Goal: Task Accomplishment & Management: Use online tool/utility

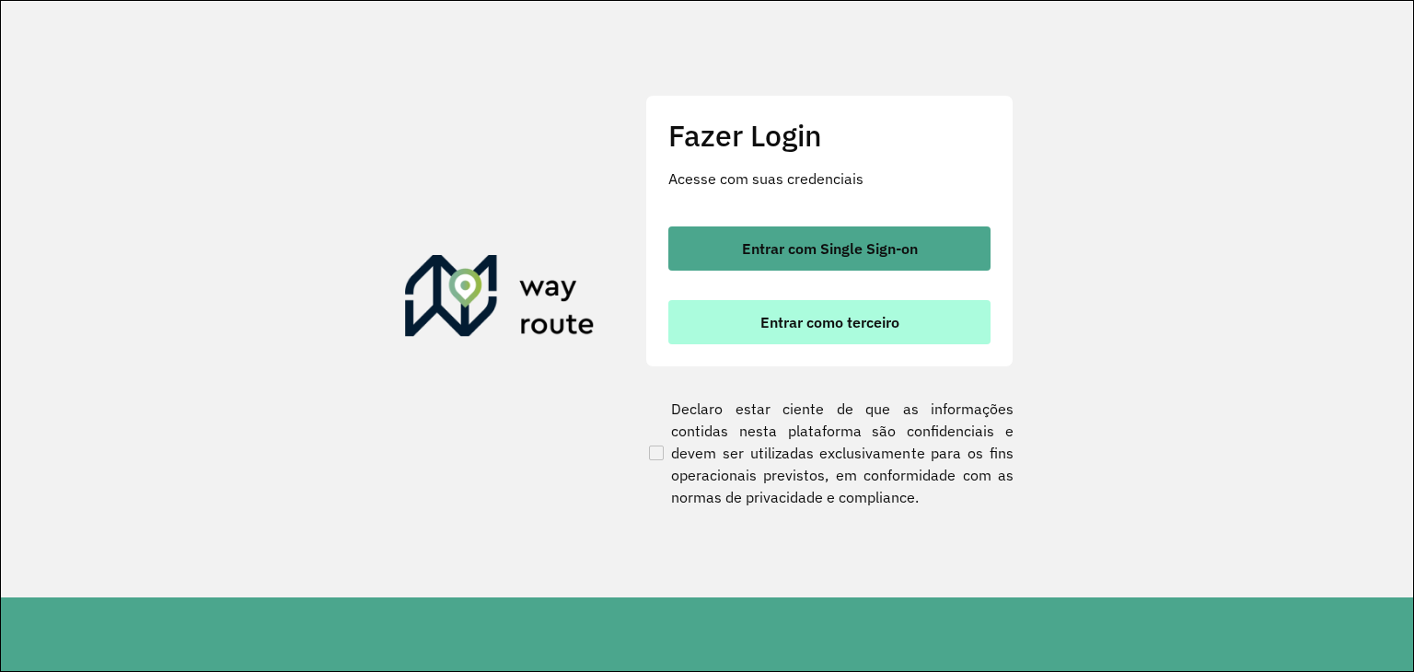
click at [735, 335] on button "Entrar como terceiro" at bounding box center [829, 322] width 322 height 44
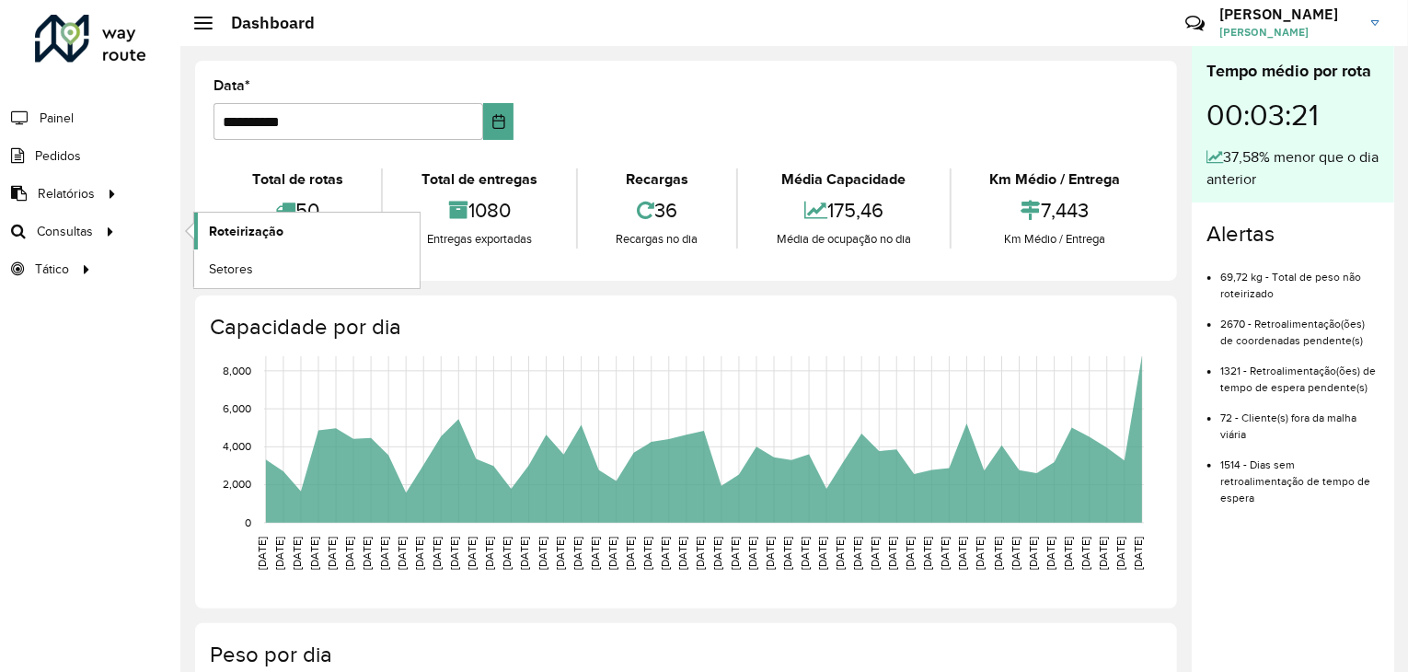
click at [236, 228] on span "Roteirização" at bounding box center [246, 231] width 75 height 19
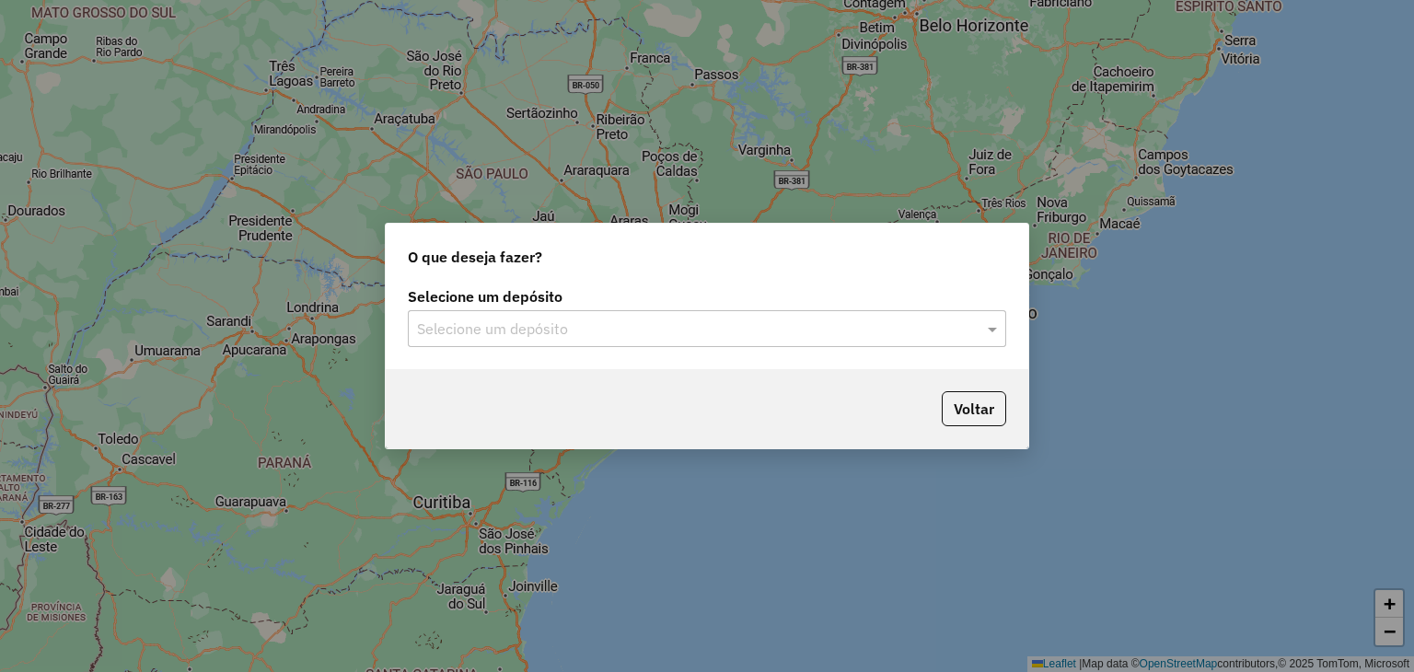
click at [557, 363] on div "Selecione um depósito Selecione um depósito" at bounding box center [707, 326] width 643 height 87
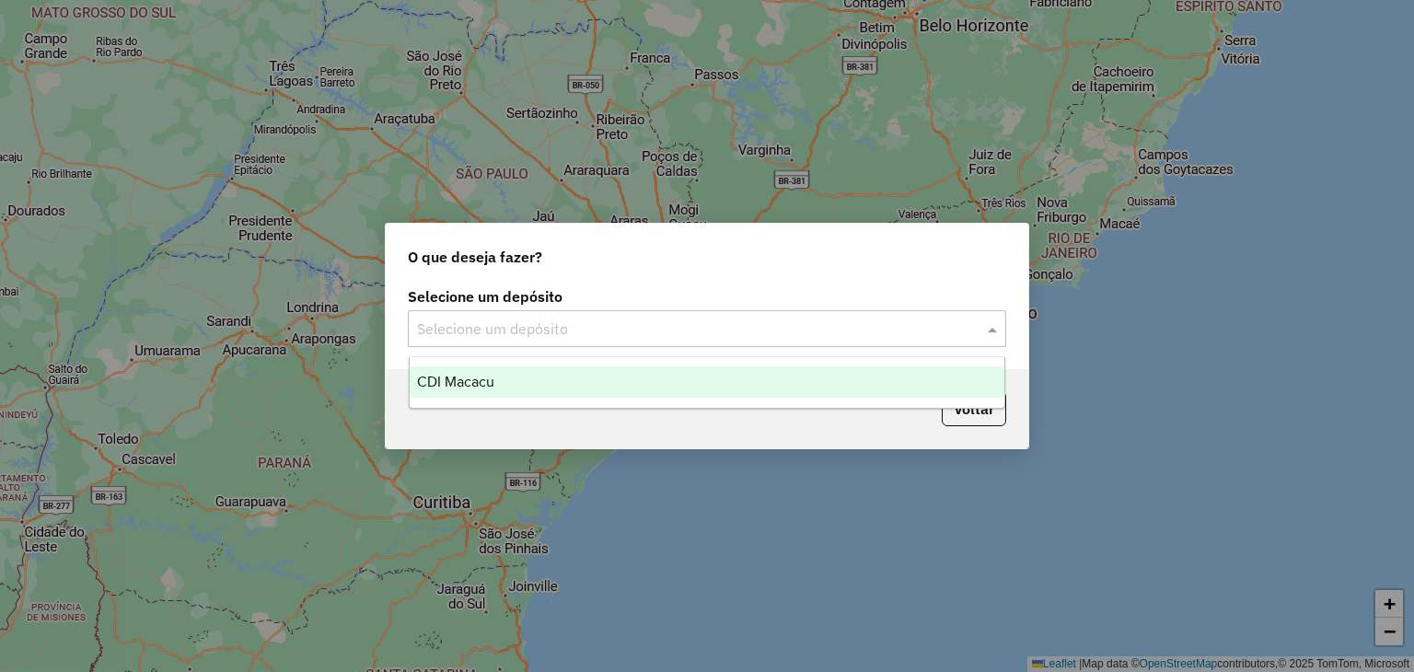
click at [556, 342] on div "Selecione um depósito" at bounding box center [707, 328] width 598 height 37
click at [556, 370] on div "CDI Macacu" at bounding box center [708, 381] width 596 height 31
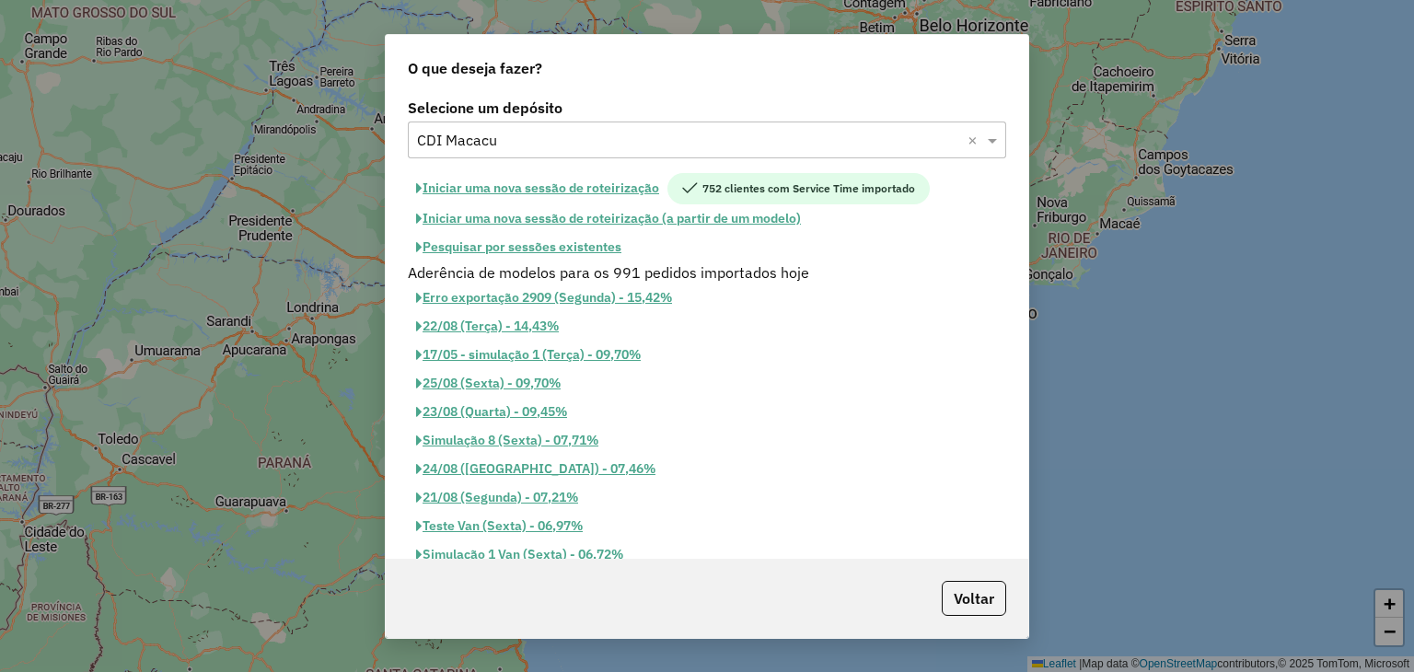
click at [530, 251] on button "Pesquisar por sessões existentes" at bounding box center [519, 247] width 222 height 29
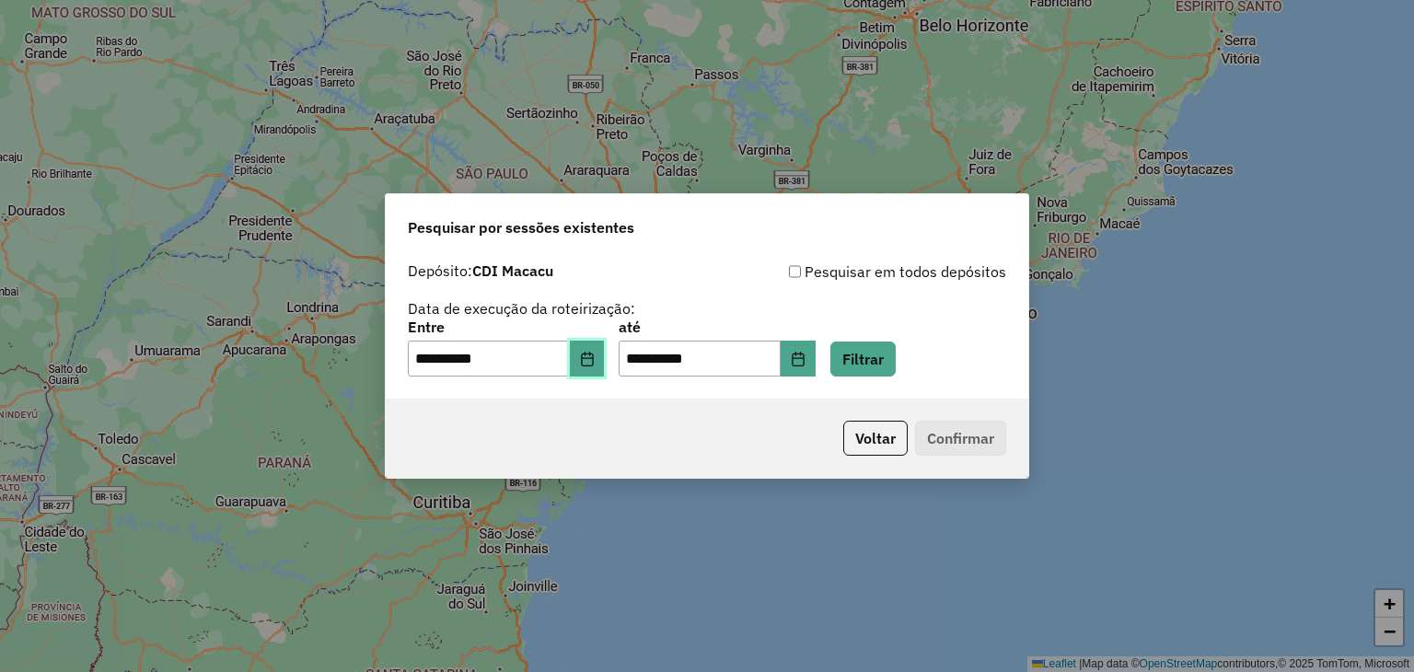
click at [588, 367] on button "Choose Date" at bounding box center [587, 359] width 35 height 37
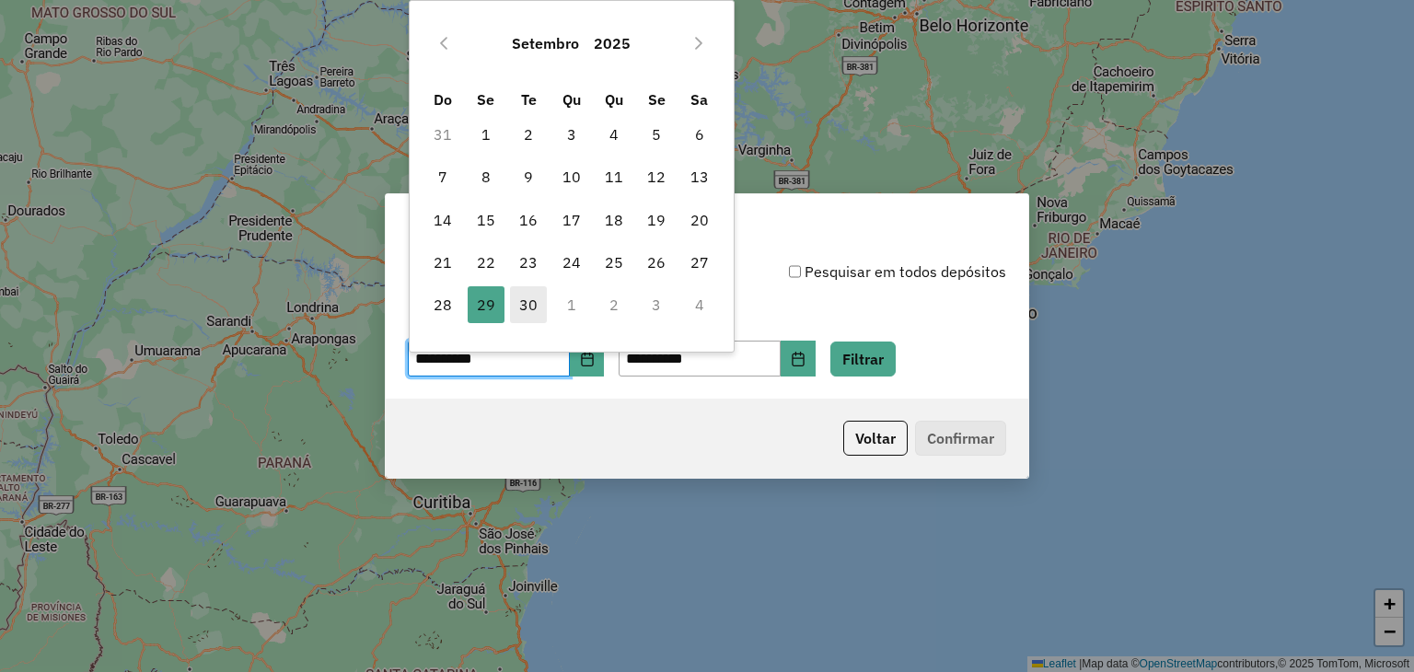
click at [517, 295] on span "30" at bounding box center [528, 304] width 37 height 37
type input "**********"
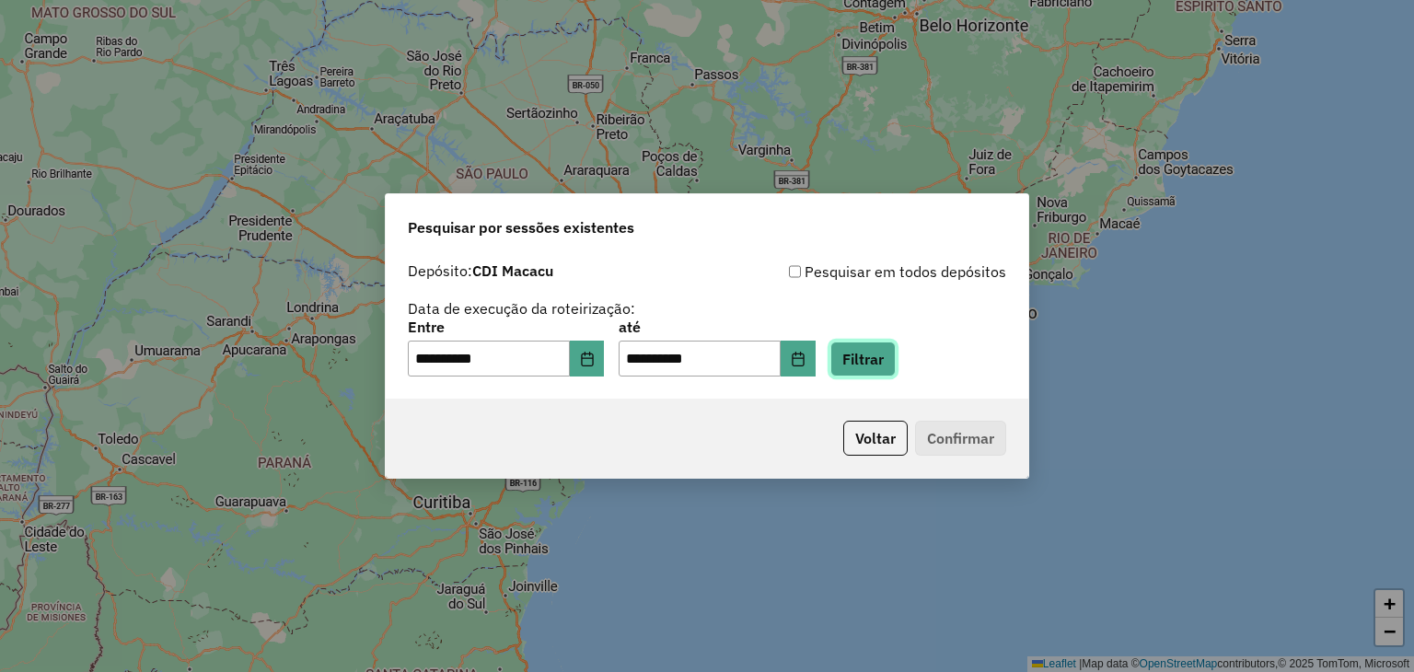
click at [873, 359] on button "Filtrar" at bounding box center [862, 359] width 65 height 35
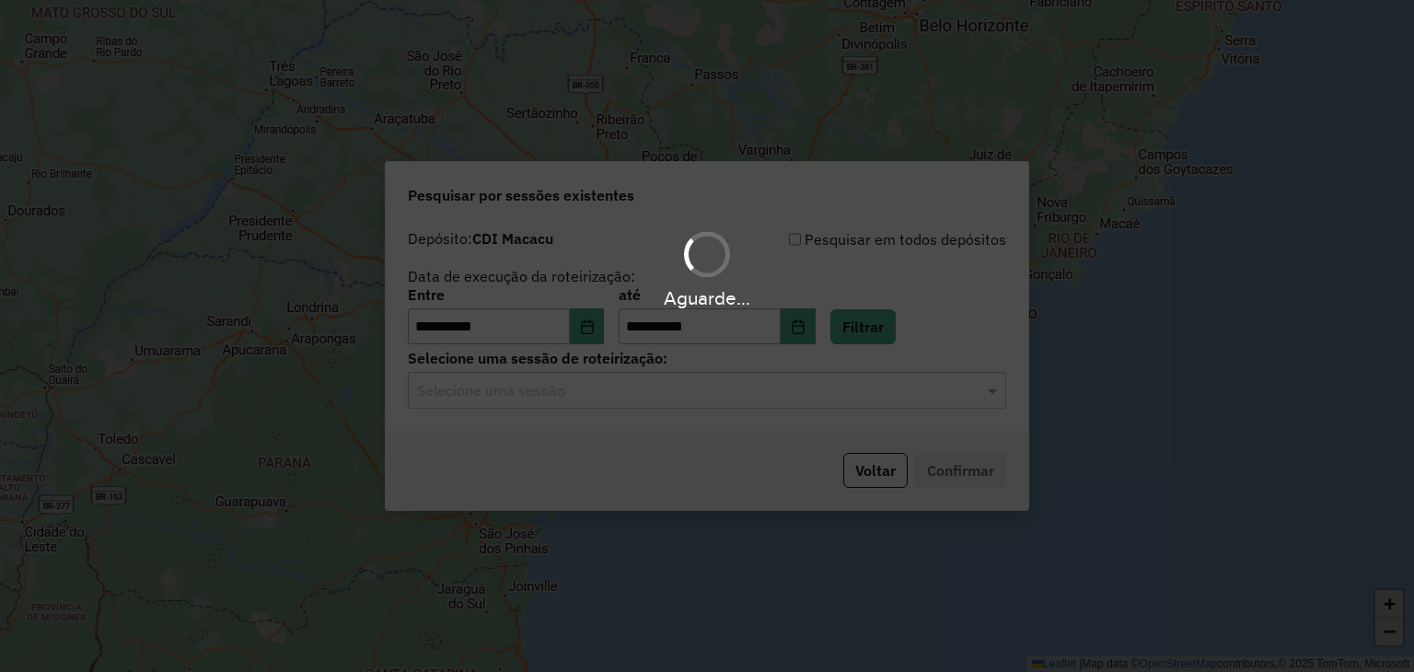
click at [505, 404] on hb-app "**********" at bounding box center [707, 336] width 1414 height 672
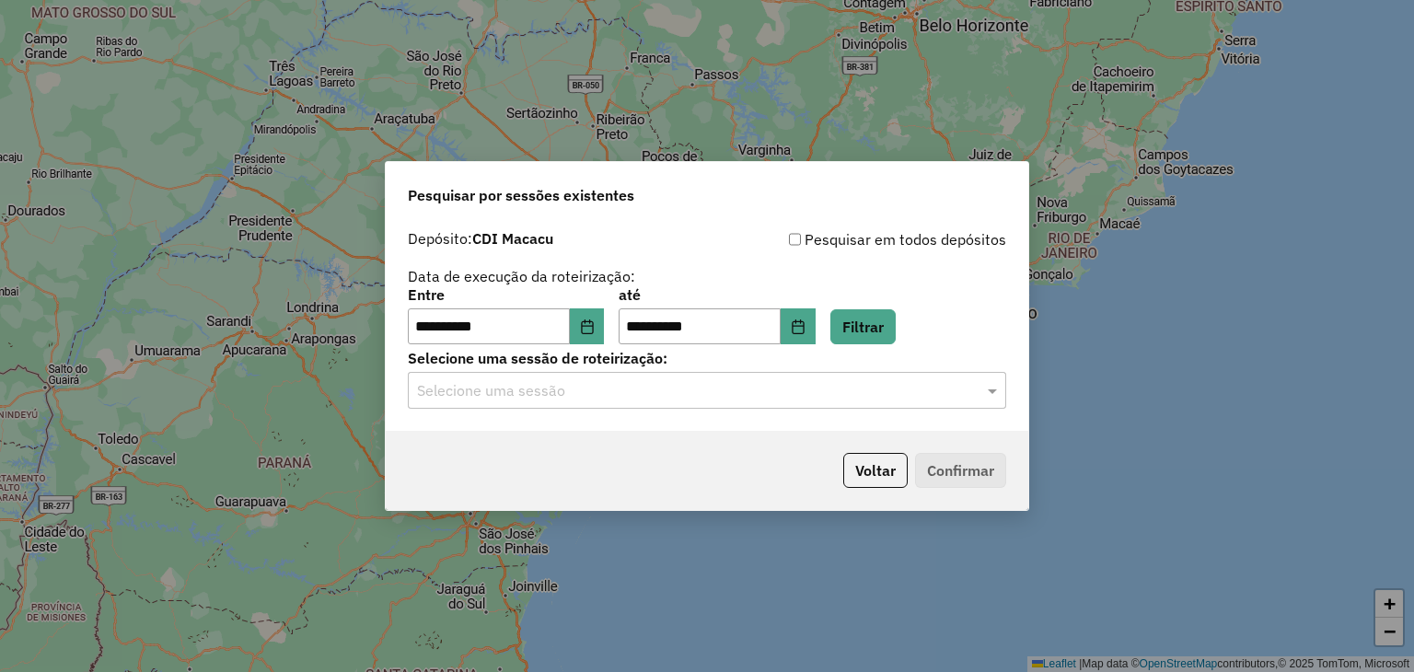
click at [518, 396] on input "text" at bounding box center [688, 391] width 543 height 22
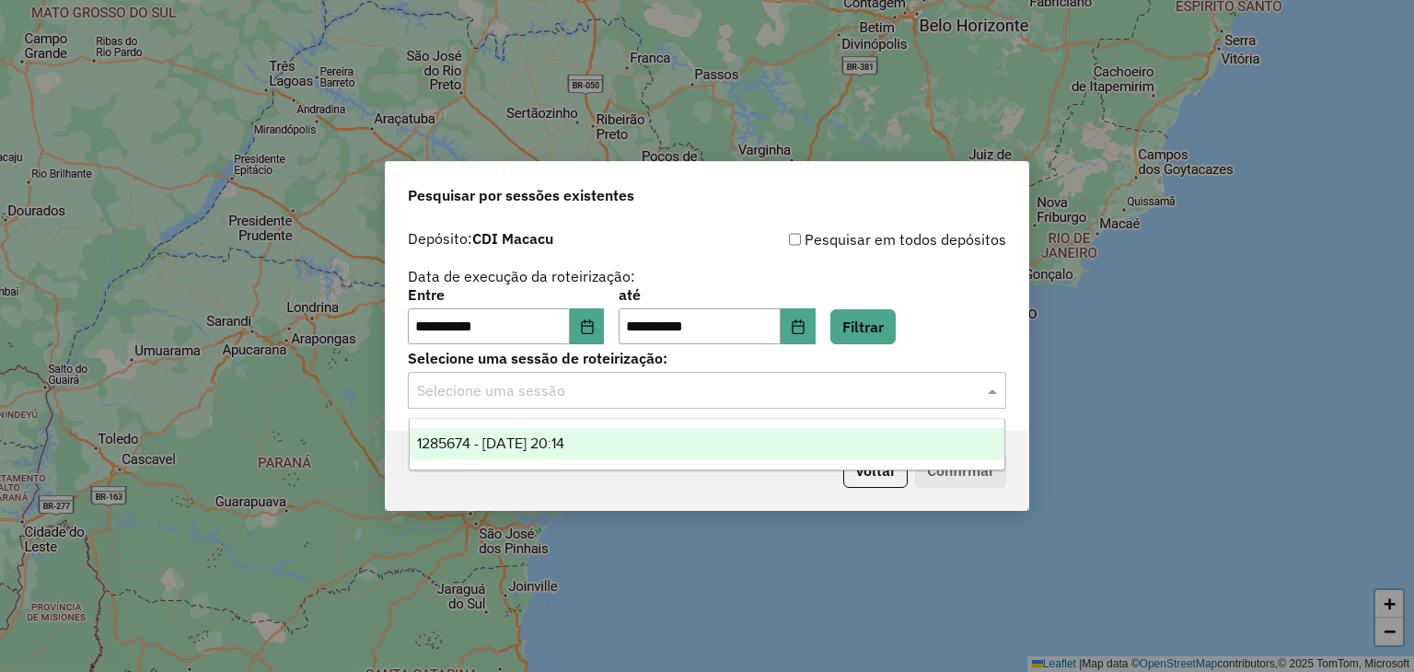
click at [593, 430] on div "1285674 - [DATE] 20:14" at bounding box center [708, 443] width 596 height 31
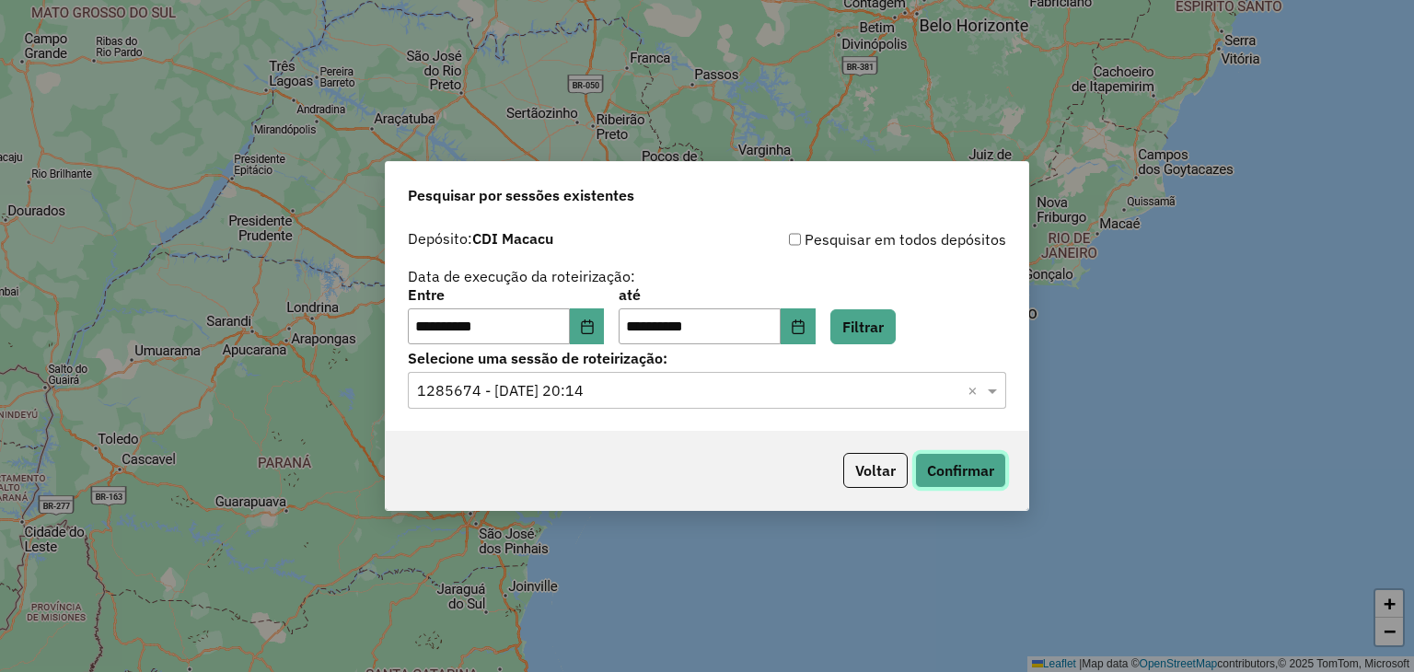
click at [967, 483] on button "Confirmar" at bounding box center [960, 470] width 91 height 35
click at [956, 468] on button "Confirmar" at bounding box center [960, 470] width 91 height 35
click at [961, 479] on button "Confirmar" at bounding box center [960, 470] width 91 height 35
click at [971, 446] on div "Voltar Confirmar" at bounding box center [707, 470] width 643 height 79
drag, startPoint x: 961, startPoint y: 458, endPoint x: 970, endPoint y: 466, distance: 12.4
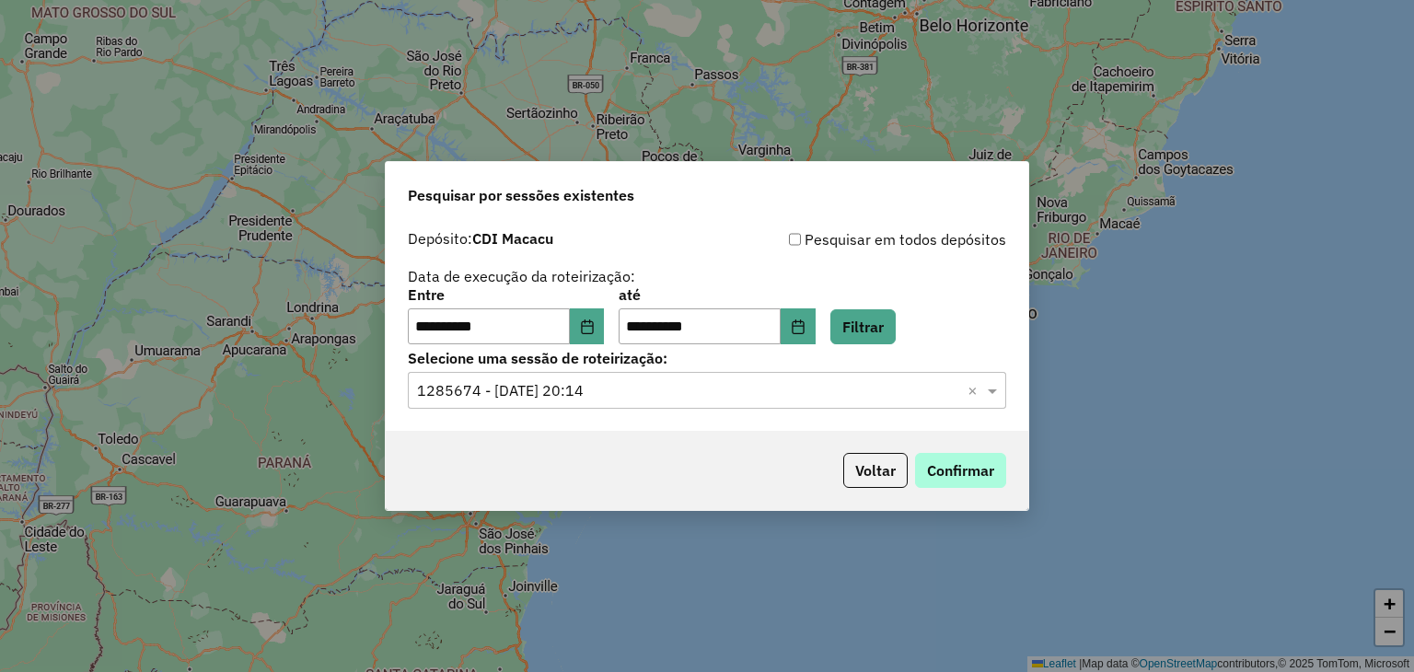
click at [972, 466] on div "Voltar Confirmar" at bounding box center [707, 470] width 643 height 79
click at [970, 466] on button "Confirmar" at bounding box center [960, 470] width 91 height 35
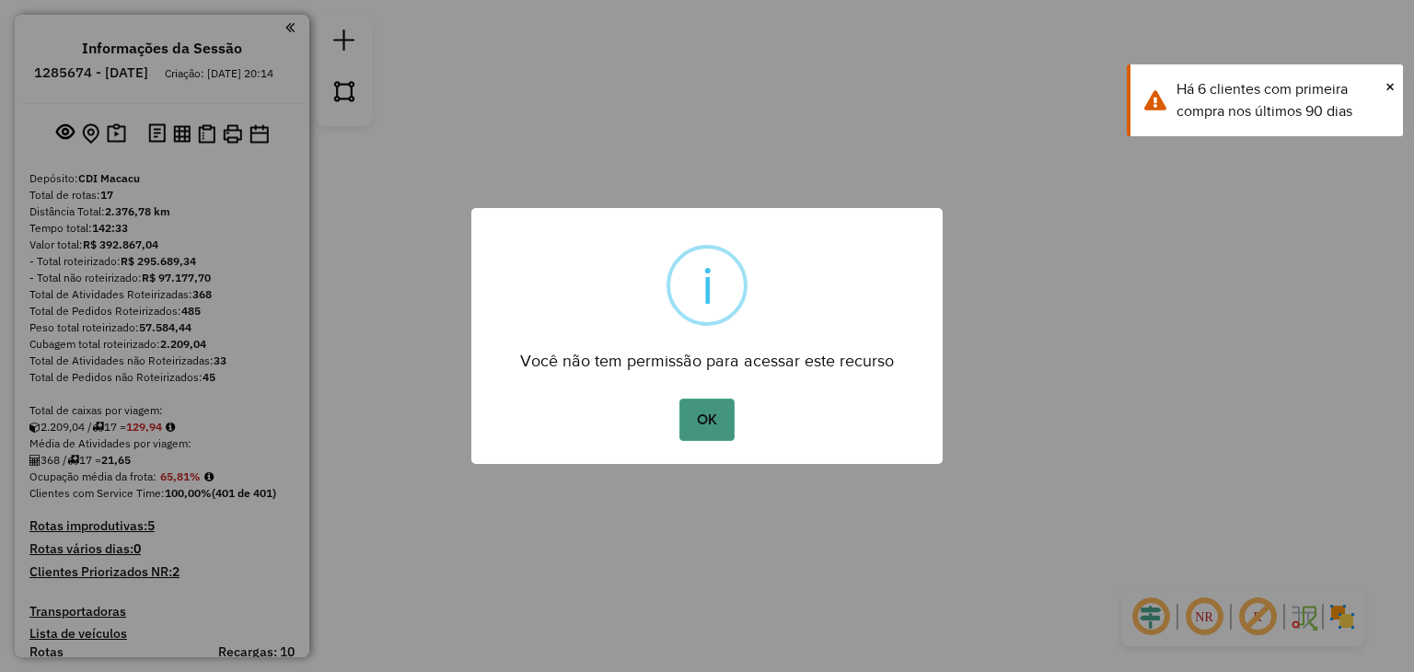
click at [692, 406] on button "OK" at bounding box center [706, 420] width 54 height 42
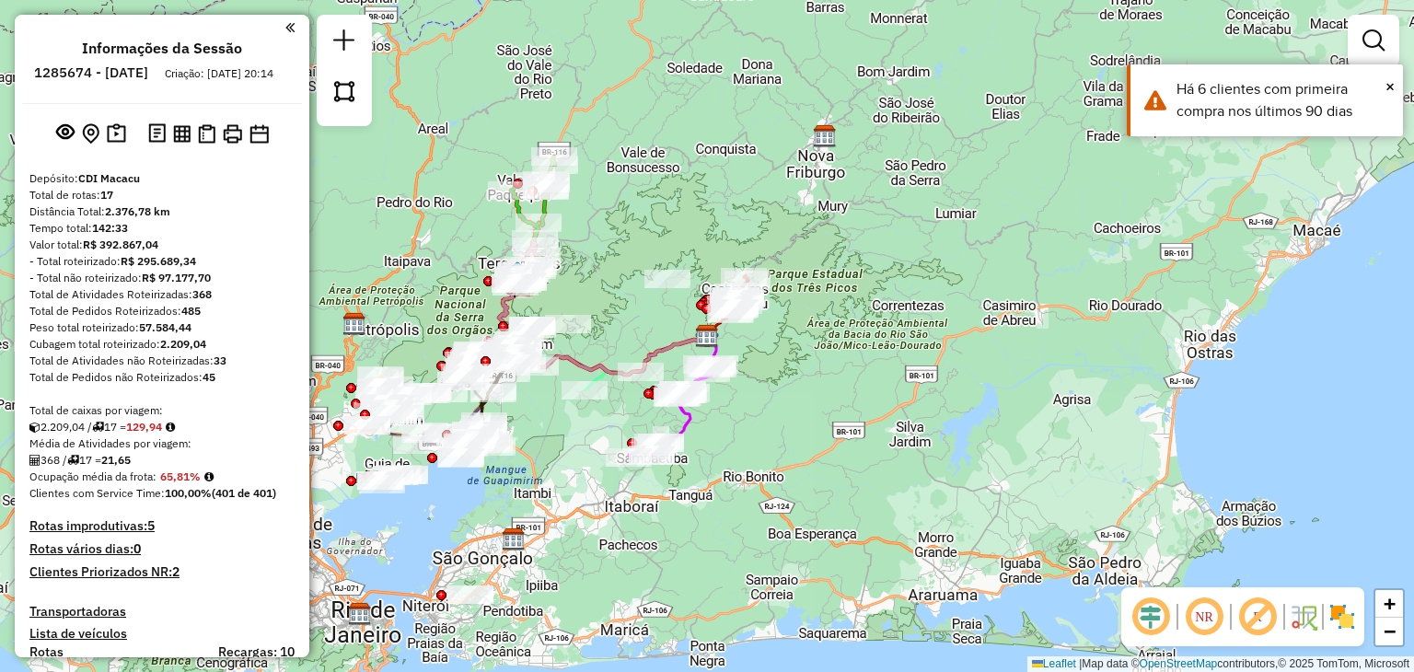
drag, startPoint x: 508, startPoint y: 583, endPoint x: 562, endPoint y: 525, distance: 78.8
click at [552, 531] on div "Janela de atendimento Grade de atendimento Capacidade Transportadoras Veículos …" at bounding box center [707, 336] width 1414 height 672
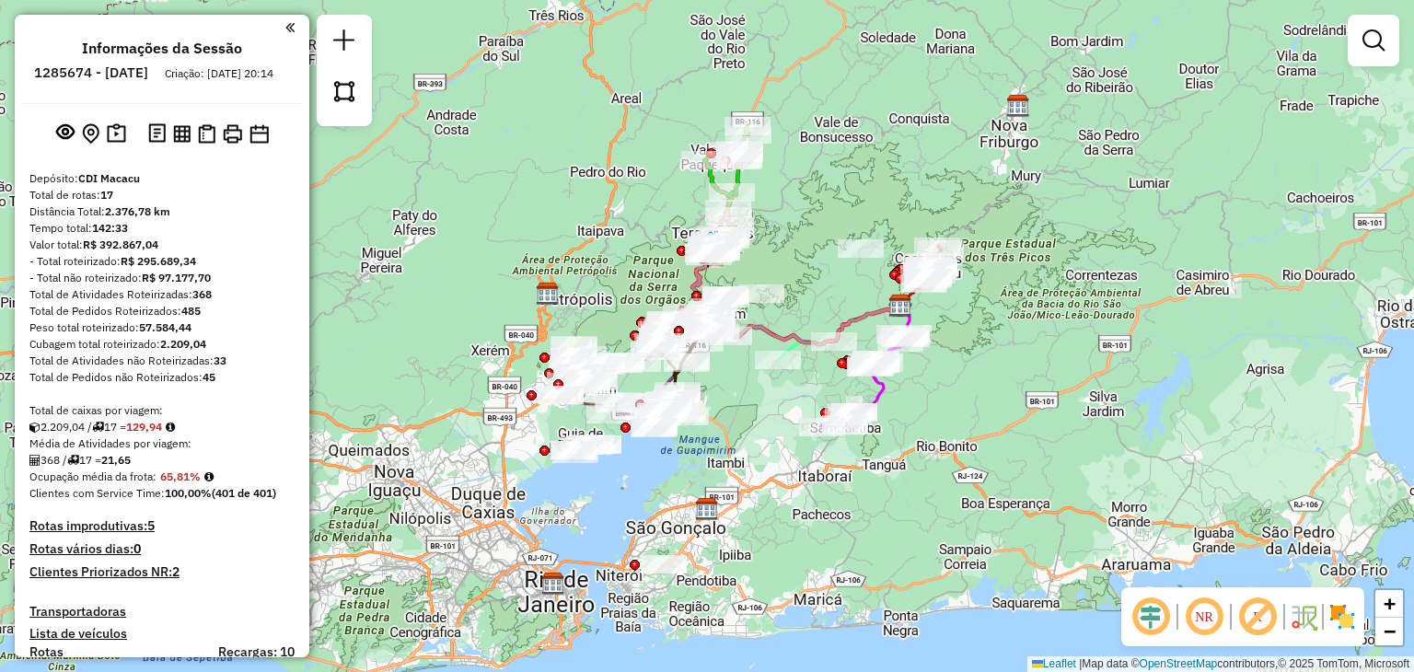
drag, startPoint x: 843, startPoint y: 533, endPoint x: 982, endPoint y: 566, distance: 142.9
click at [982, 566] on div "Janela de atendimento Grade de atendimento Capacidade Transportadoras Veículos …" at bounding box center [707, 336] width 1414 height 672
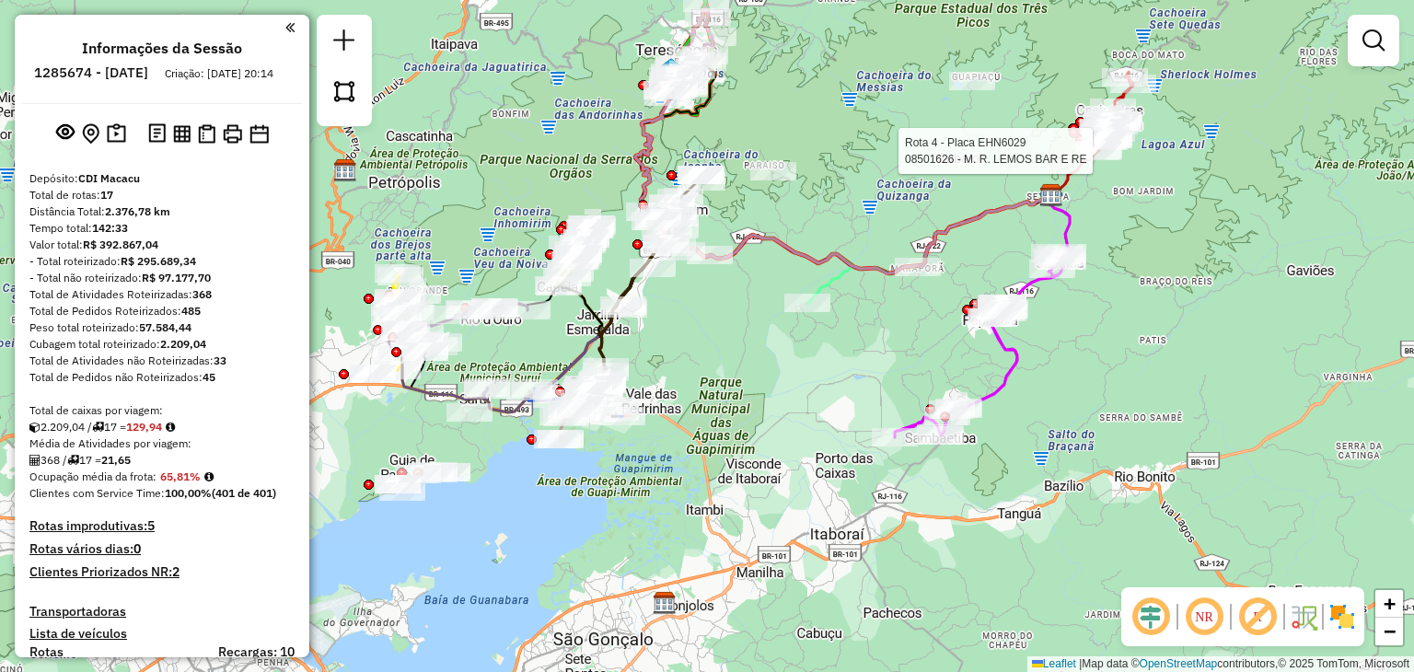
select select "**********"
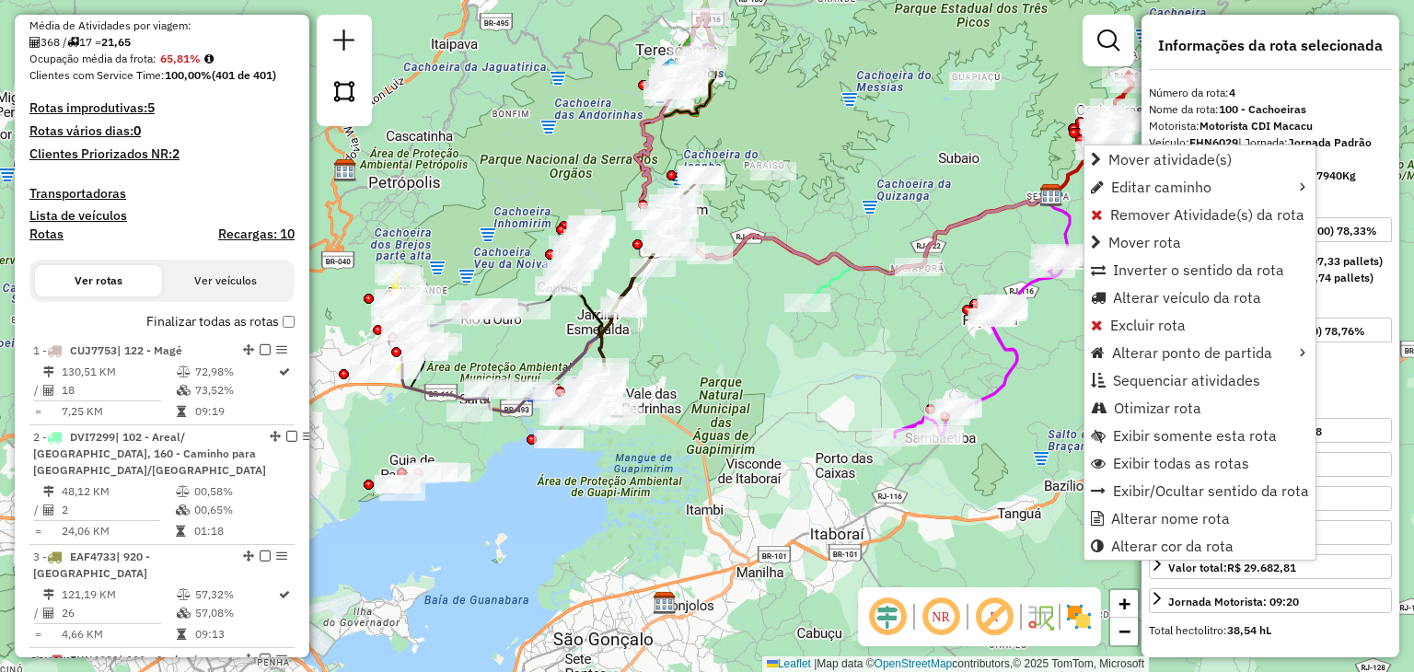
scroll to position [1049, 0]
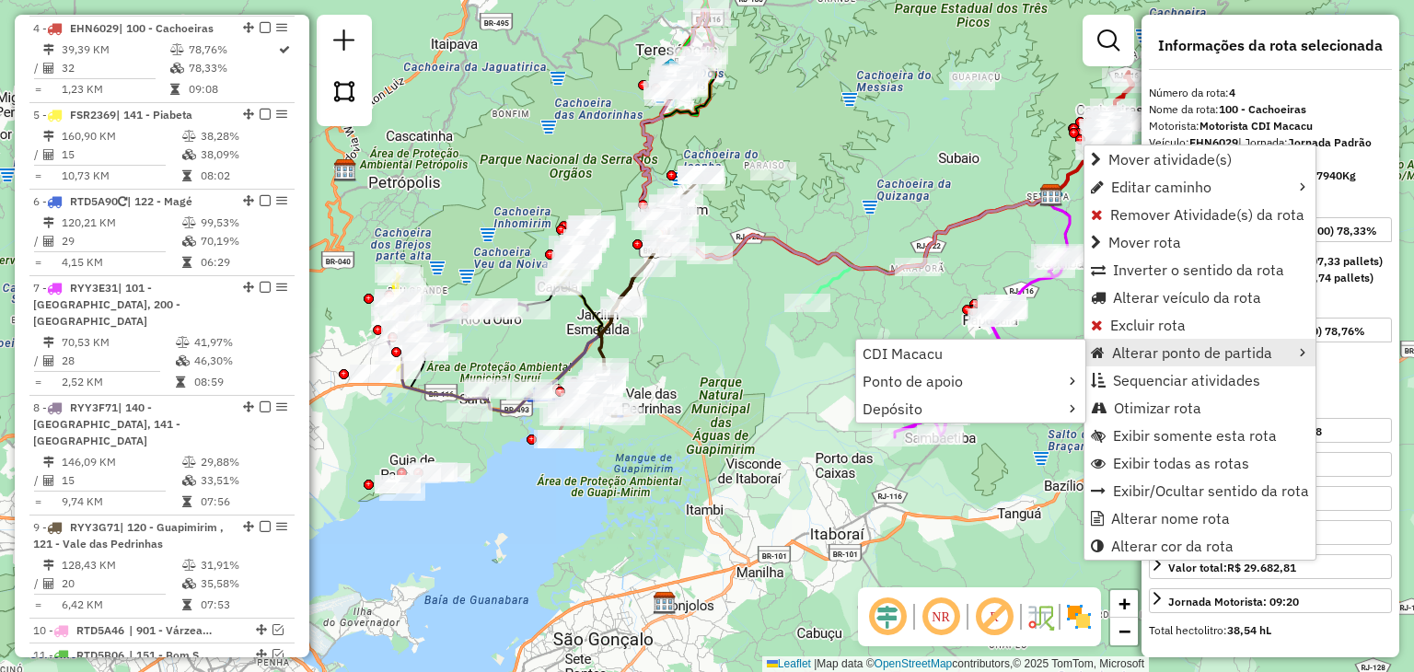
click at [1362, 387] on div "Peso Utilizado: 6.253,43" at bounding box center [1270, 378] width 228 height 17
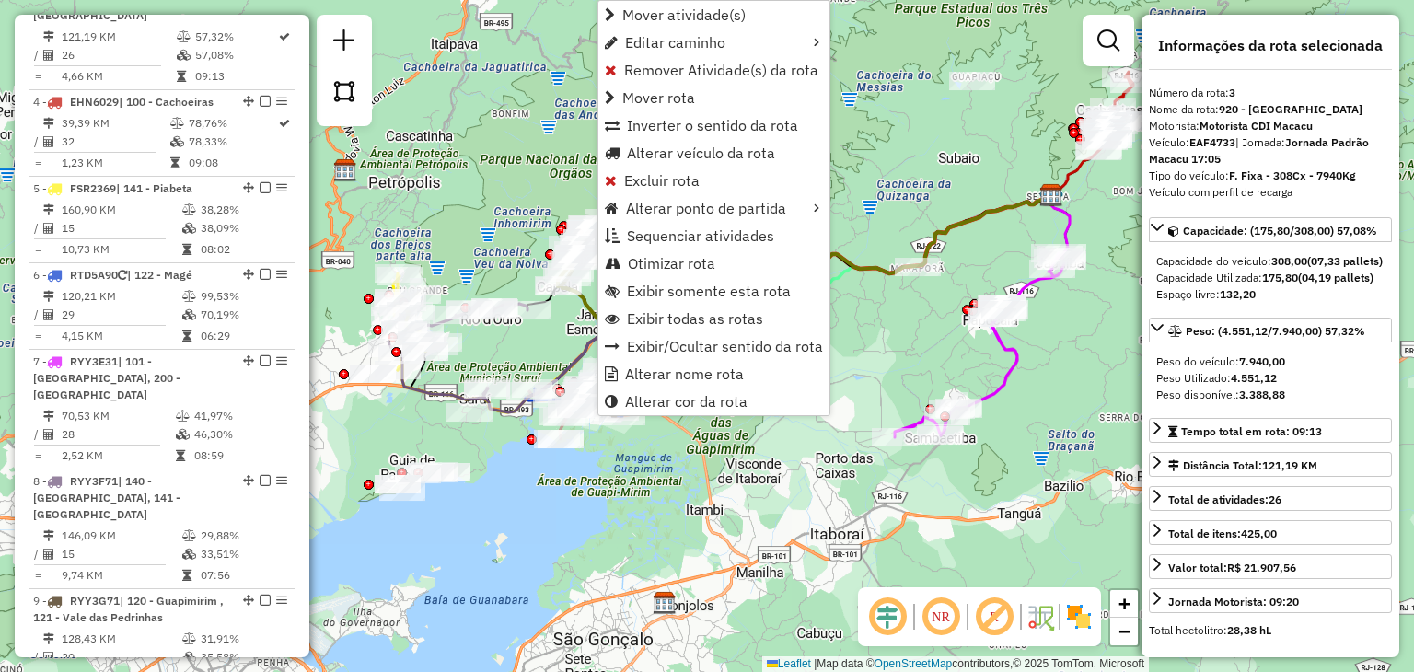
scroll to position [964, 0]
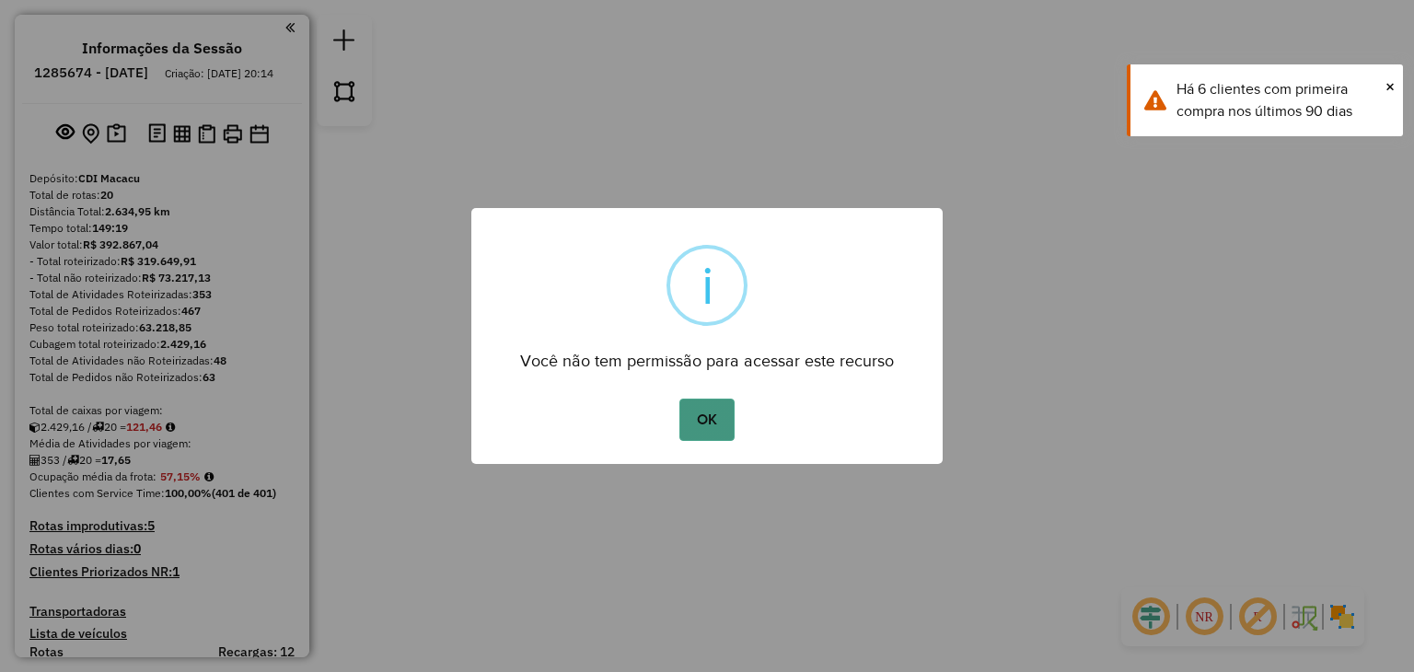
click at [724, 413] on button "OK" at bounding box center [706, 420] width 54 height 42
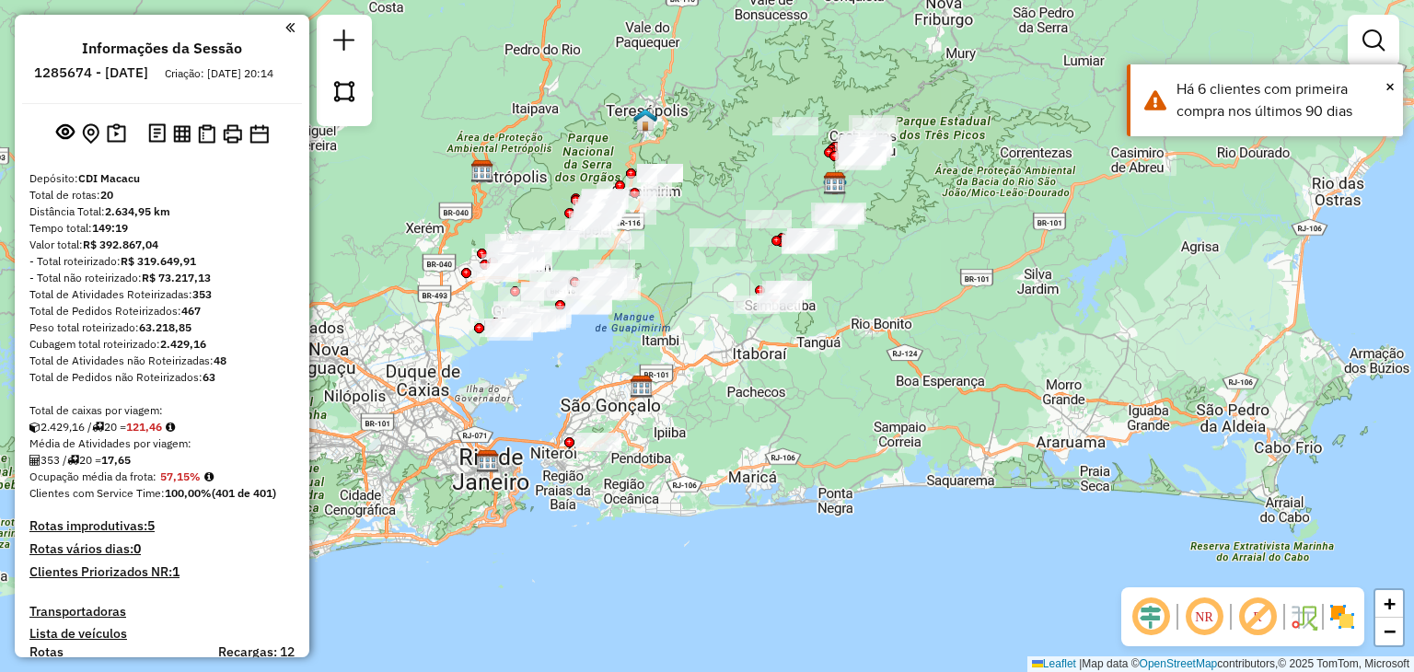
drag, startPoint x: 817, startPoint y: 363, endPoint x: 830, endPoint y: 378, distance: 20.9
click at [835, 384] on div "Janela de atendimento Grade de atendimento Capacidade Transportadoras Veículos …" at bounding box center [707, 336] width 1414 height 672
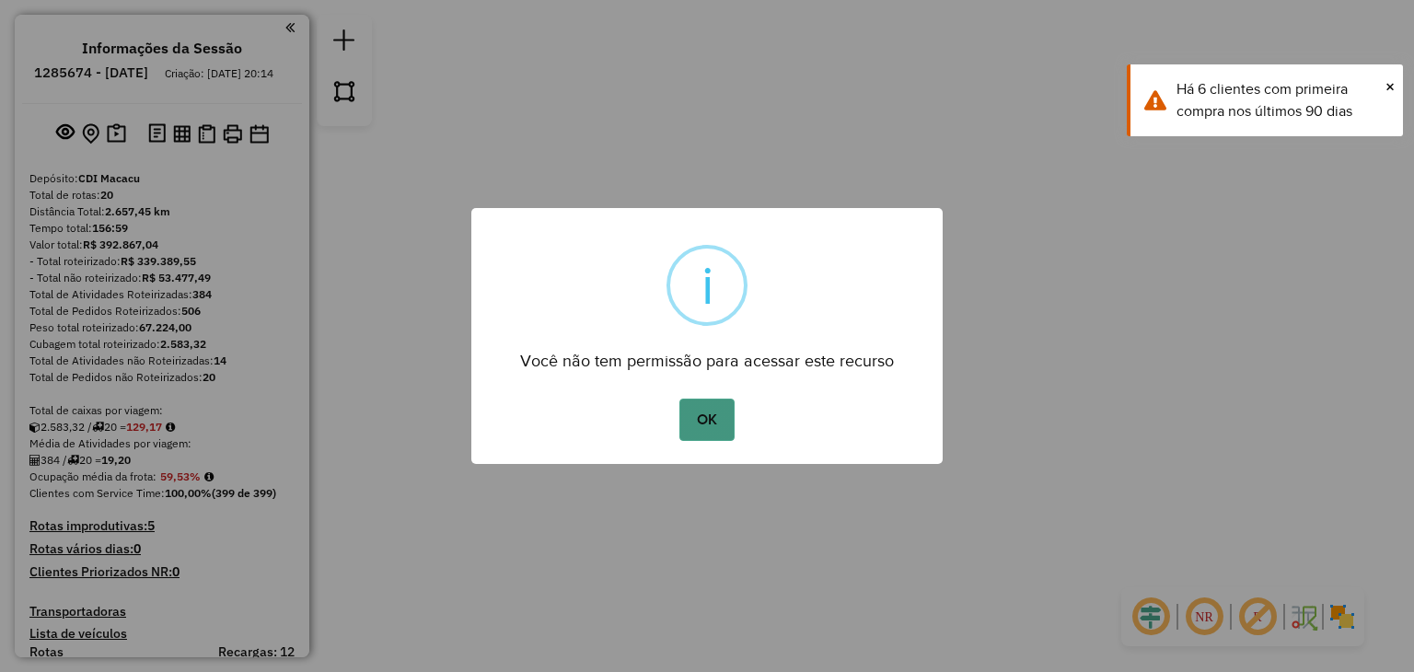
click at [707, 400] on button "OK" at bounding box center [706, 420] width 54 height 42
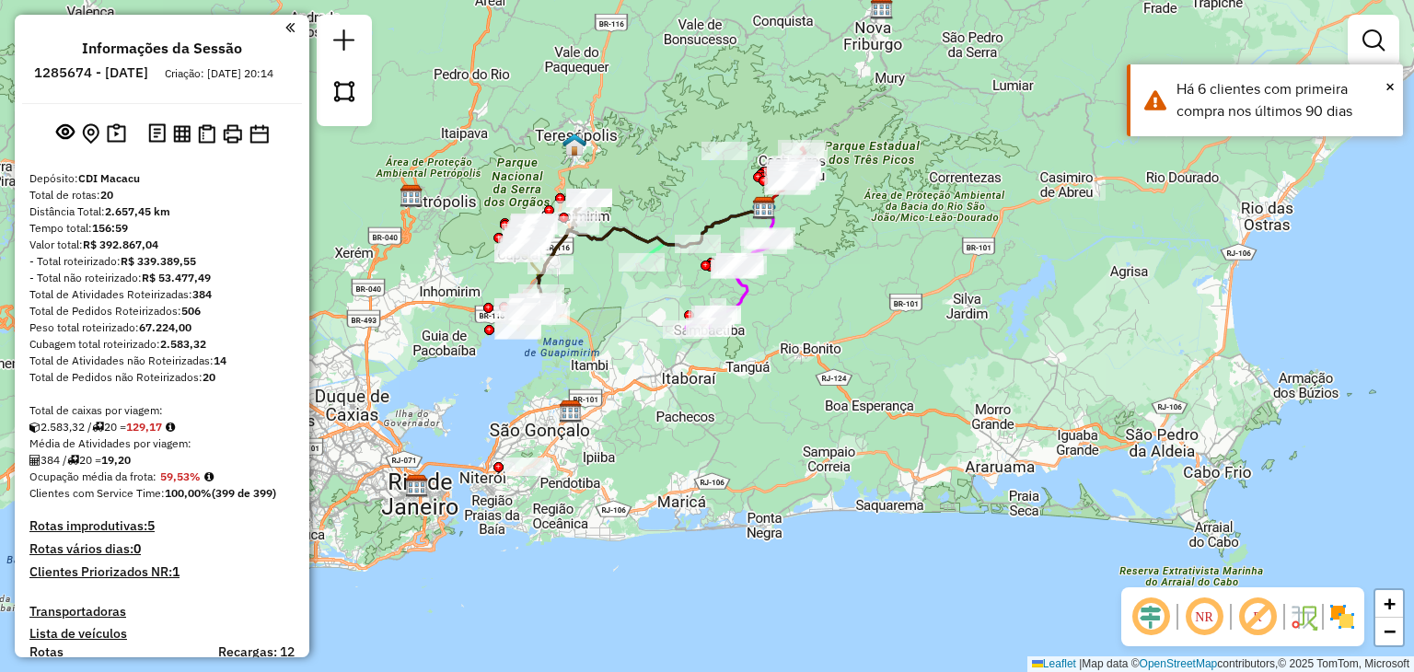
drag, startPoint x: 546, startPoint y: 551, endPoint x: 617, endPoint y: 399, distance: 167.6
click at [614, 402] on div "Janela de atendimento Grade de atendimento Capacidade Transportadoras Veículos …" at bounding box center [707, 336] width 1414 height 672
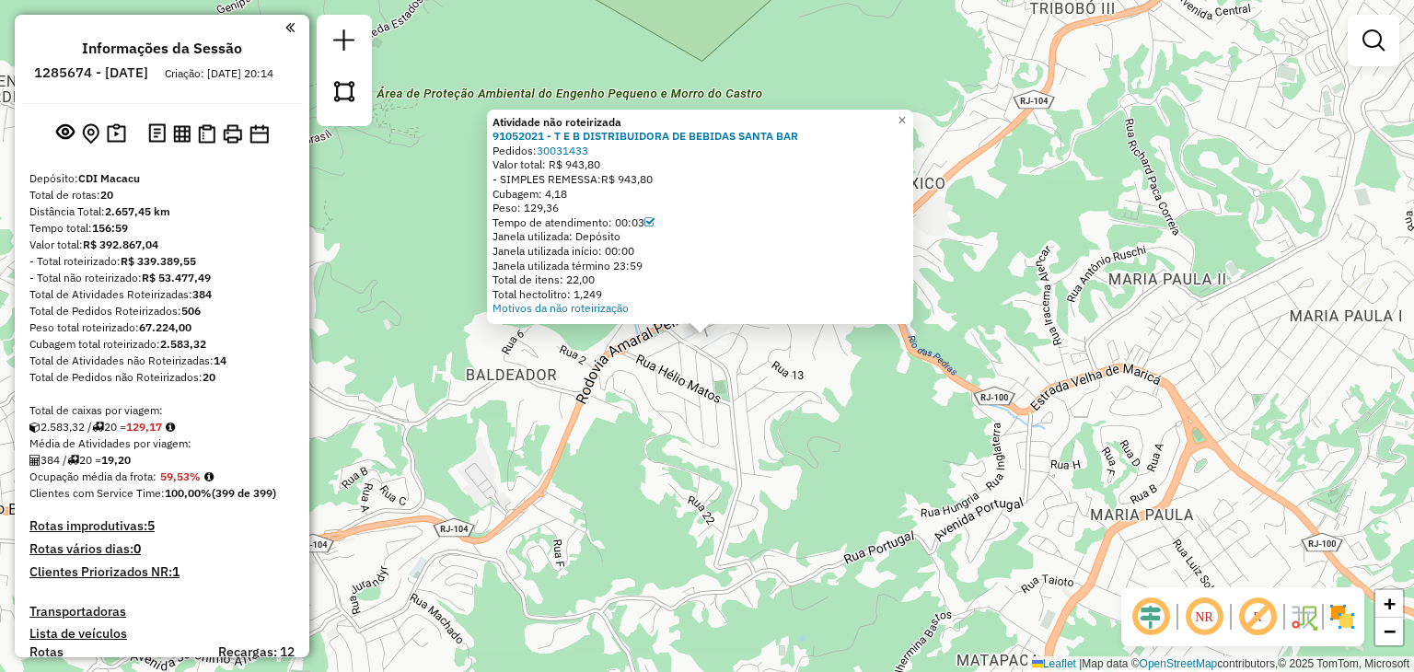
click at [642, 400] on div "Atividade não roteirizada 91052021 - T E B DISTRIBUIDORA DE BEBIDAS SANTA BAR P…" at bounding box center [707, 336] width 1414 height 672
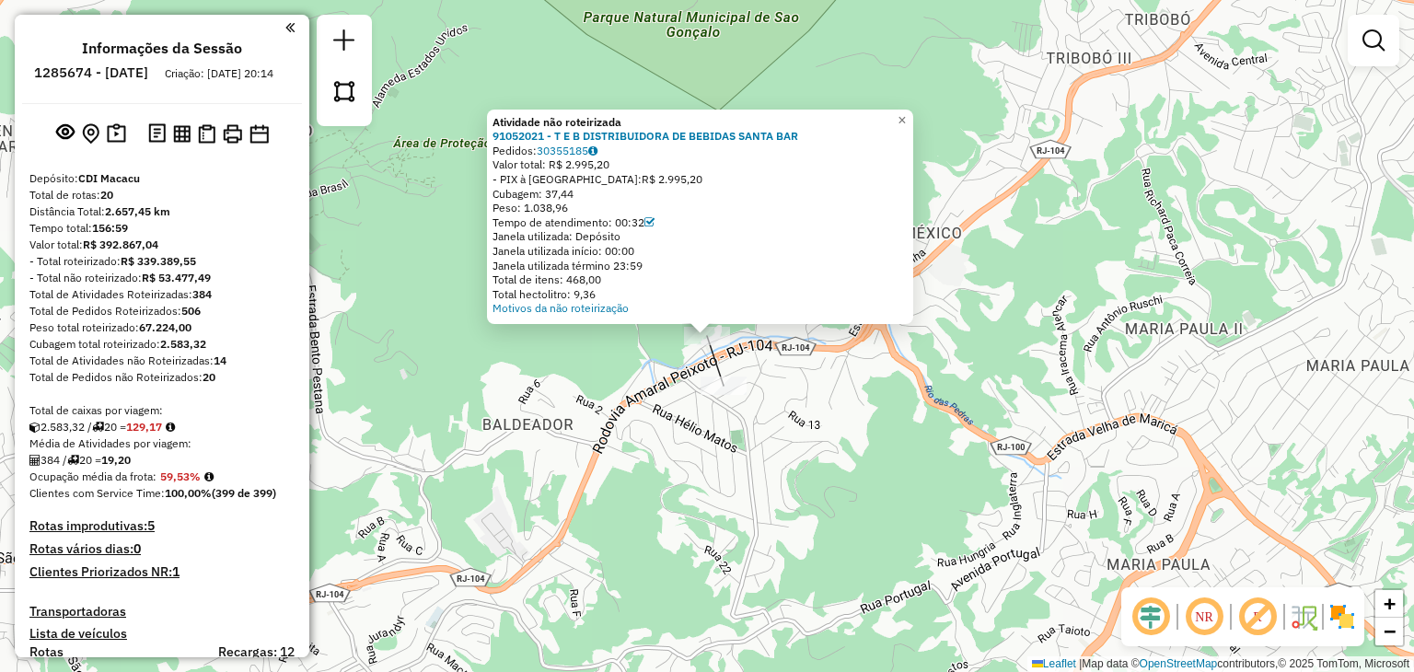
click at [677, 509] on div "Atividade não roteirizada 91052021 - T E B DISTRIBUIDORA DE BEBIDAS SANTA BAR P…" at bounding box center [707, 336] width 1414 height 672
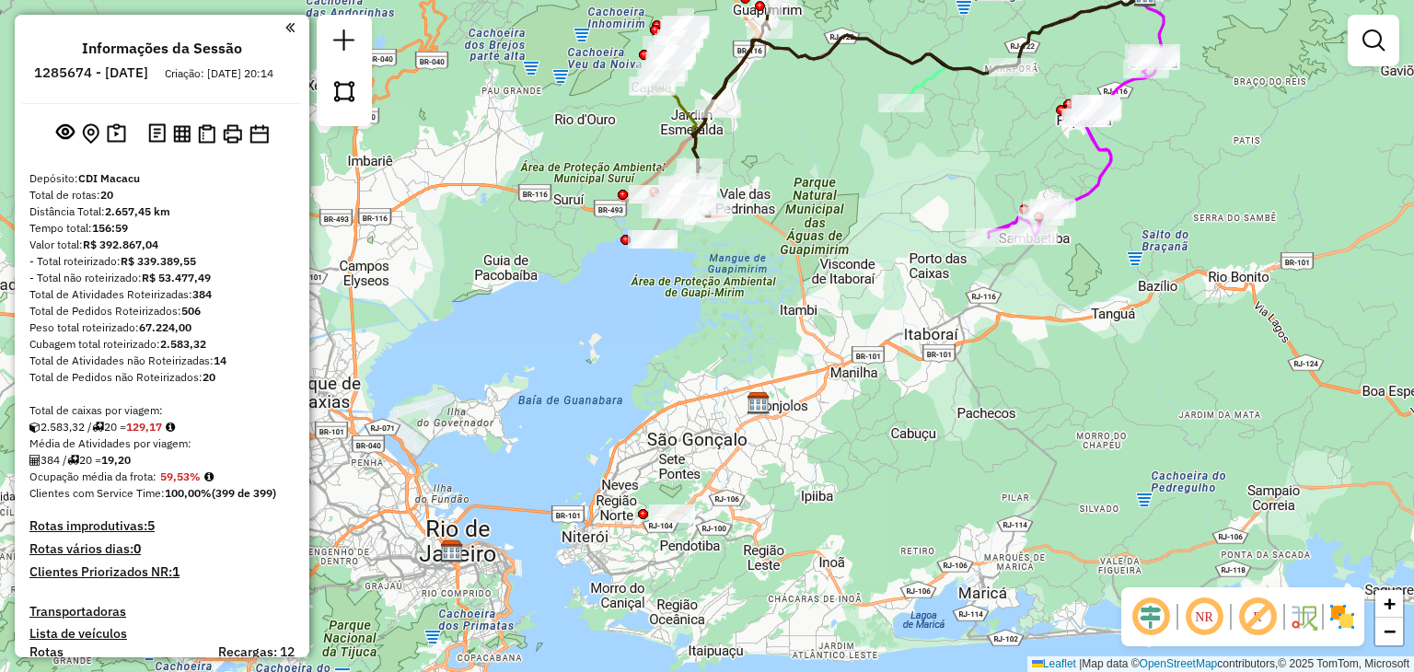
drag, startPoint x: 991, startPoint y: 284, endPoint x: 923, endPoint y: 321, distance: 76.6
click at [923, 321] on div "Janela de atendimento Grade de atendimento Capacidade Transportadoras Veículos …" at bounding box center [707, 336] width 1414 height 672
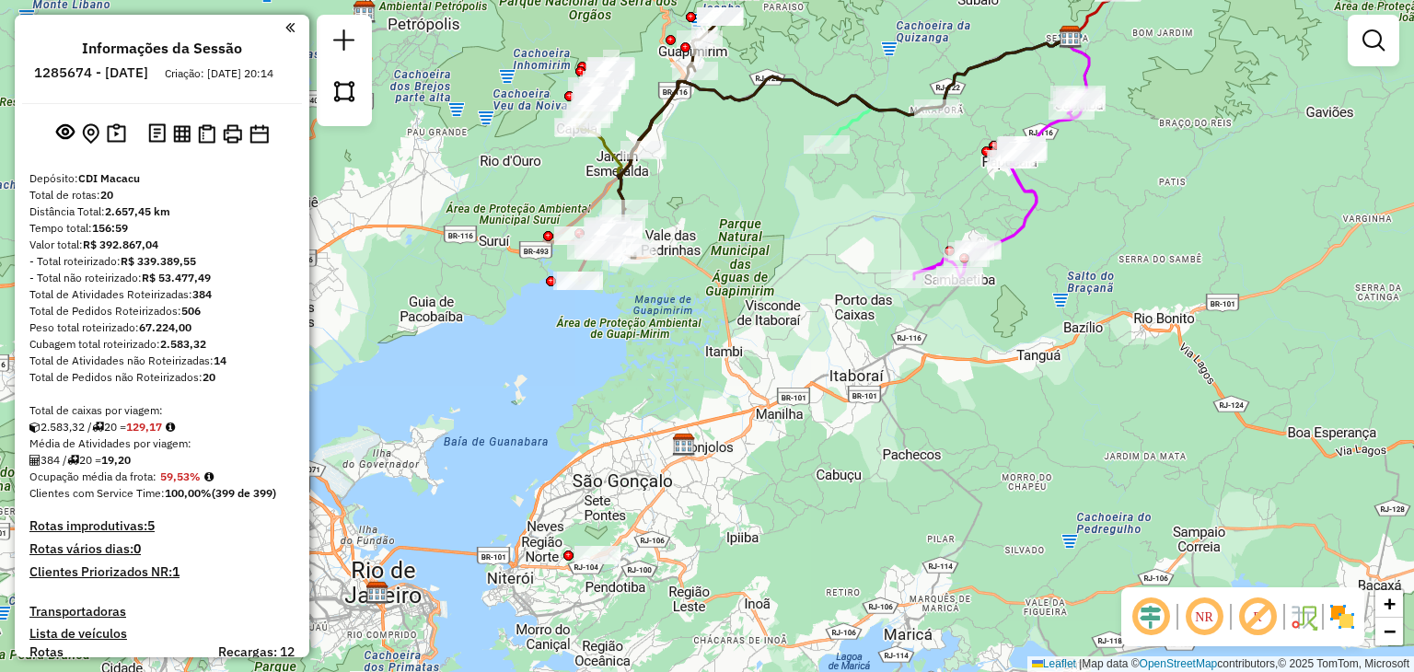
drag, startPoint x: 840, startPoint y: 303, endPoint x: 740, endPoint y: 467, distance: 192.1
click at [771, 410] on div "Janela de atendimento Grade de atendimento Capacidade Transportadoras Veículos …" at bounding box center [707, 336] width 1414 height 672
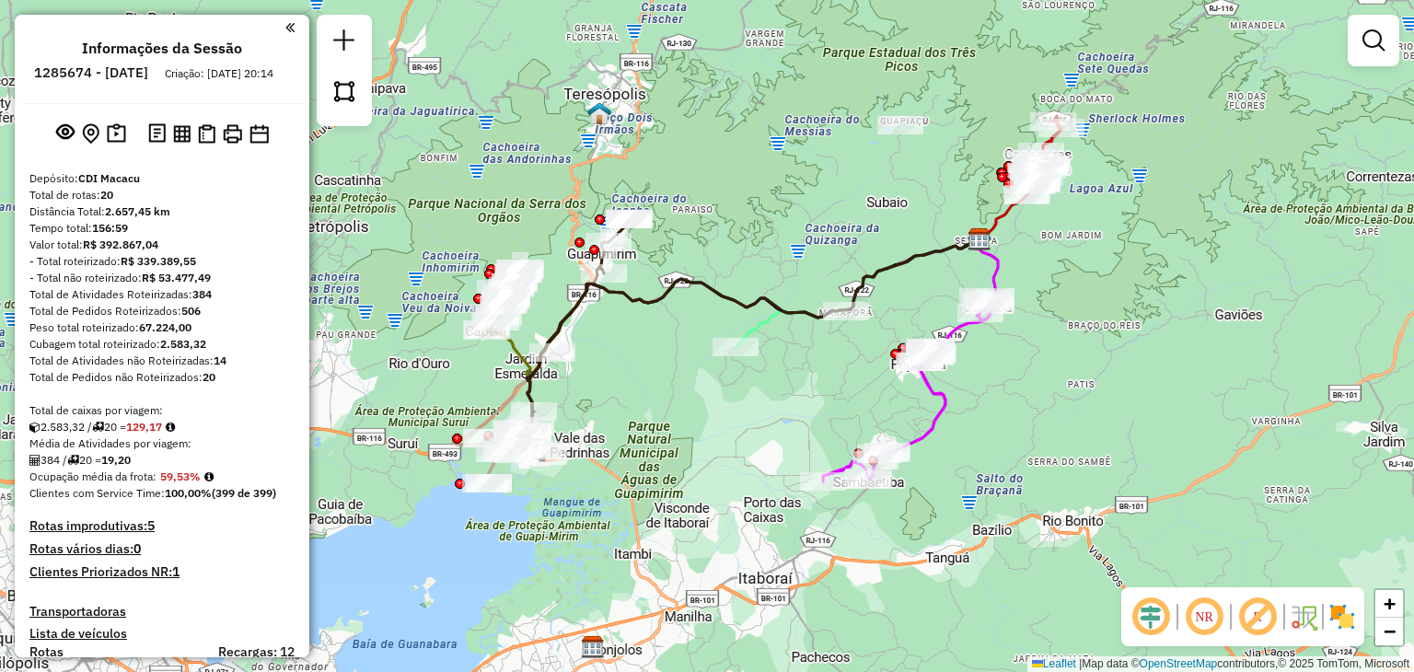
drag, startPoint x: 719, startPoint y: 453, endPoint x: 725, endPoint y: 485, distance: 32.9
click at [725, 485] on div "Janela de atendimento Grade de atendimento Capacidade Transportadoras Veículos …" at bounding box center [707, 336] width 1414 height 672
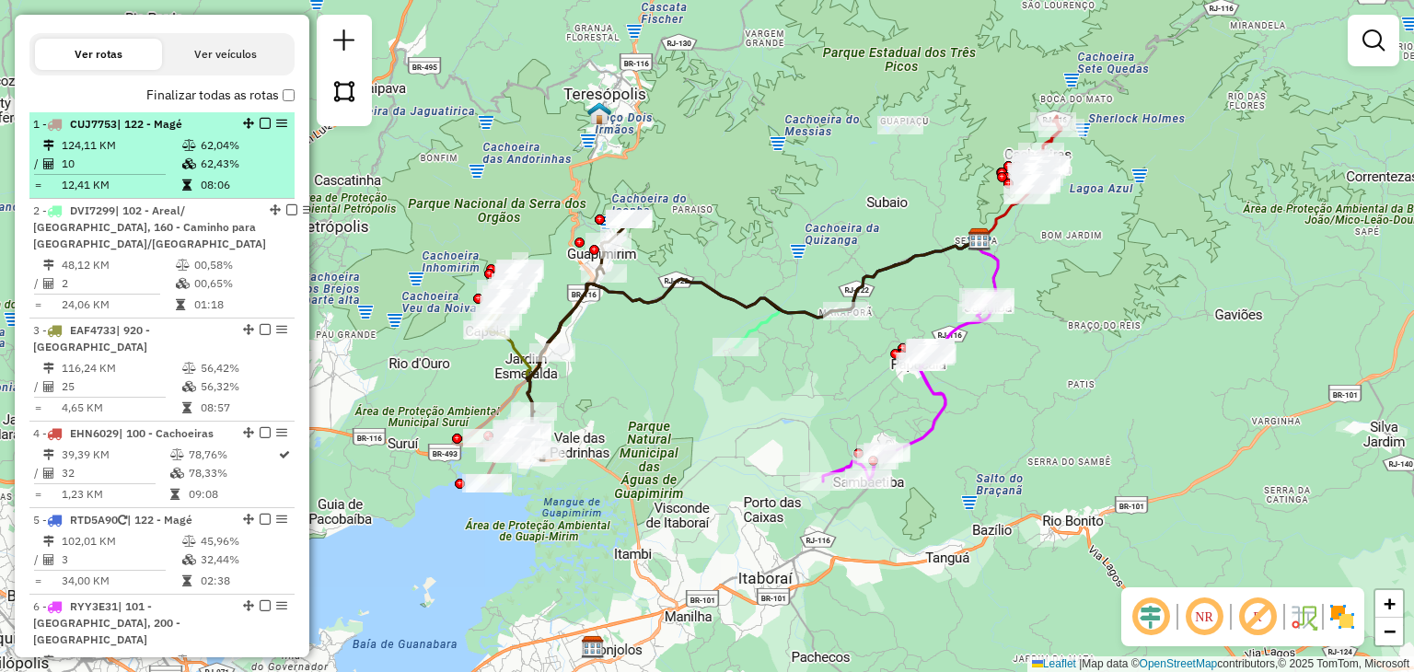
scroll to position [368, 0]
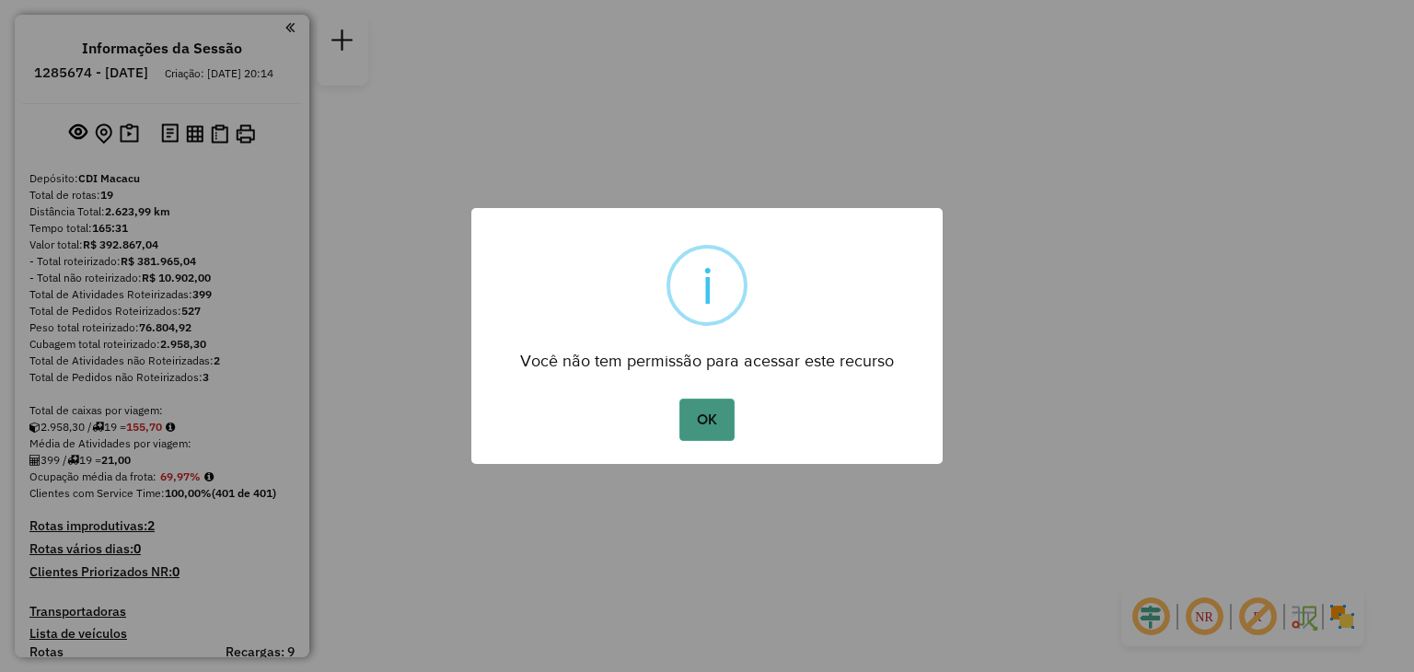
click at [703, 426] on button "OK" at bounding box center [706, 420] width 54 height 42
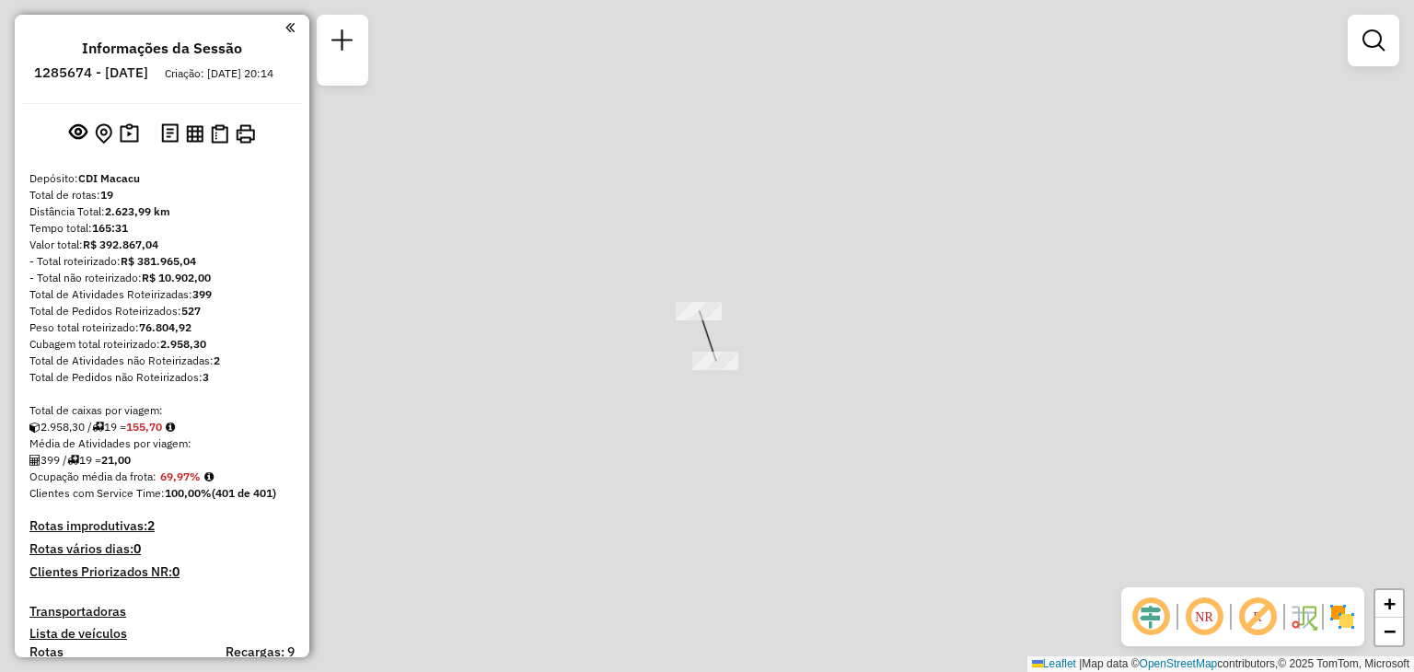
click at [685, 371] on div "Janela de atendimento Grade de atendimento Capacidade Transportadoras Veículos …" at bounding box center [707, 336] width 1414 height 672
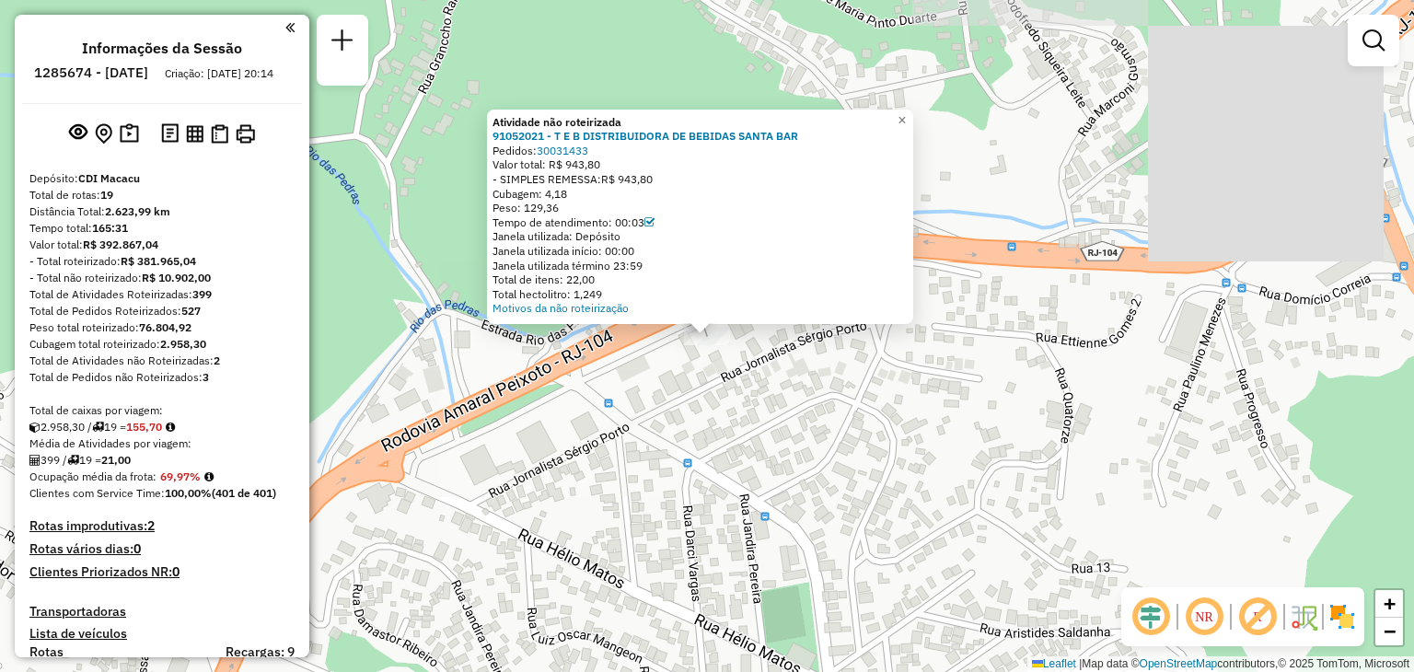
click at [678, 401] on div "Atividade não roteirizada 91052021 - T E B DISTRIBUIDORA DE BEBIDAS SANTA BAR P…" at bounding box center [707, 336] width 1414 height 672
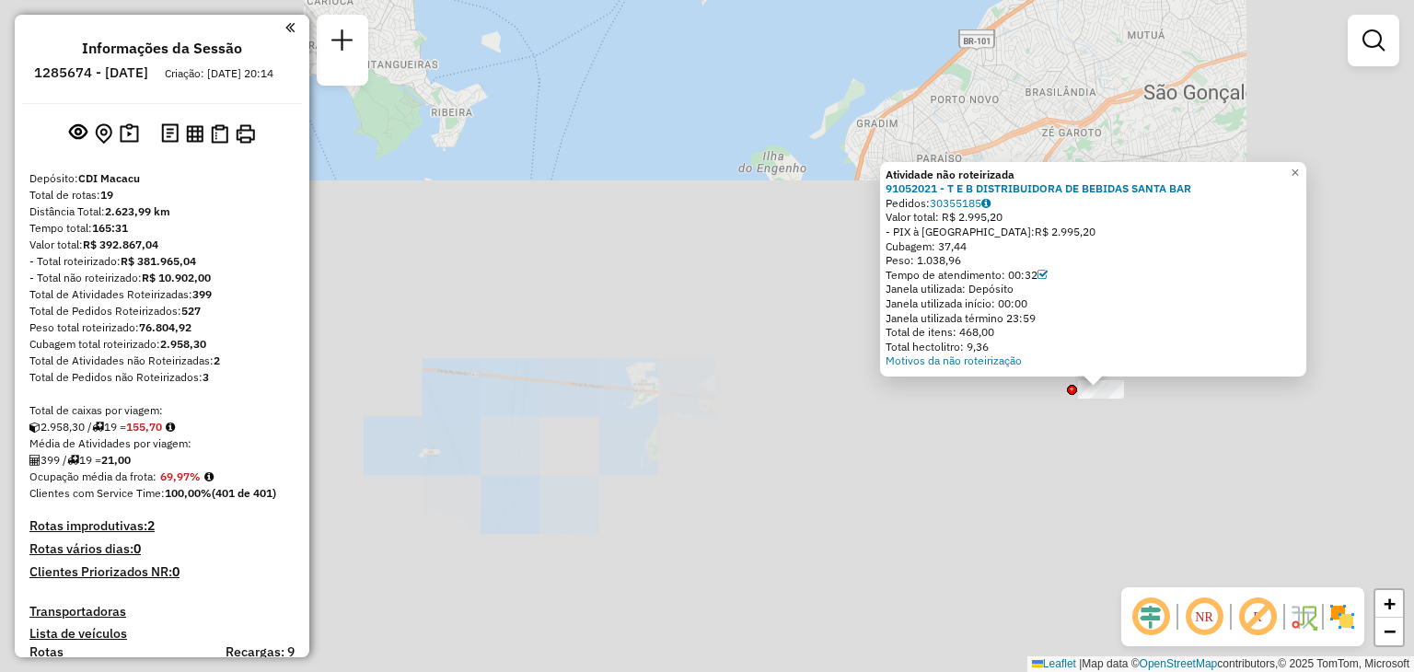
drag, startPoint x: 1218, startPoint y: 380, endPoint x: 591, endPoint y: 527, distance: 644.0
click at [591, 527] on div "Atividade não roteirizada 91052021 - T E B DISTRIBUIDORA DE BEBIDAS SANTA BAR P…" at bounding box center [707, 336] width 1414 height 672
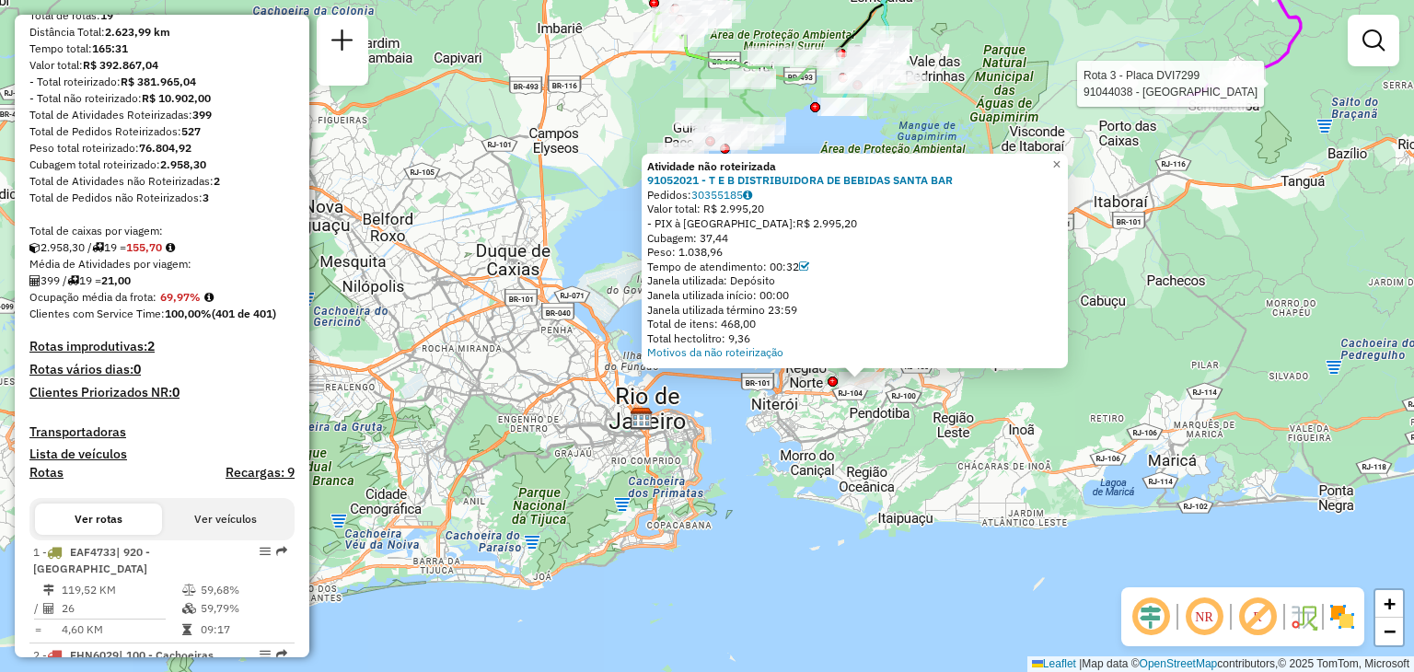
select select "**********"
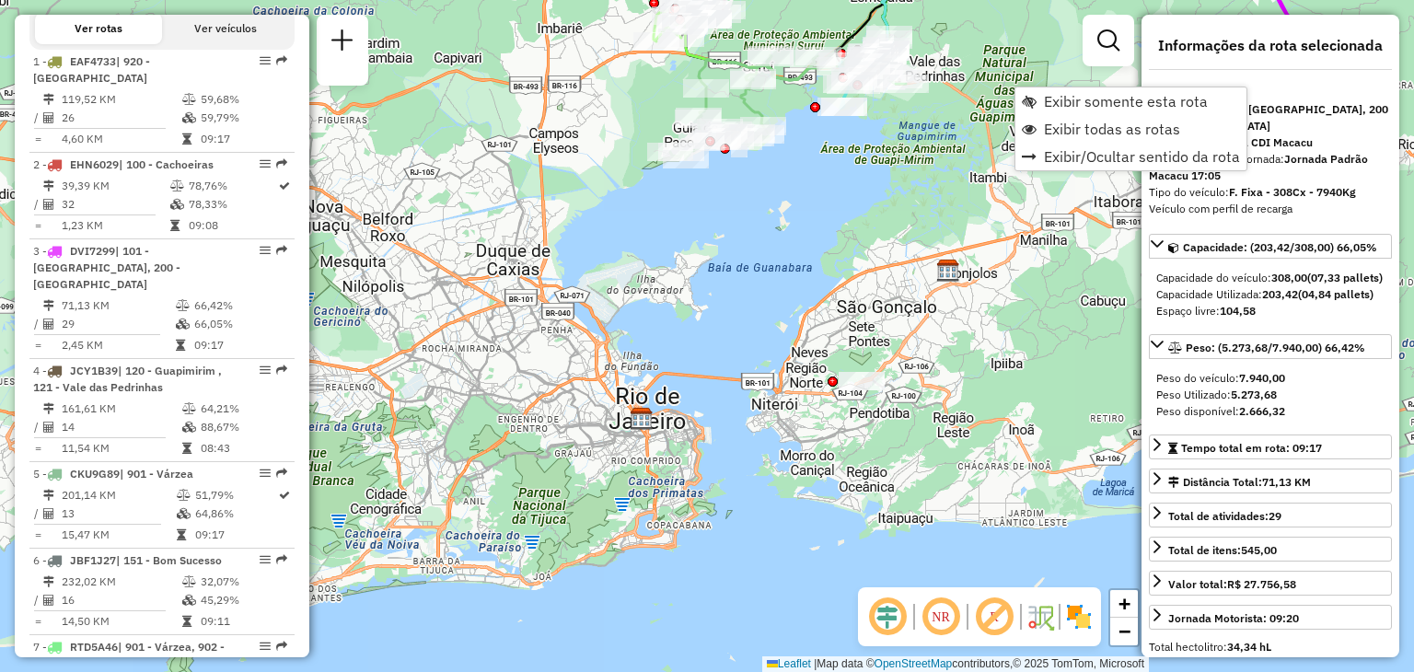
scroll to position [894, 0]
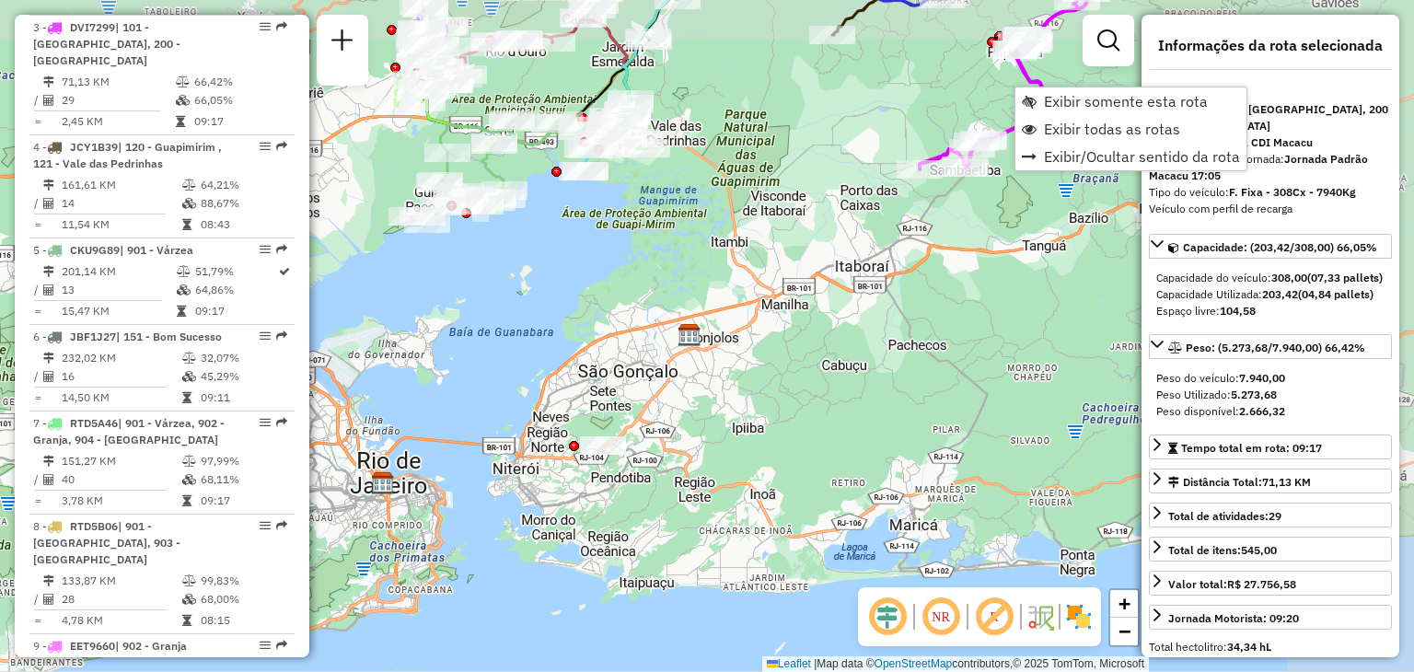
drag, startPoint x: 1084, startPoint y: 318, endPoint x: 826, endPoint y: 382, distance: 266.6
click at [826, 382] on div "Janela de atendimento Grade de atendimento Capacidade Transportadoras Veículos …" at bounding box center [707, 336] width 1414 height 672
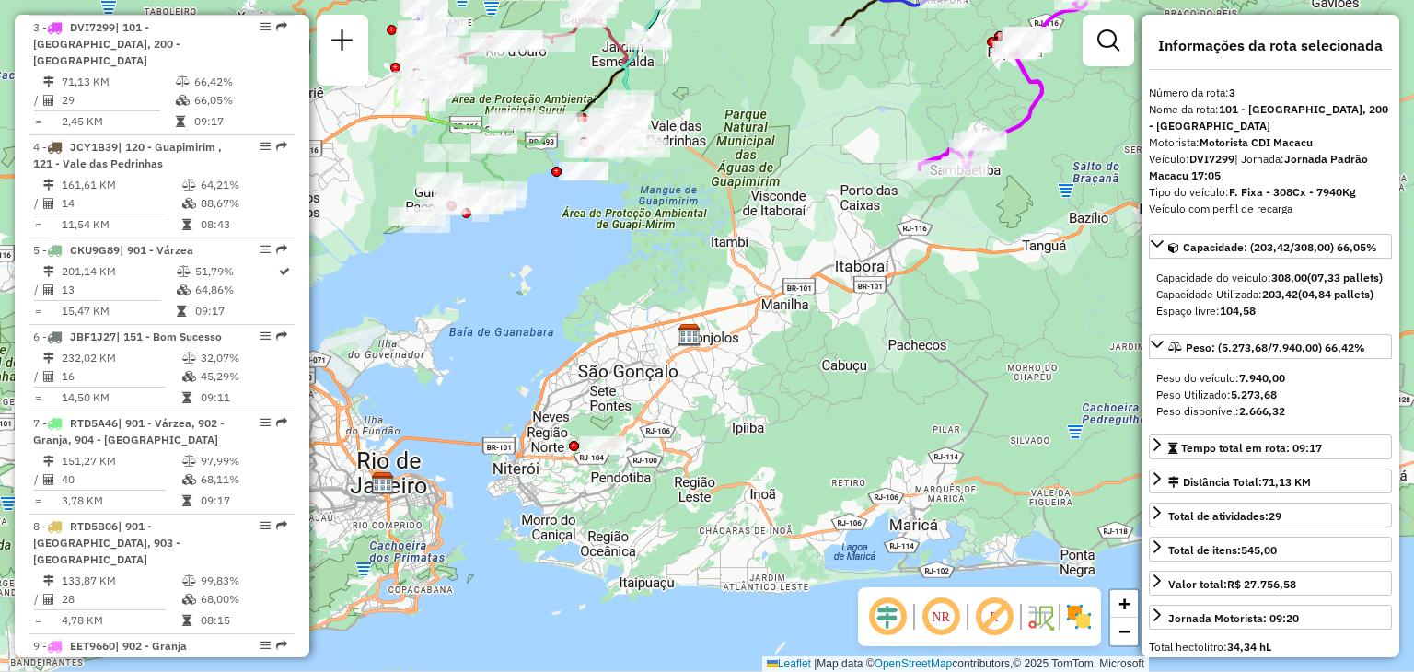
click at [826, 382] on div "Janela de atendimento Grade de atendimento Capacidade Transportadoras Veículos …" at bounding box center [707, 336] width 1414 height 672
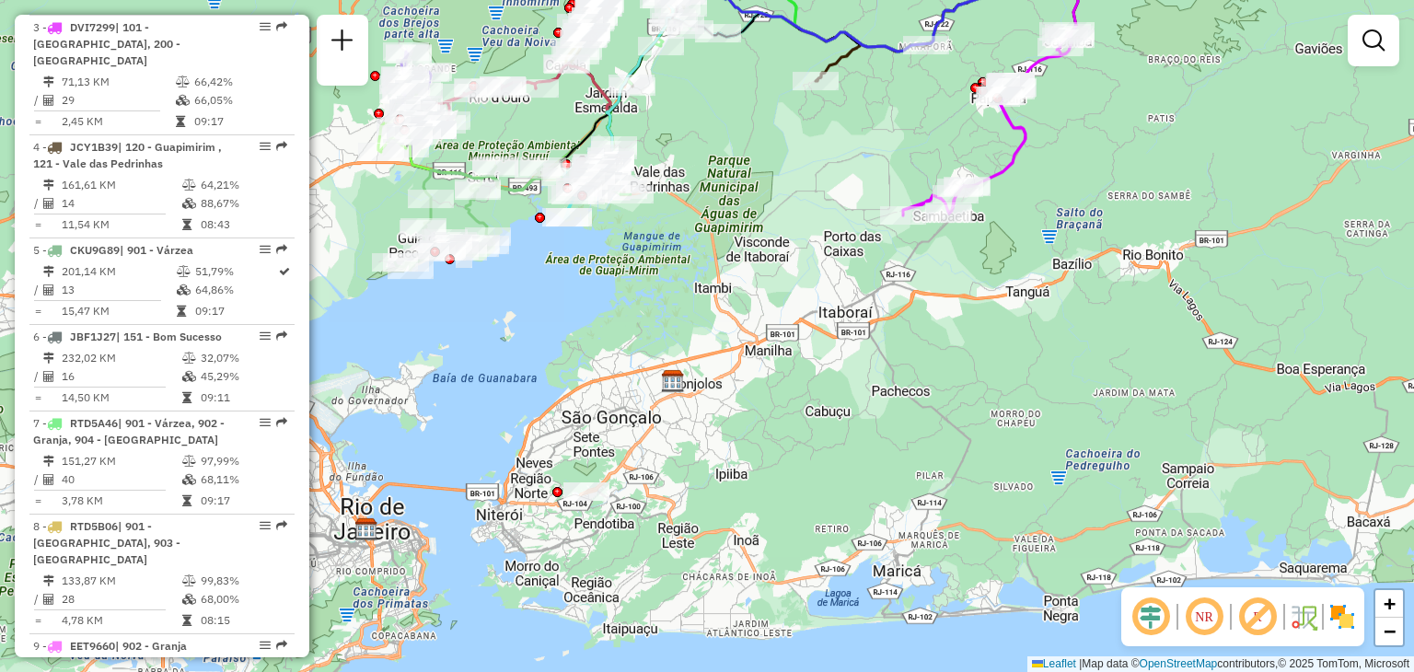
drag, startPoint x: 951, startPoint y: 249, endPoint x: 915, endPoint y: 368, distance: 124.1
click at [912, 374] on div "Janela de atendimento Grade de atendimento Capacidade Transportadoras Veículos …" at bounding box center [707, 336] width 1414 height 672
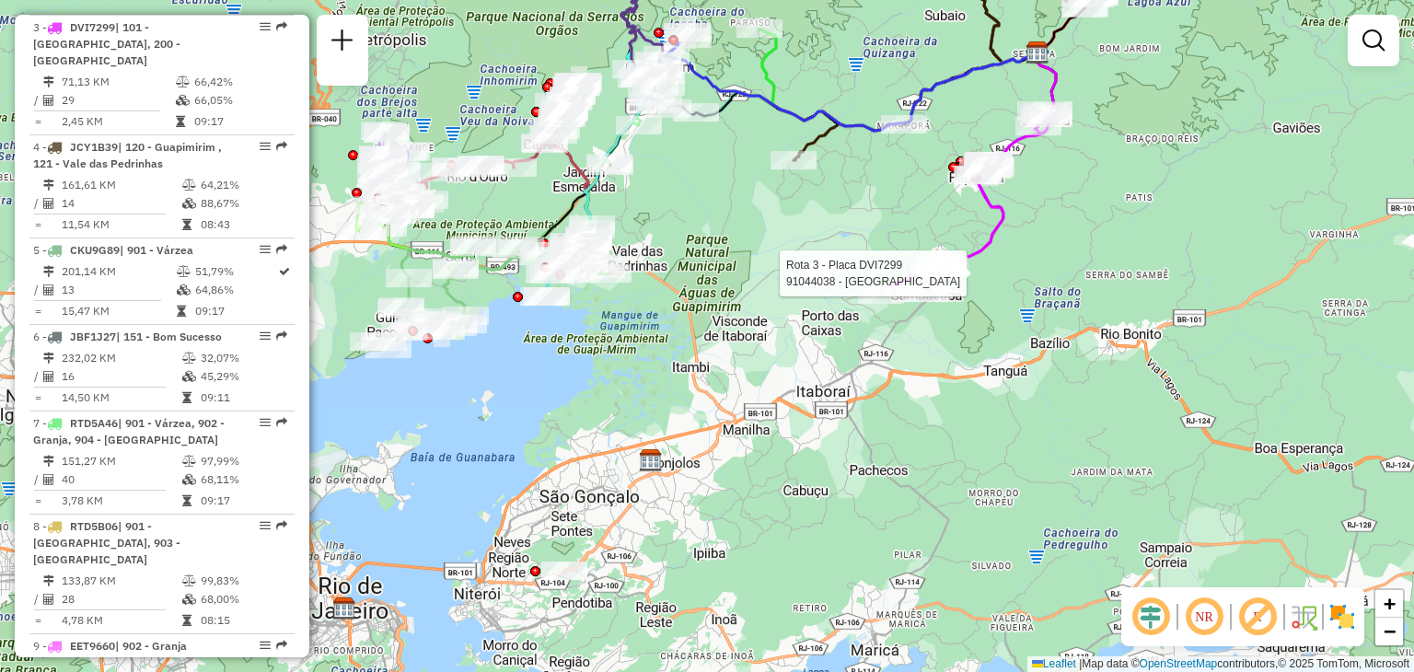
select select "**********"
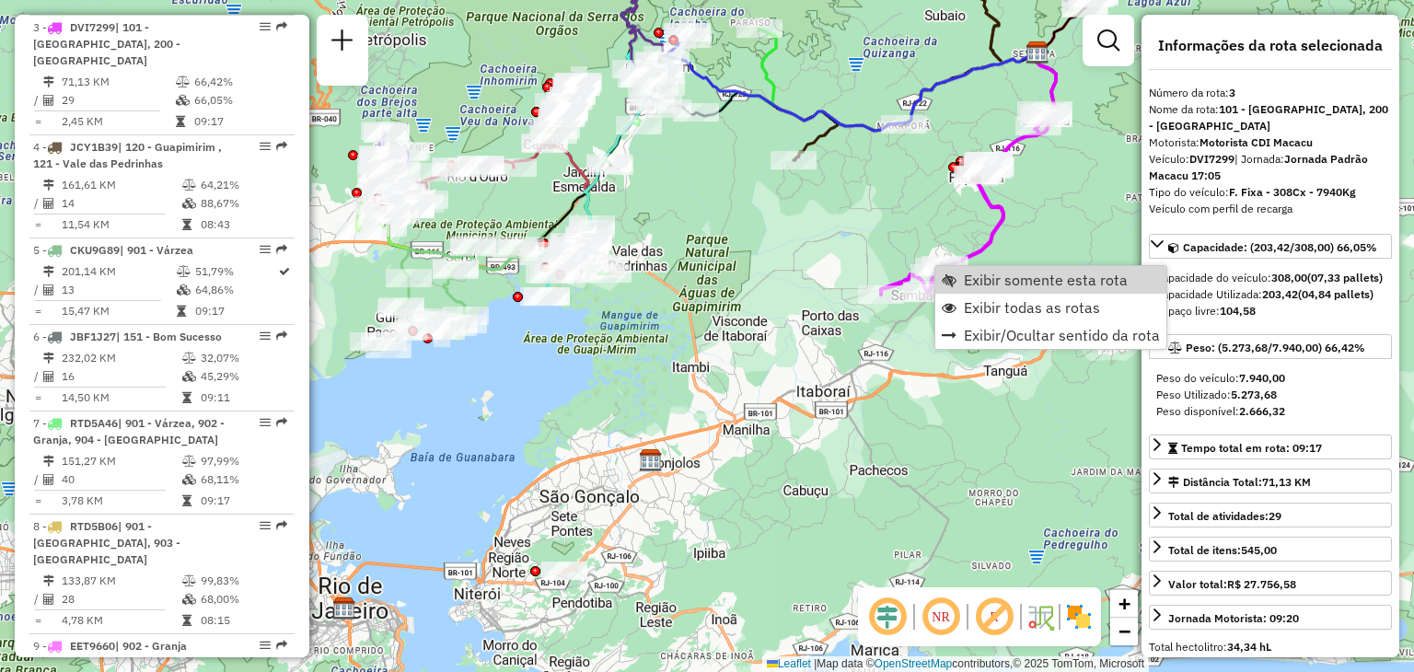
click at [954, 210] on div "Janela de atendimento Grade de atendimento Capacidade Transportadoras Veículos …" at bounding box center [707, 336] width 1414 height 672
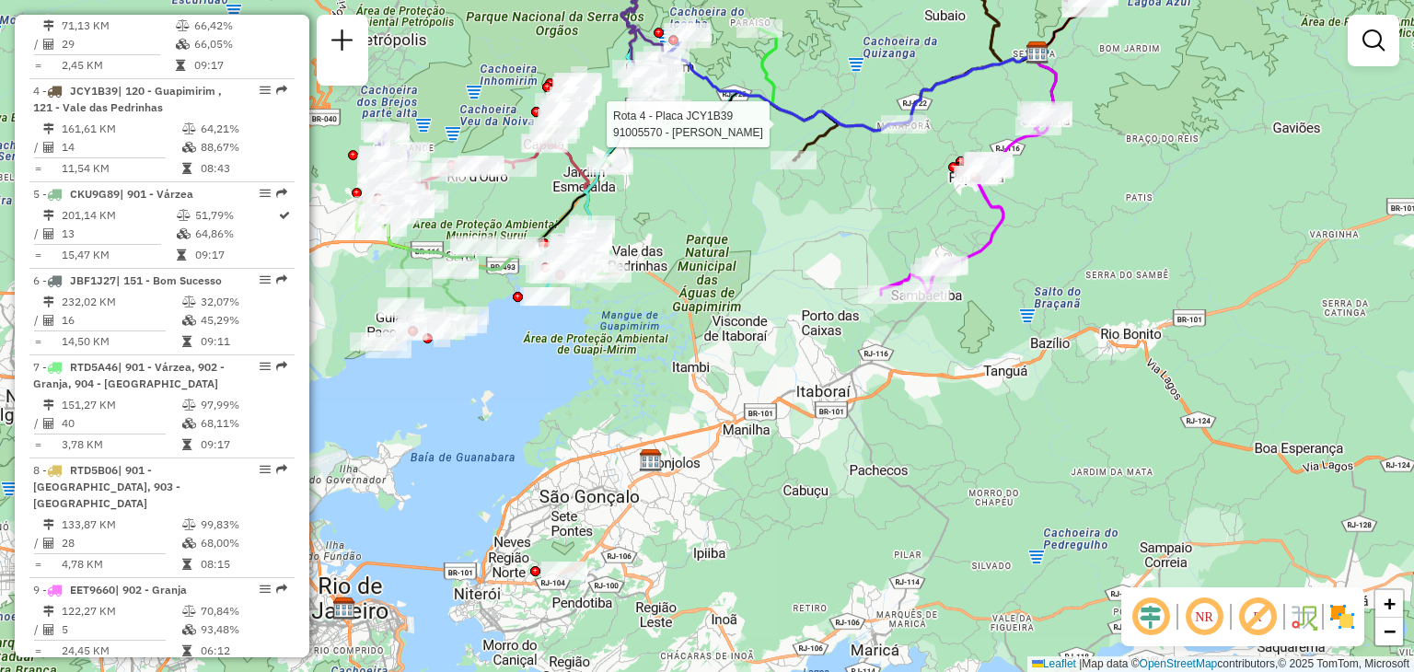
select select "**********"
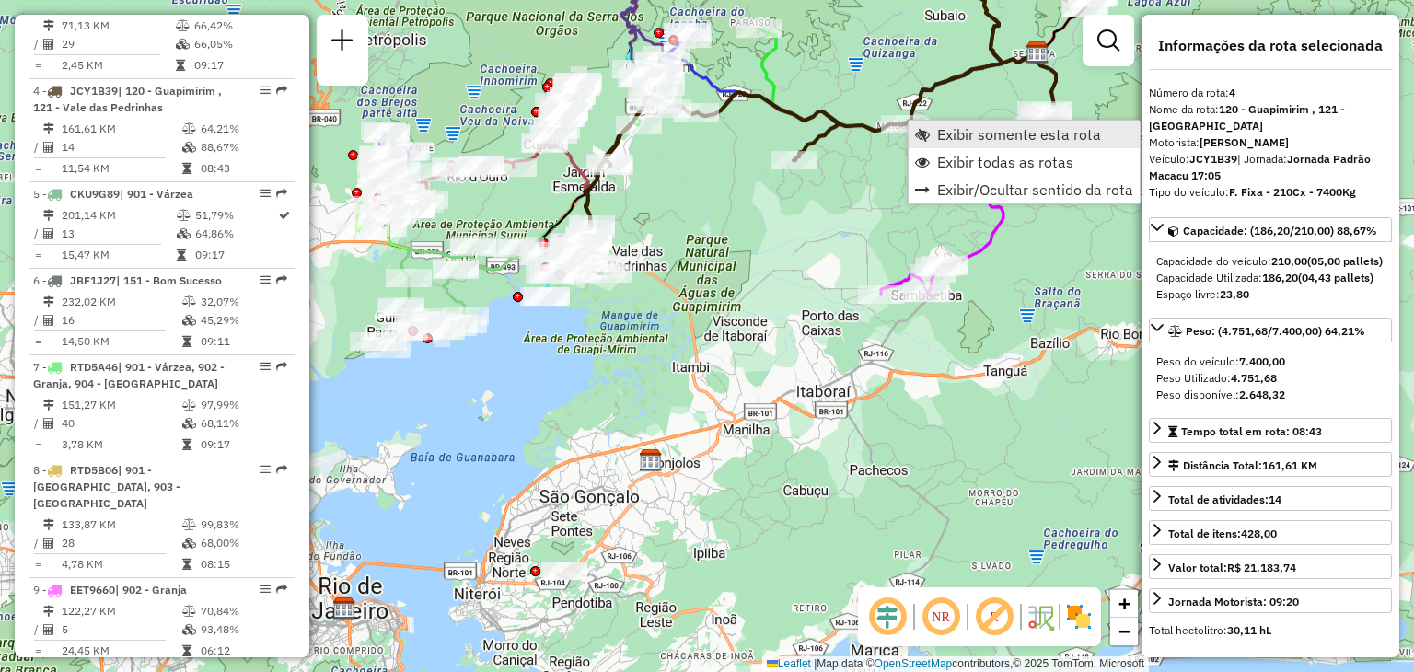
scroll to position [997, 0]
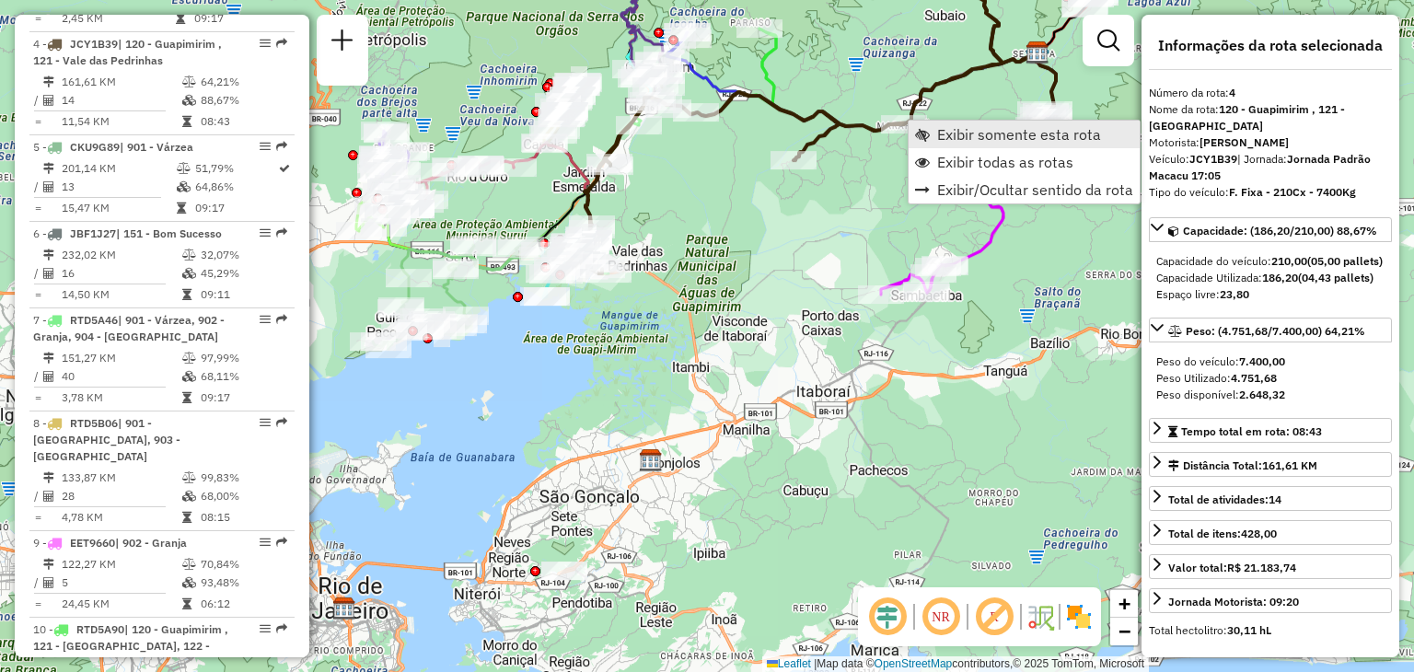
click at [949, 133] on span "Exibir somente esta rota" at bounding box center [1019, 134] width 164 height 15
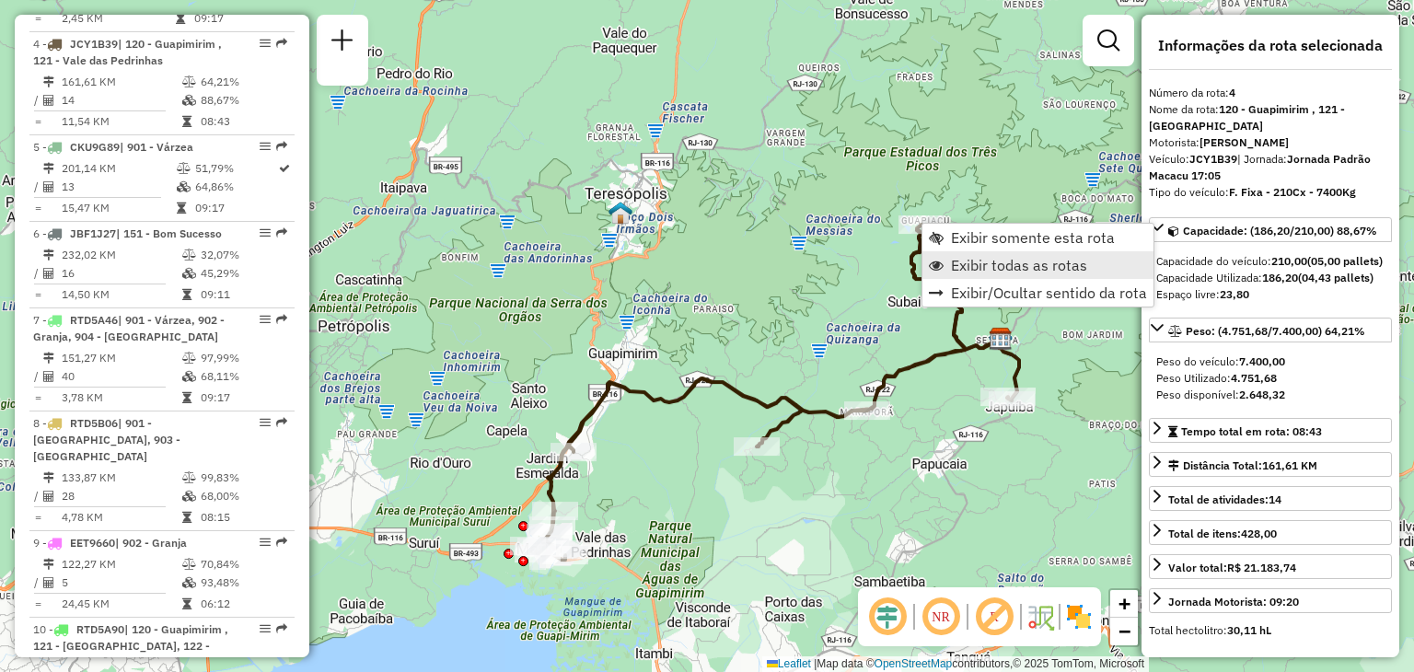
click at [972, 268] on span "Exibir todas as rotas" at bounding box center [1019, 265] width 136 height 15
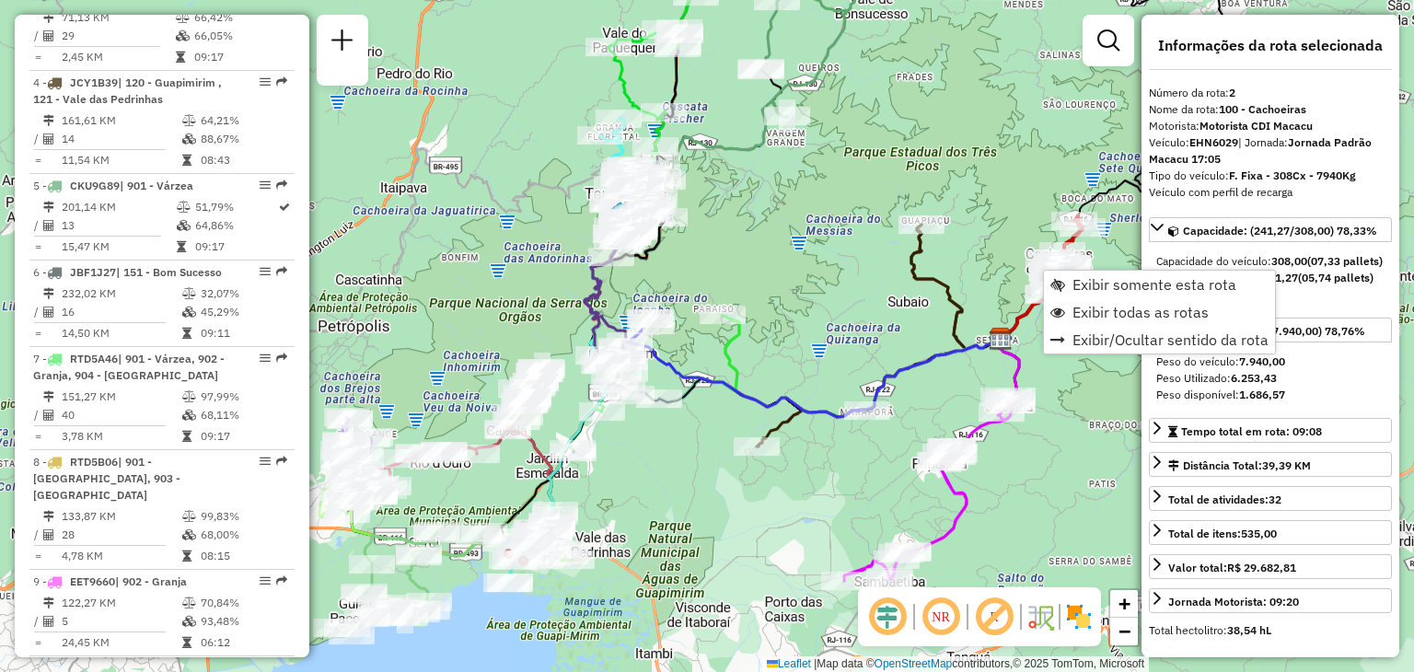
scroll to position [806, 0]
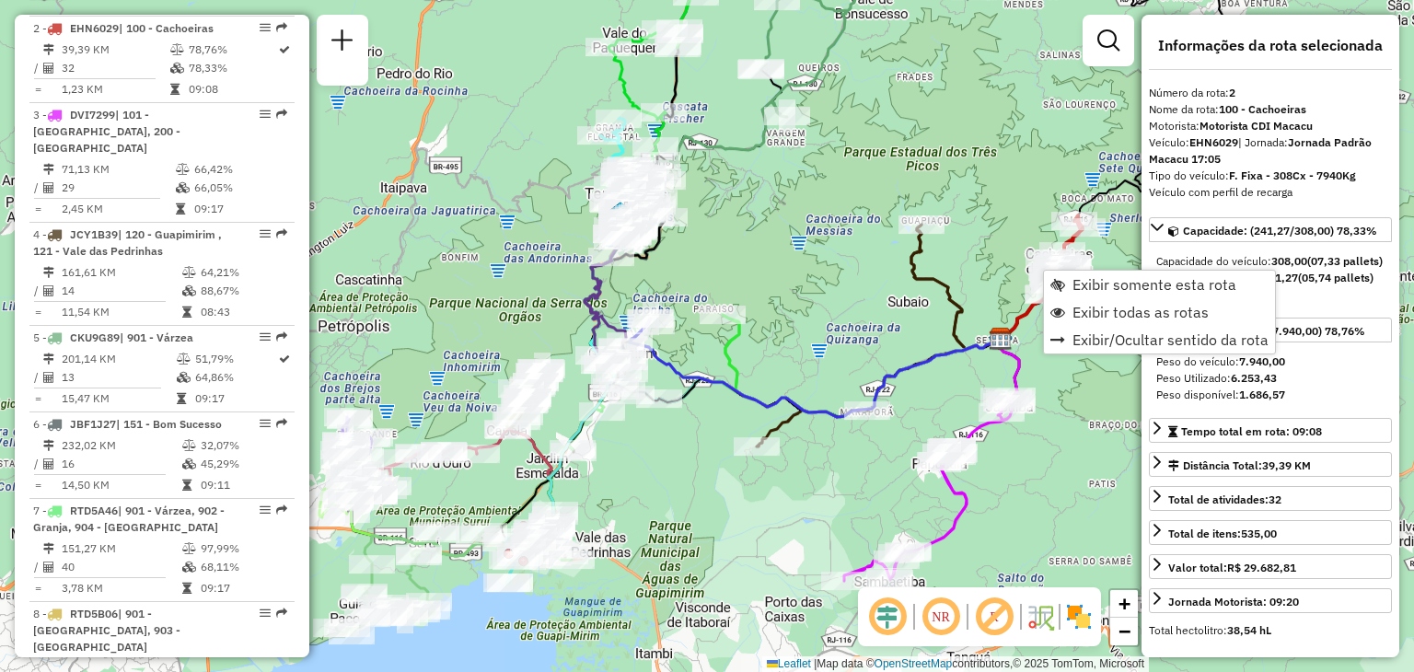
click at [859, 326] on div "Janela de atendimento Grade de atendimento Capacidade Transportadoras Veículos …" at bounding box center [707, 336] width 1414 height 672
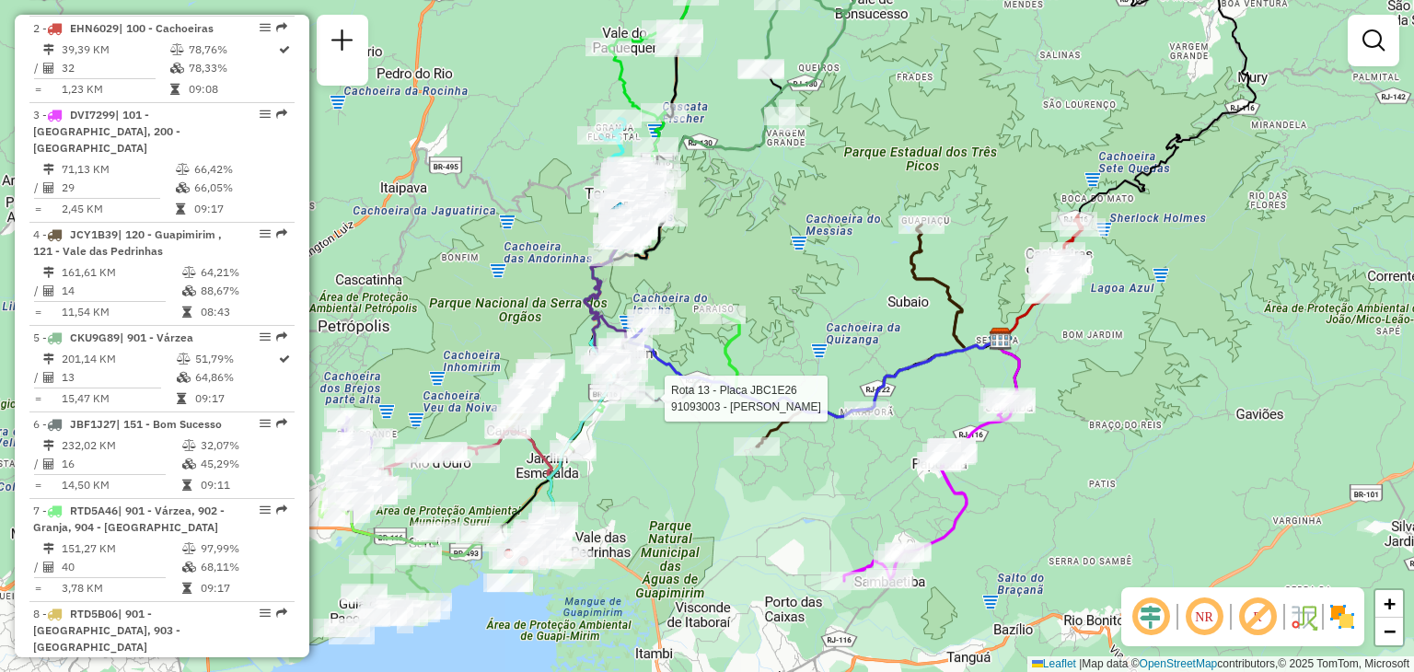
select select "**********"
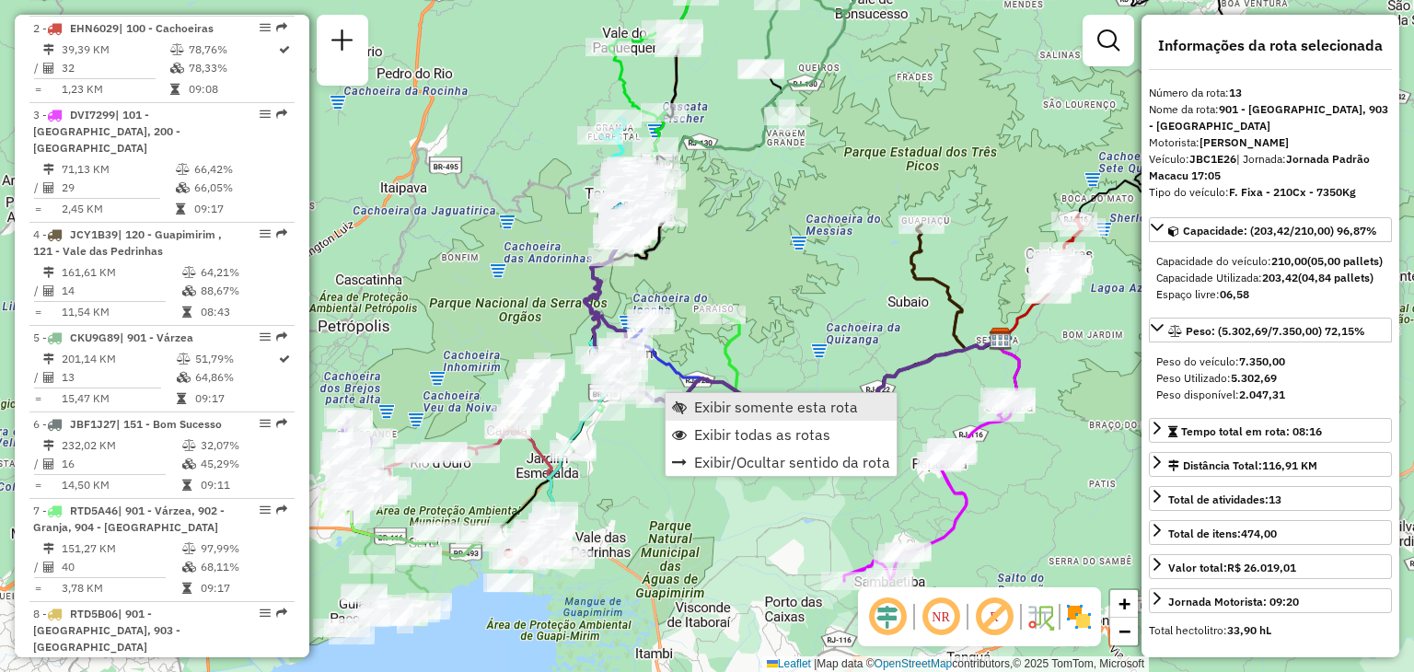
scroll to position [1922, 0]
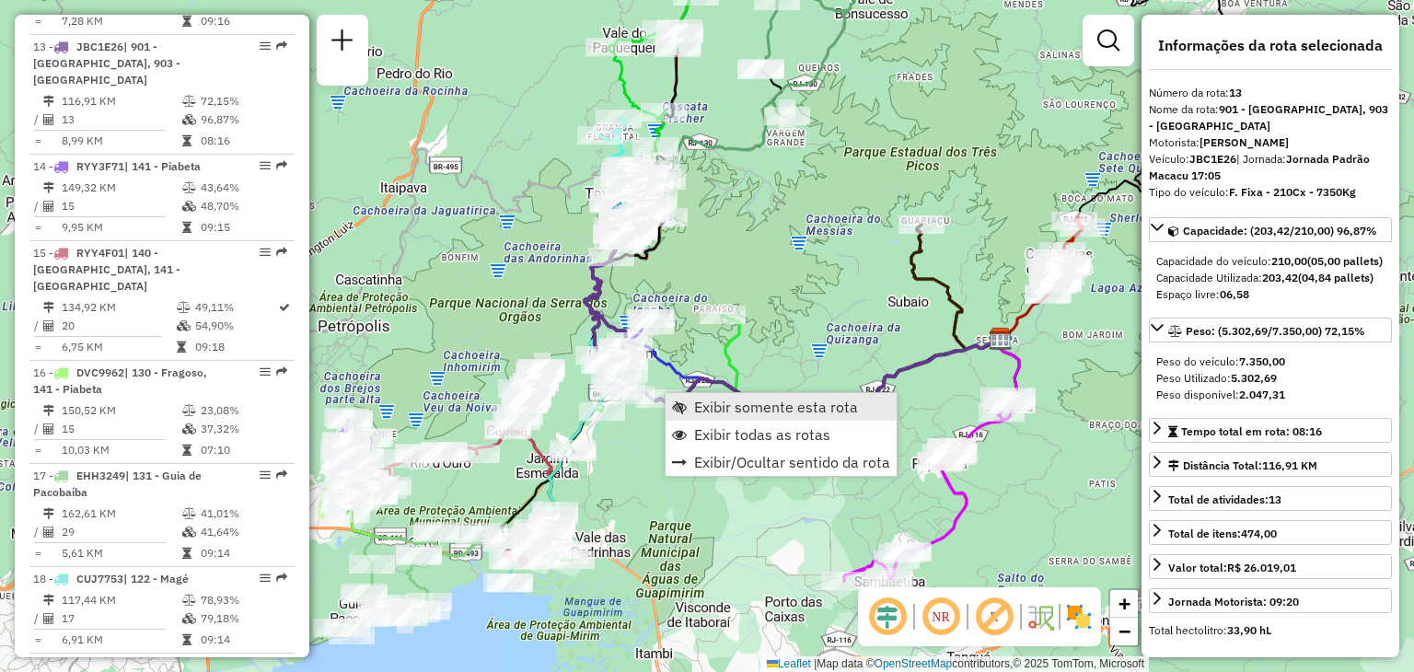
click at [718, 400] on span "Exibir somente esta rota" at bounding box center [776, 407] width 164 height 15
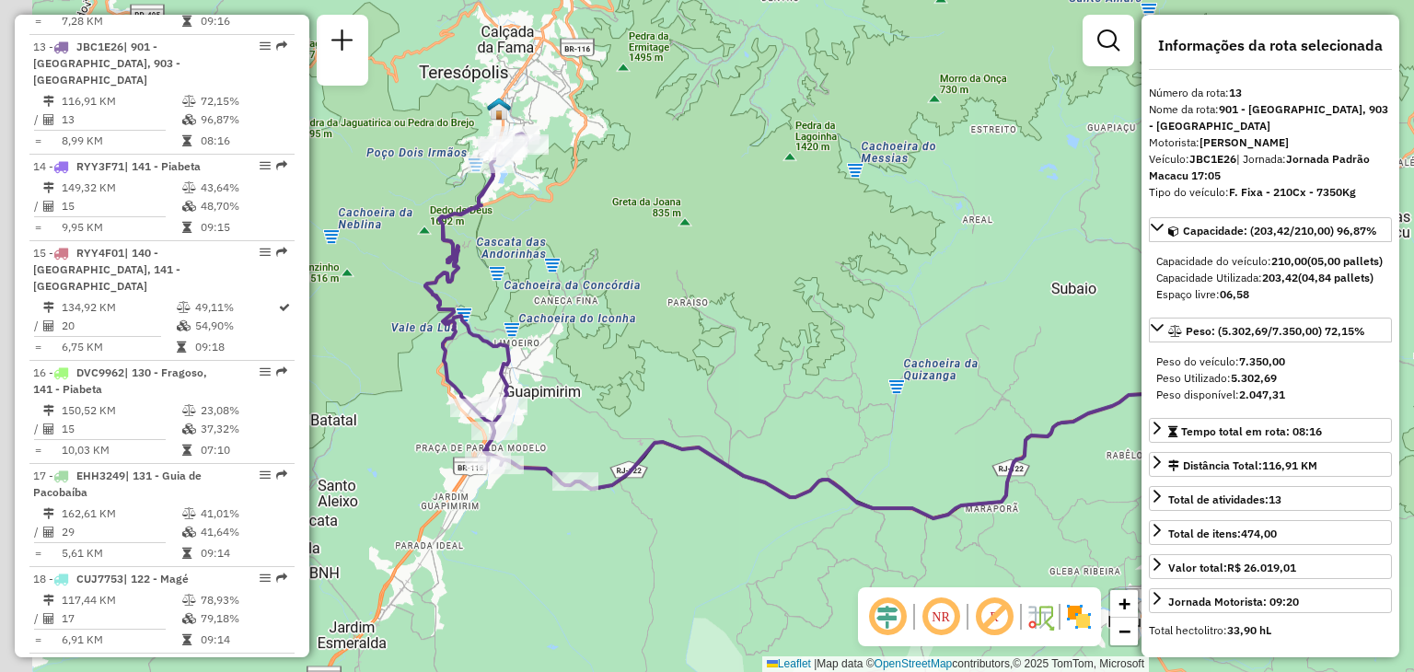
drag, startPoint x: 631, startPoint y: 399, endPoint x: 832, endPoint y: 377, distance: 202.7
click at [832, 377] on div "Janela de atendimento Grade de atendimento Capacidade Transportadoras Veículos …" at bounding box center [707, 336] width 1414 height 672
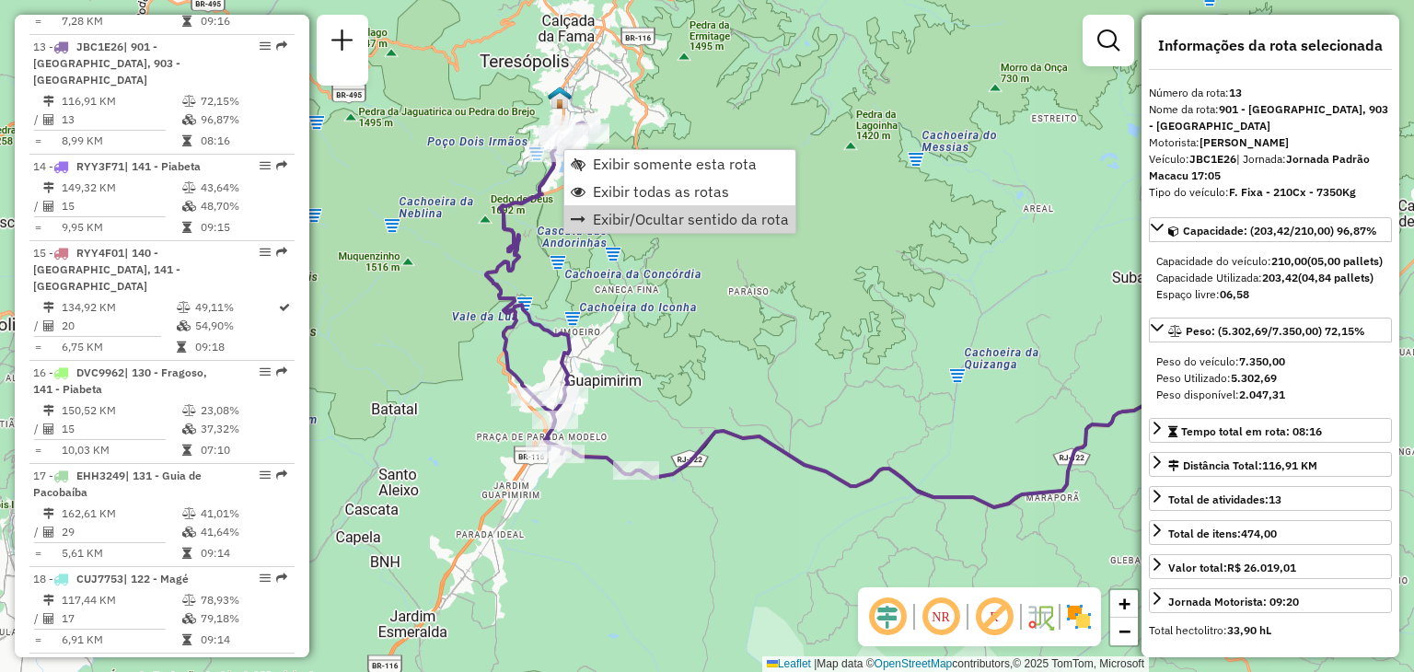
click at [689, 408] on div "Janela de atendimento Grade de atendimento Capacidade Transportadoras Veículos …" at bounding box center [707, 336] width 1414 height 672
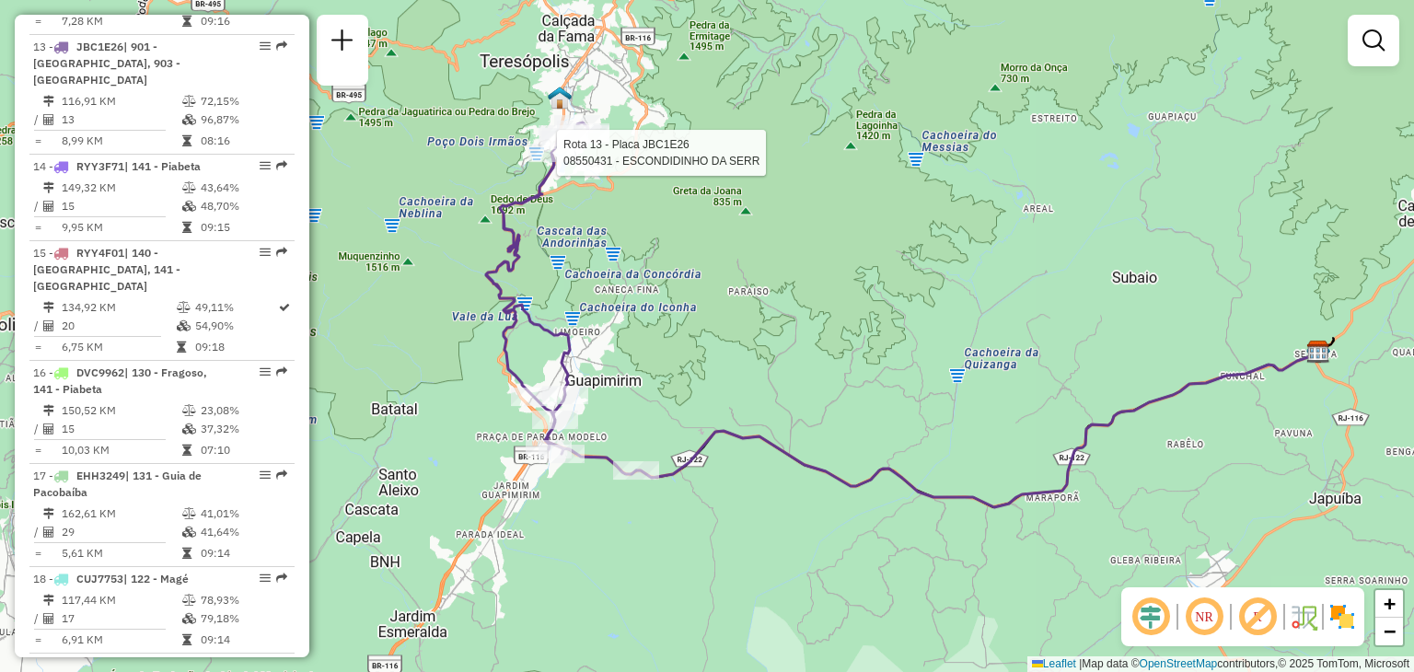
select select "**********"
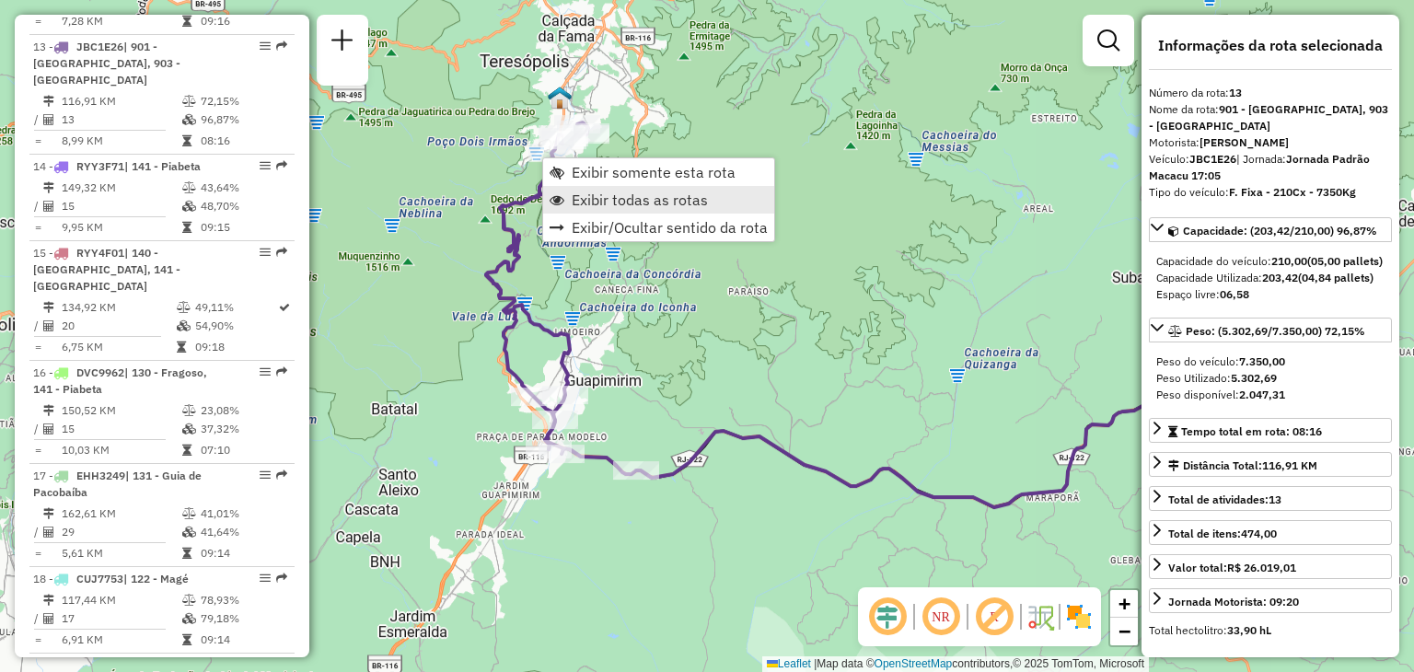
click at [654, 207] on span "Exibir todas as rotas" at bounding box center [640, 199] width 136 height 15
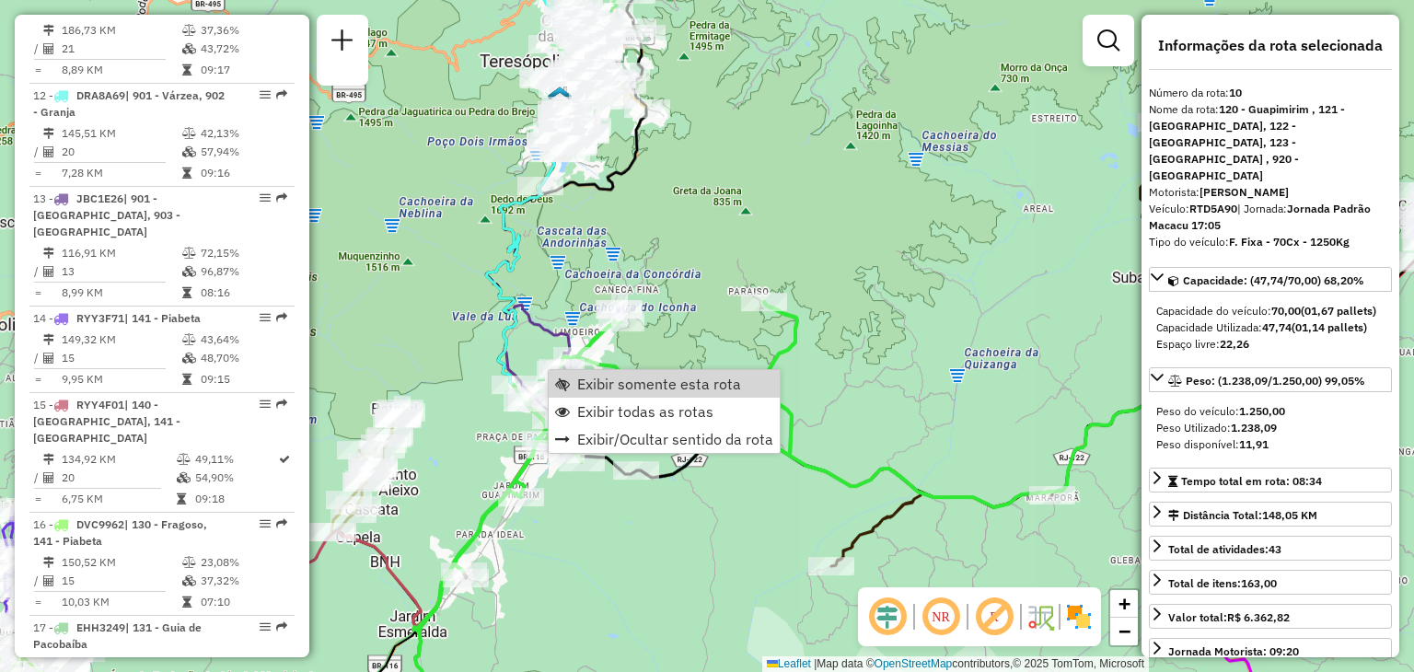
scroll to position [1582, 0]
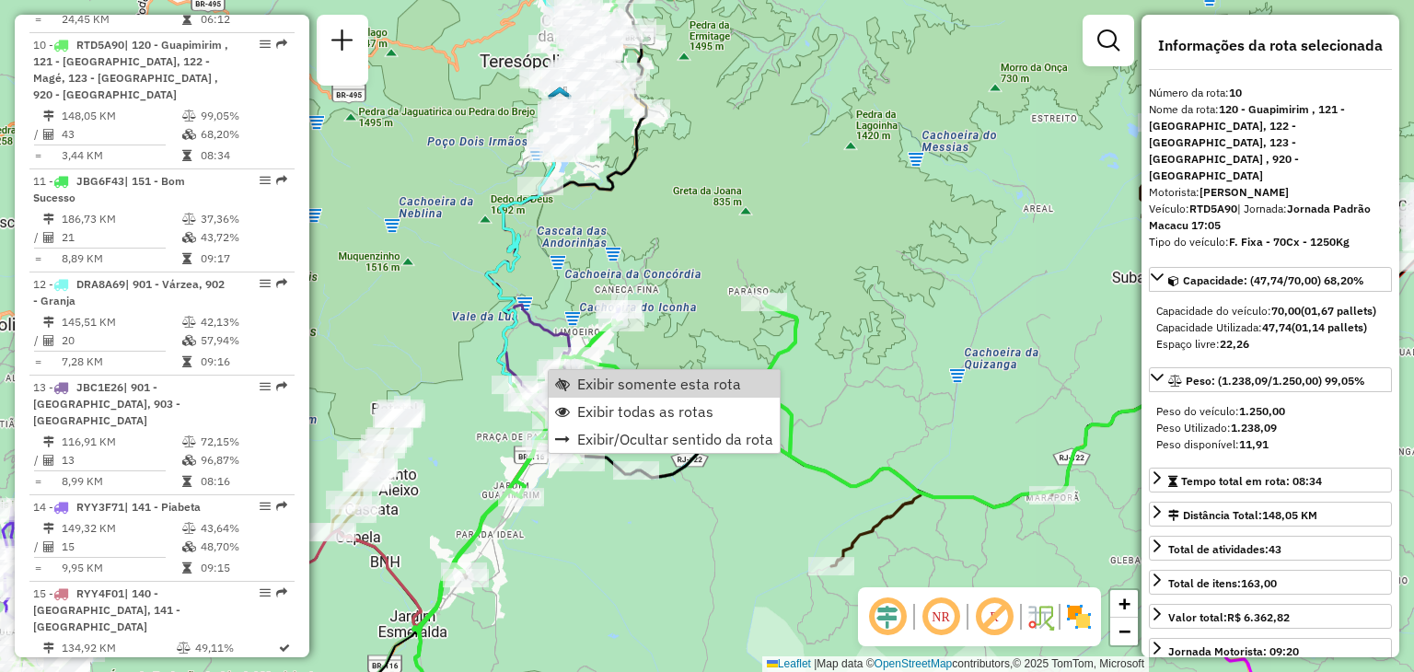
click at [829, 326] on div "Janela de atendimento Grade de atendimento Capacidade Transportadoras Veículos …" at bounding box center [707, 336] width 1414 height 672
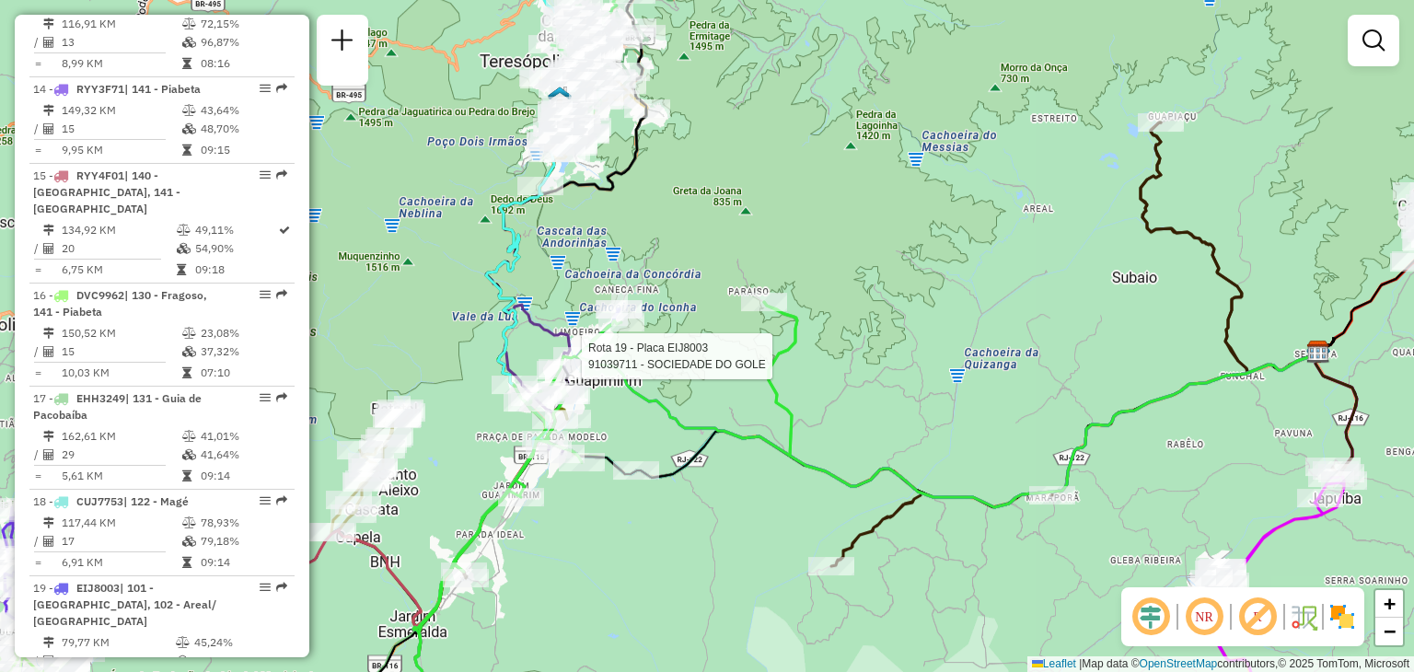
select select "**********"
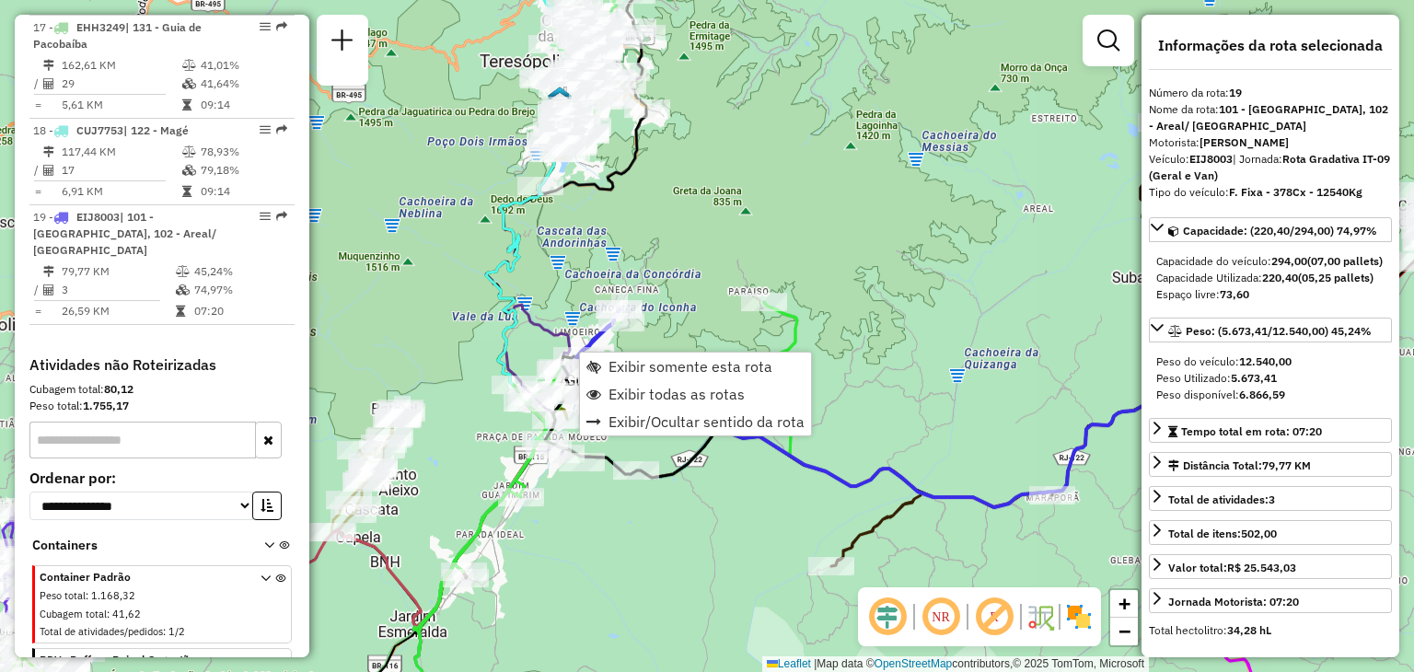
click at [519, 292] on icon at bounding box center [902, 324] width 832 height 366
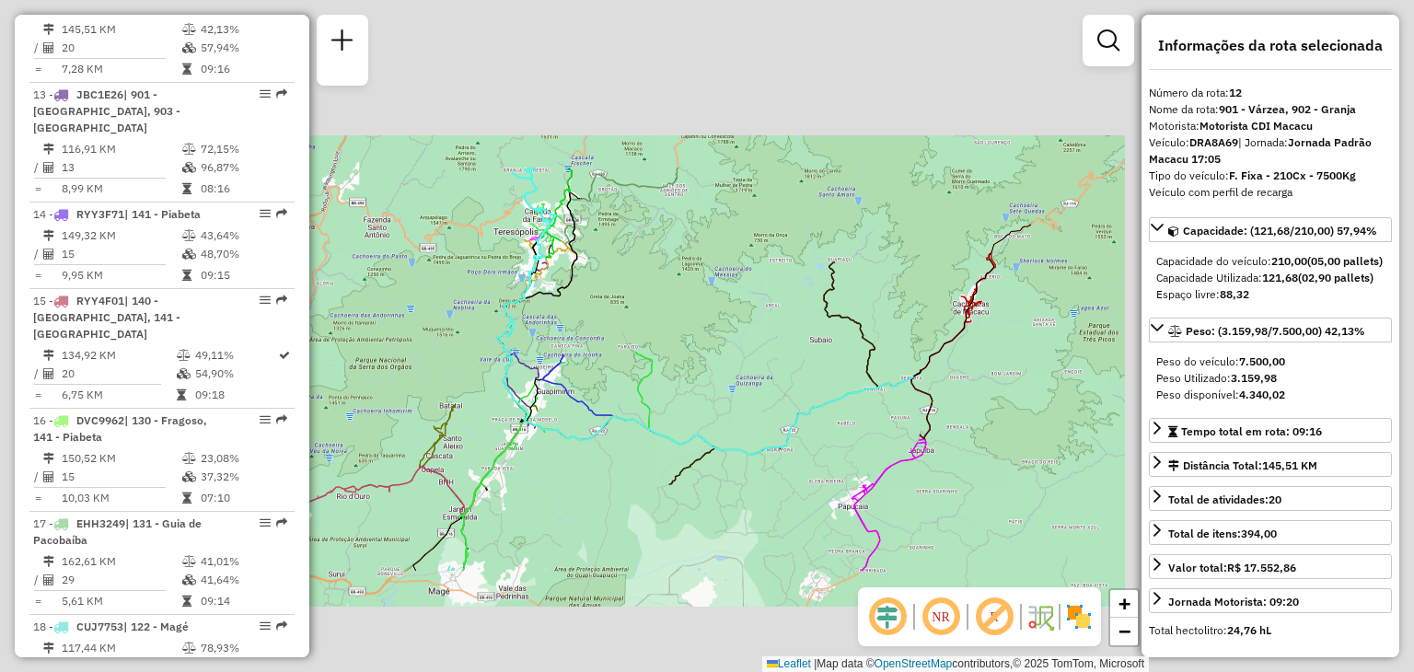
scroll to position [1819, 0]
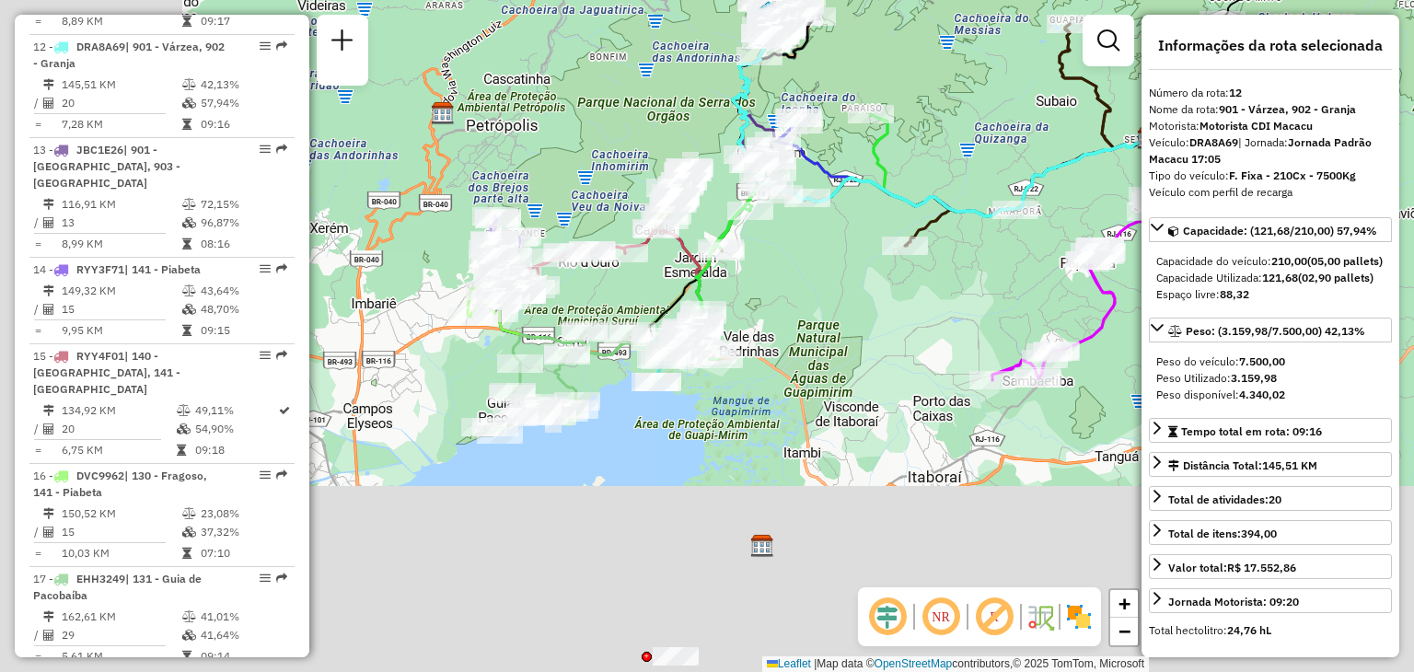
drag, startPoint x: 846, startPoint y: 299, endPoint x: 774, endPoint y: 316, distance: 73.7
click at [873, 261] on div "Janela de atendimento Grade de atendimento Capacidade Transportadoras Veículos …" at bounding box center [707, 336] width 1414 height 672
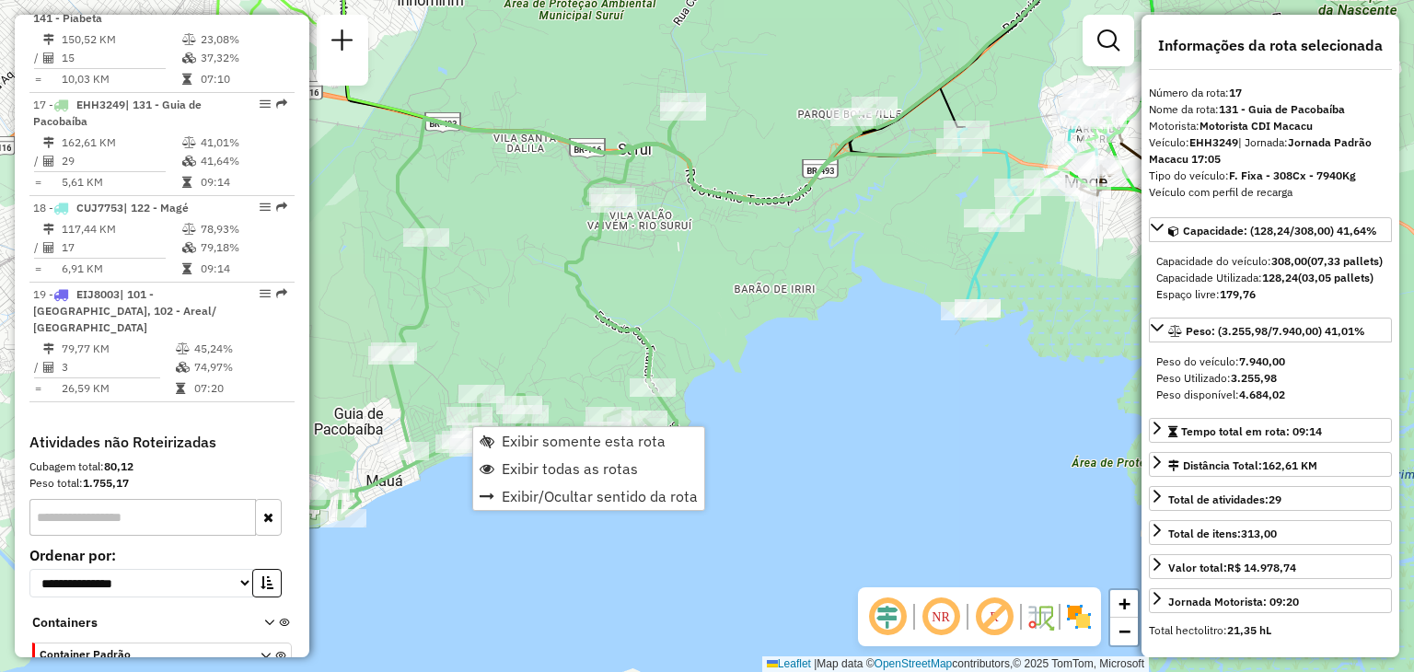
scroll to position [2318, 0]
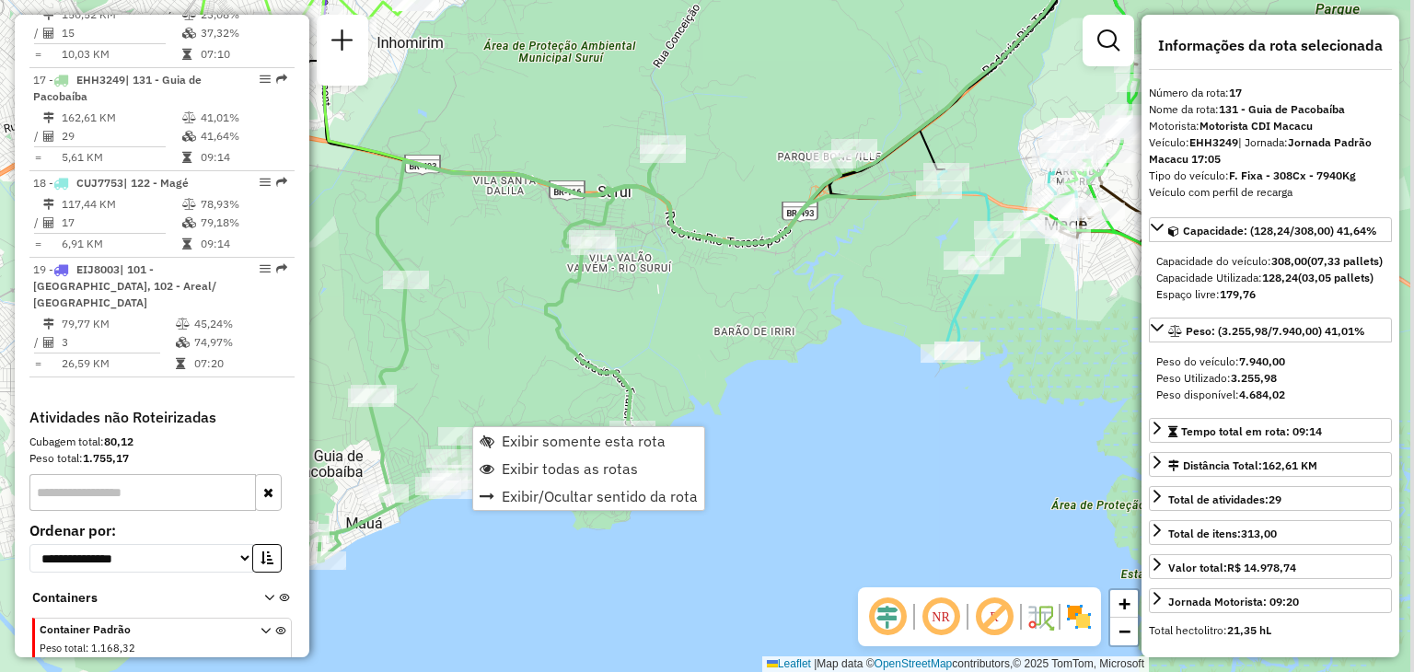
drag, startPoint x: 710, startPoint y: 312, endPoint x: 695, endPoint y: 357, distance: 47.5
click at [694, 356] on div "Rota 4 - Placa JCY1B39 91052114 - GEDIEL DE VASCONCELOS FILHO Janela de atendim…" at bounding box center [707, 336] width 1414 height 672
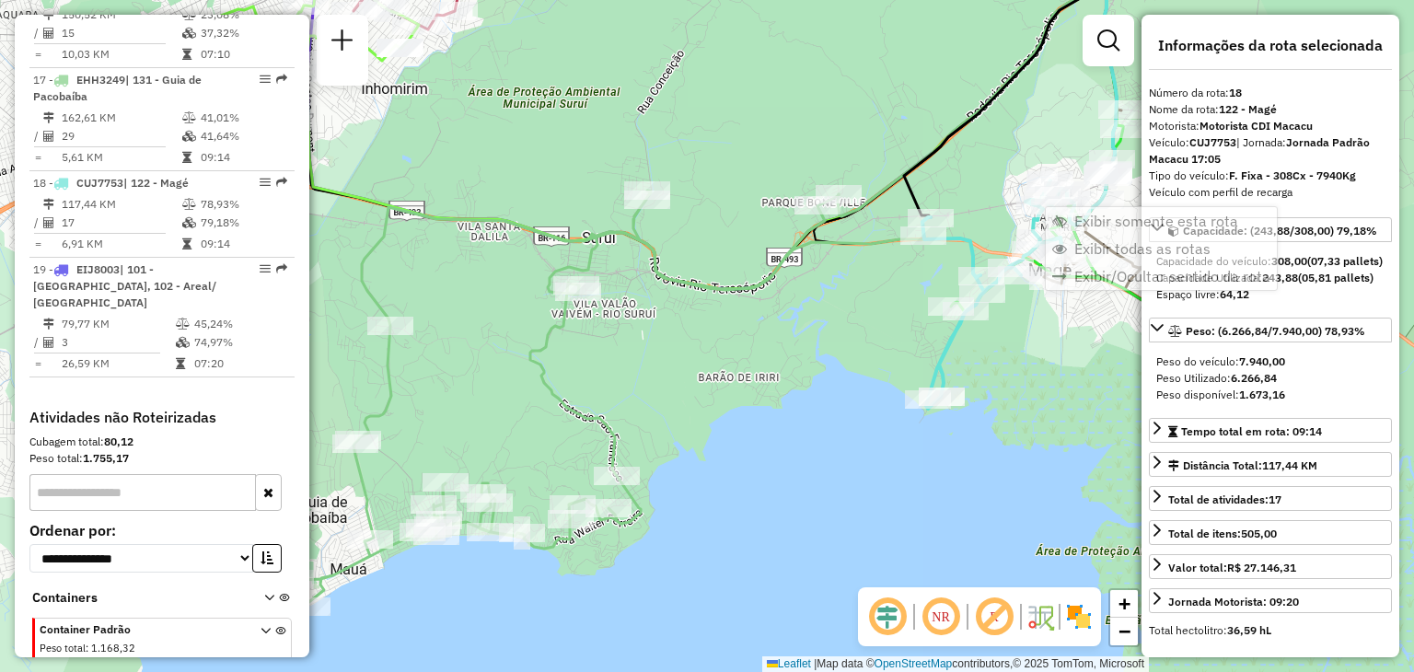
scroll to position [2370, 0]
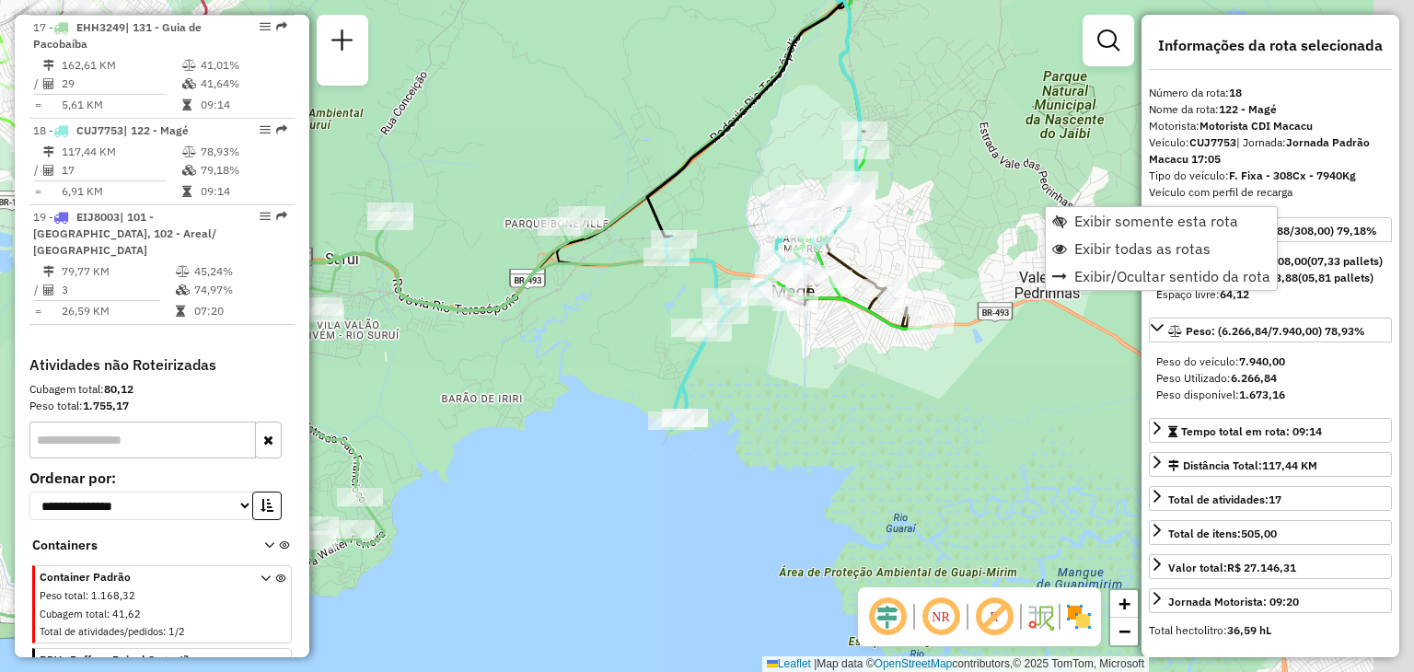
drag, startPoint x: 1013, startPoint y: 151, endPoint x: 708, endPoint y: 173, distance: 305.5
click at [708, 173] on div "Rota 4 - Placa JCY1B39 91052114 - GEDIEL DE VASCONCELOS FILHO Janela de atendim…" at bounding box center [707, 336] width 1414 height 672
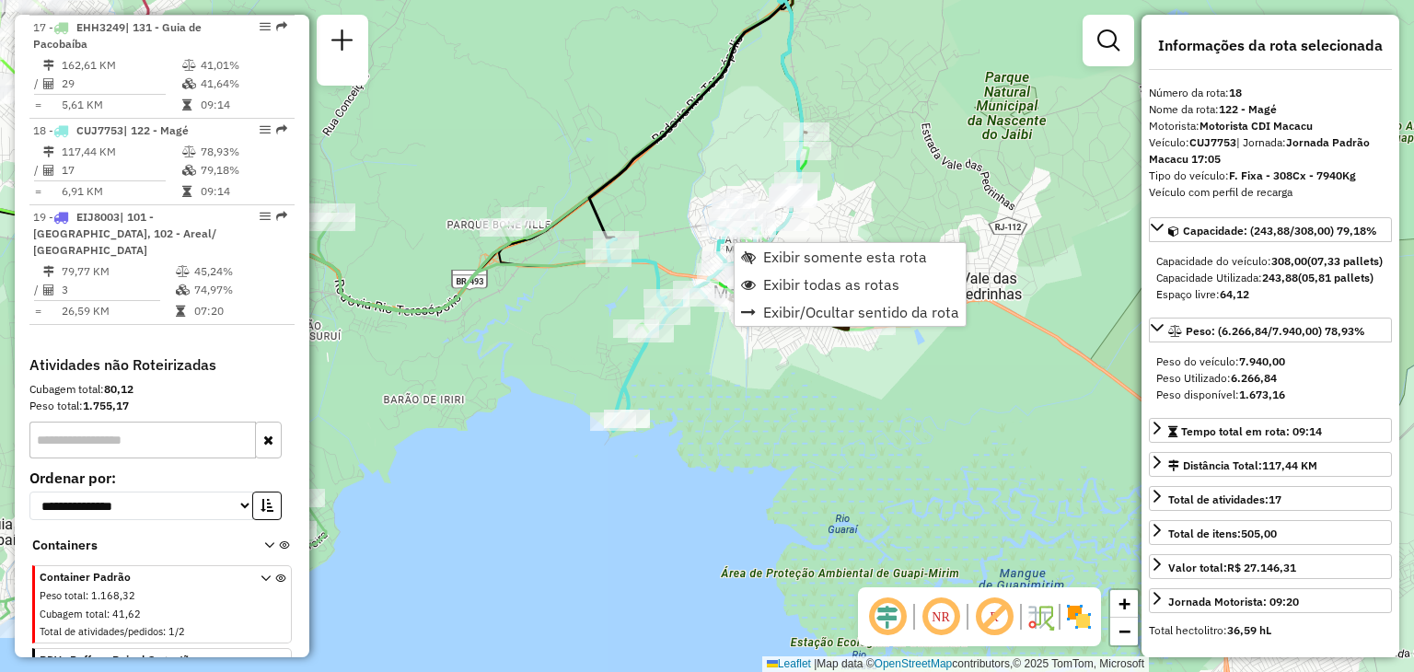
click at [734, 156] on div "Rota 4 - Placa JCY1B39 91052114 - GEDIEL DE VASCONCELOS FILHO Rota 10 - Placa R…" at bounding box center [707, 336] width 1414 height 672
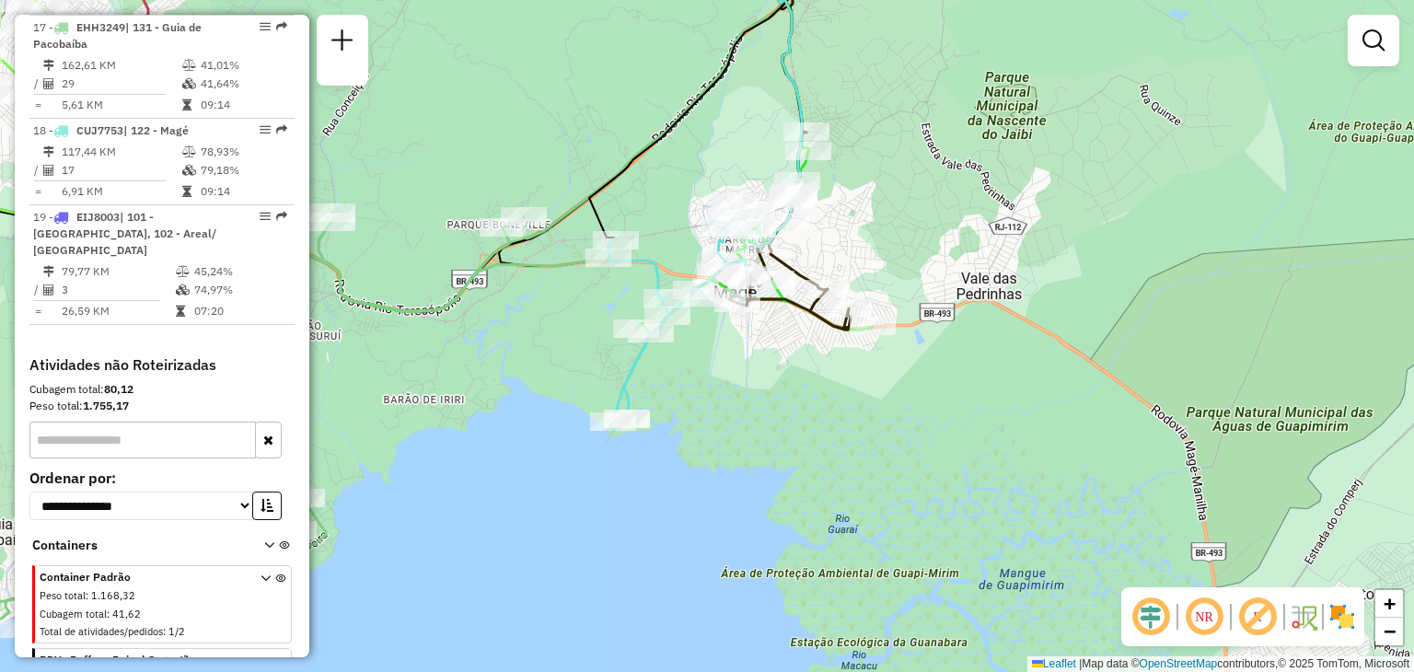
click at [517, 153] on div "Janela de atendimento Grade de atendimento Capacidade Transportadoras Veículos …" at bounding box center [707, 336] width 1414 height 672
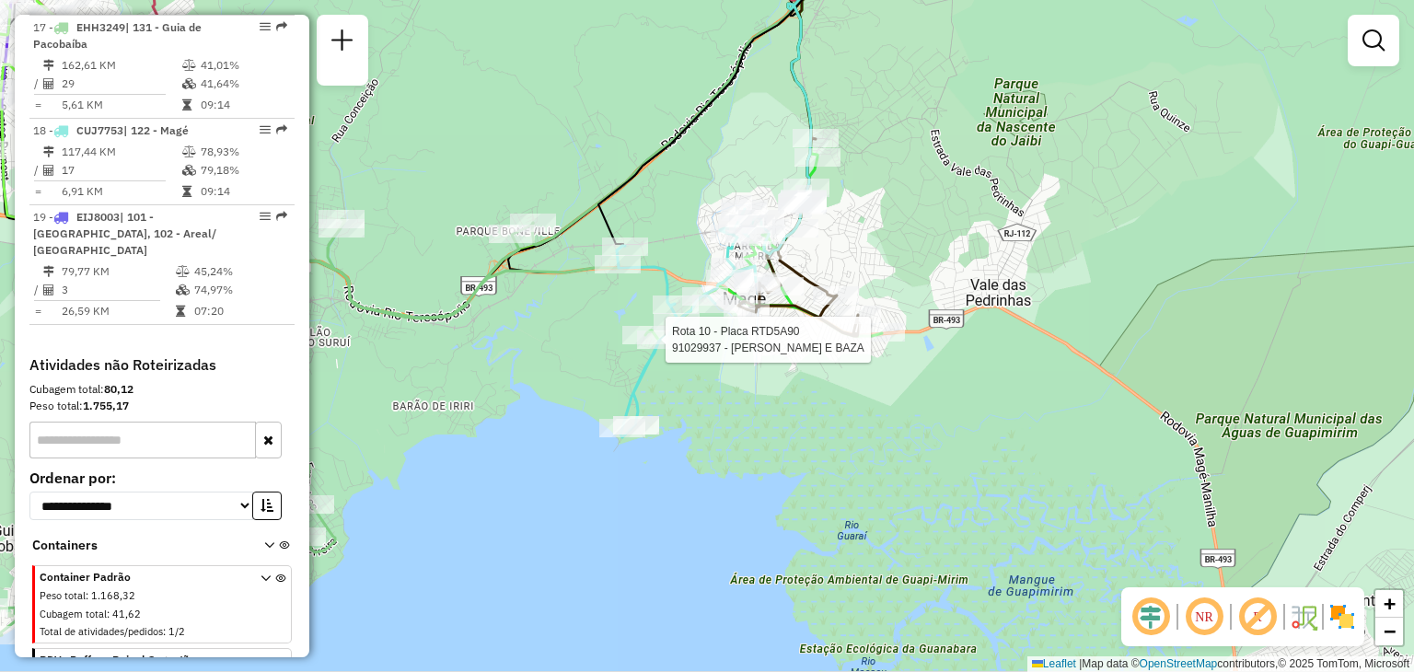
select select "**********"
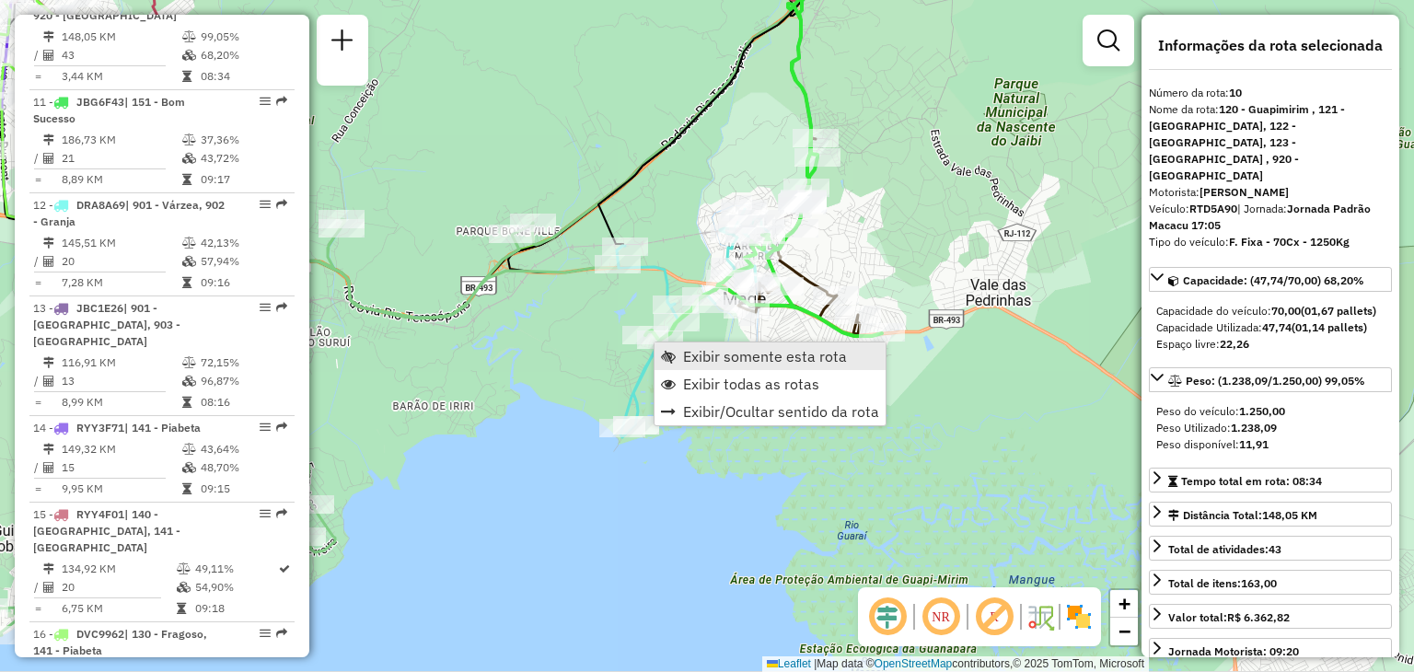
scroll to position [1582, 0]
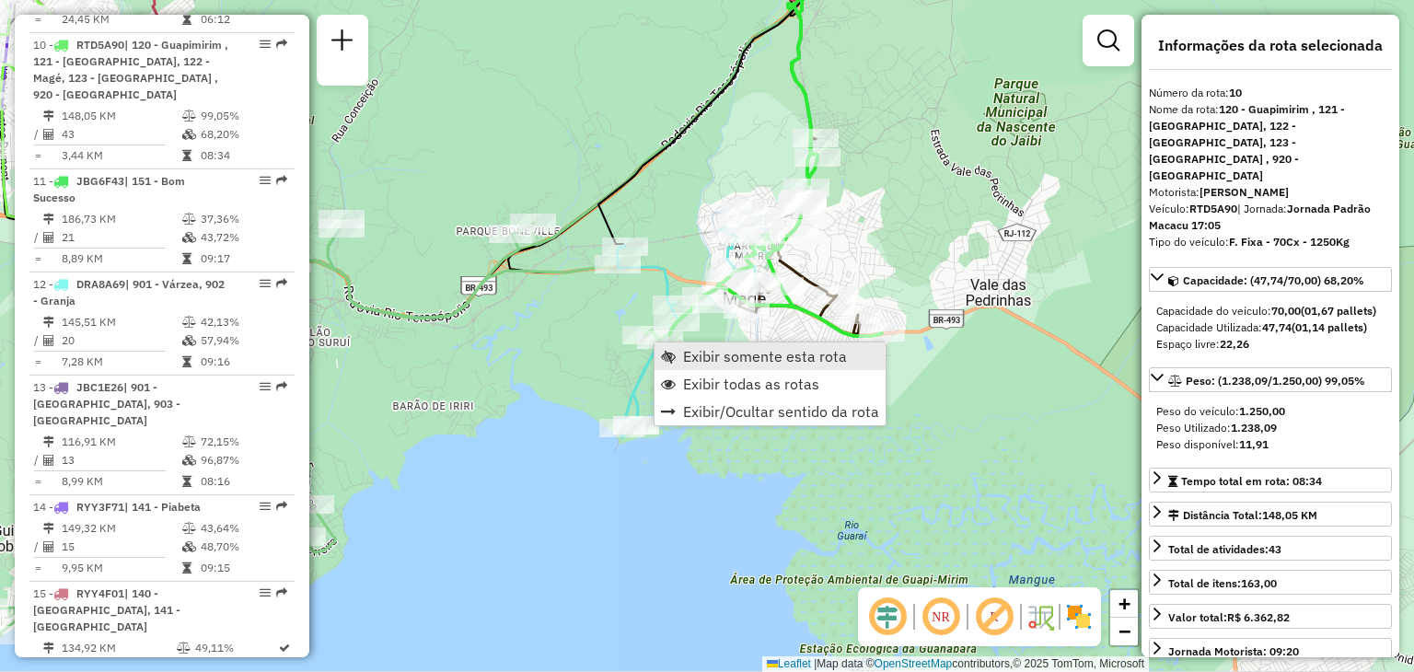
click at [714, 354] on span "Exibir somente esta rota" at bounding box center [765, 356] width 164 height 15
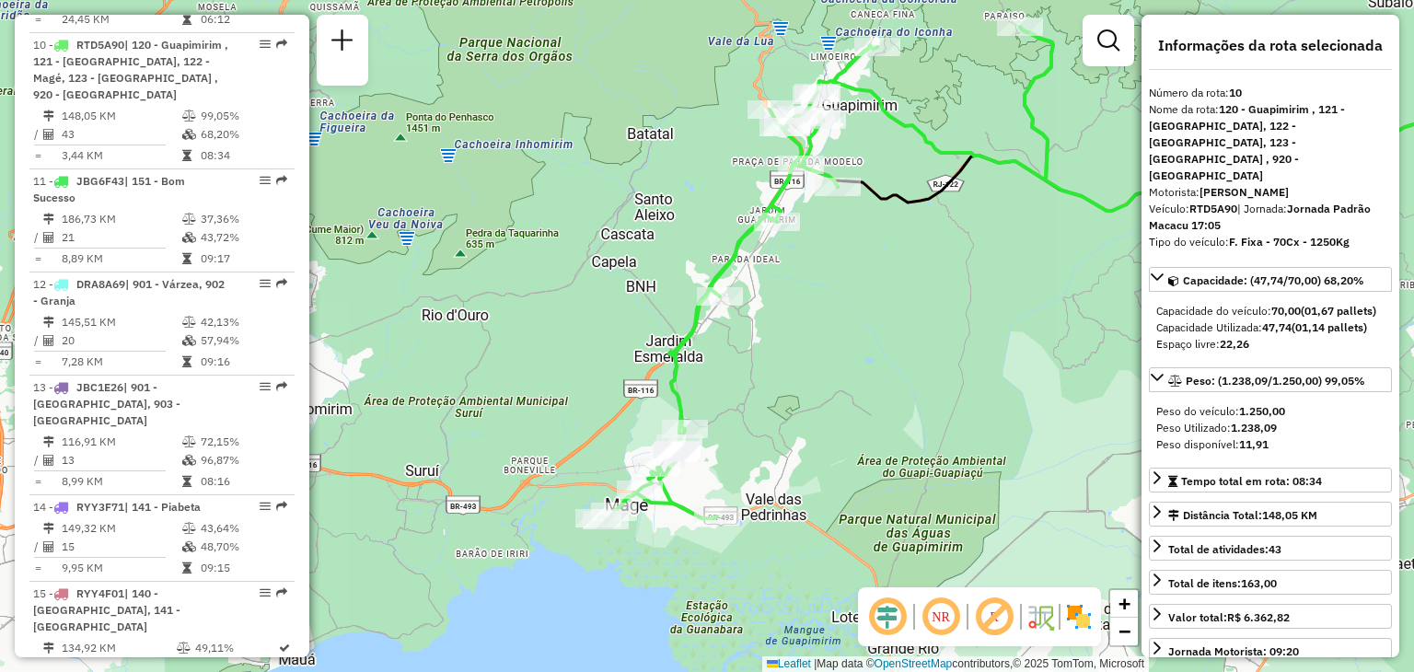
drag, startPoint x: 593, startPoint y: 336, endPoint x: 963, endPoint y: 280, distance: 374.3
click at [963, 280] on div "Janela de atendimento Grade de atendimento Capacidade Transportadoras Veículos …" at bounding box center [707, 336] width 1414 height 672
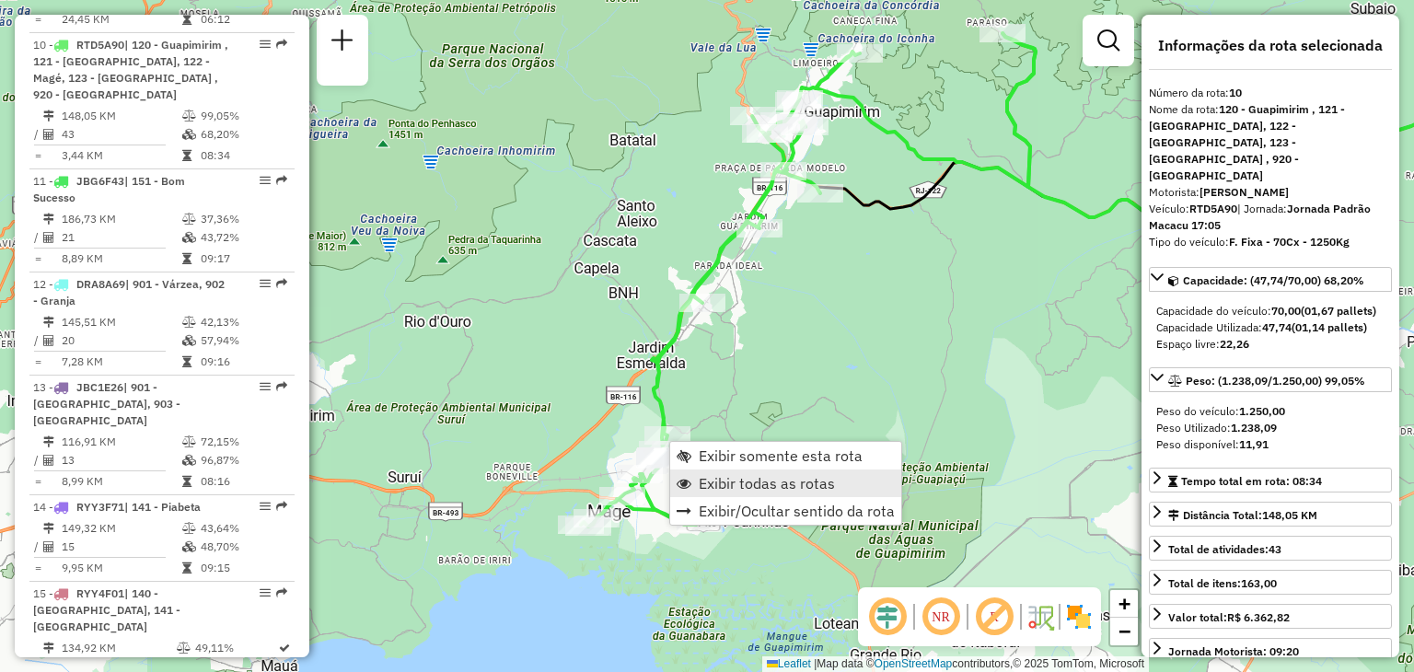
click at [730, 476] on span "Exibir todas as rotas" at bounding box center [767, 483] width 136 height 15
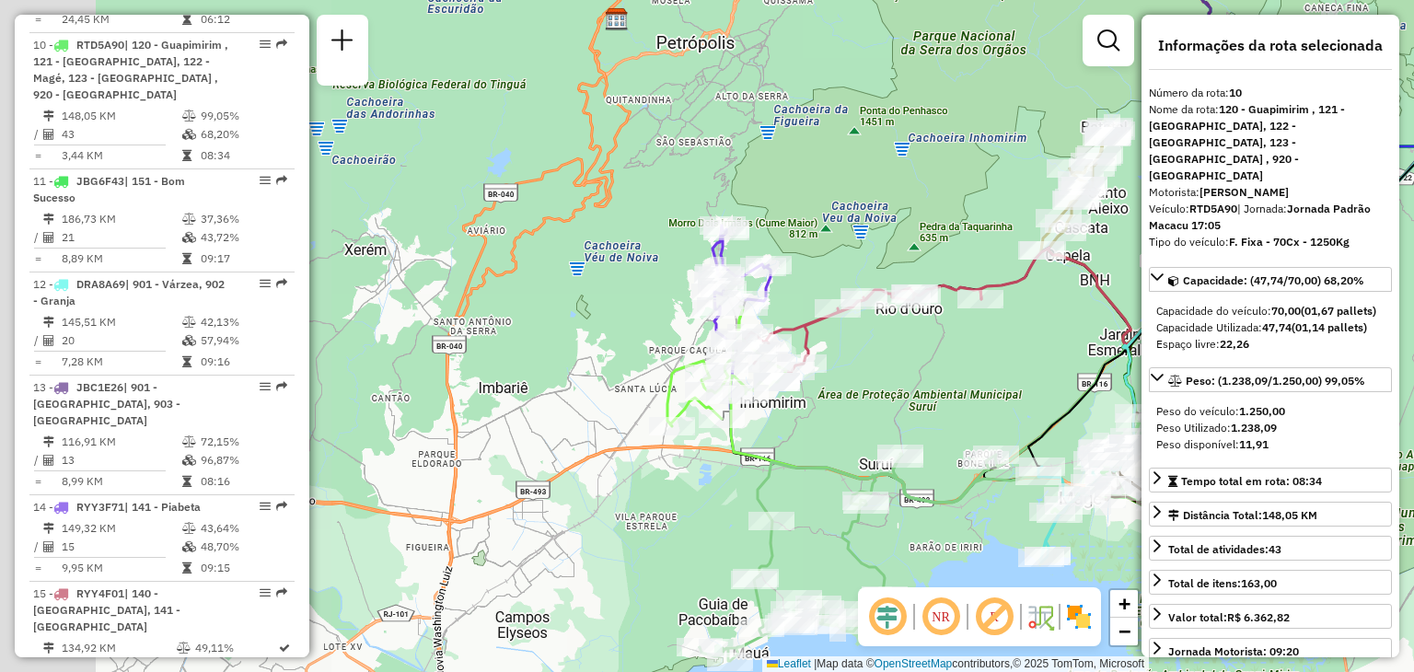
drag, startPoint x: 453, startPoint y: 368, endPoint x: 924, endPoint y: 355, distance: 471.5
click at [924, 355] on div "Janela de atendimento Grade de atendimento Capacidade Transportadoras Veículos …" at bounding box center [707, 336] width 1414 height 672
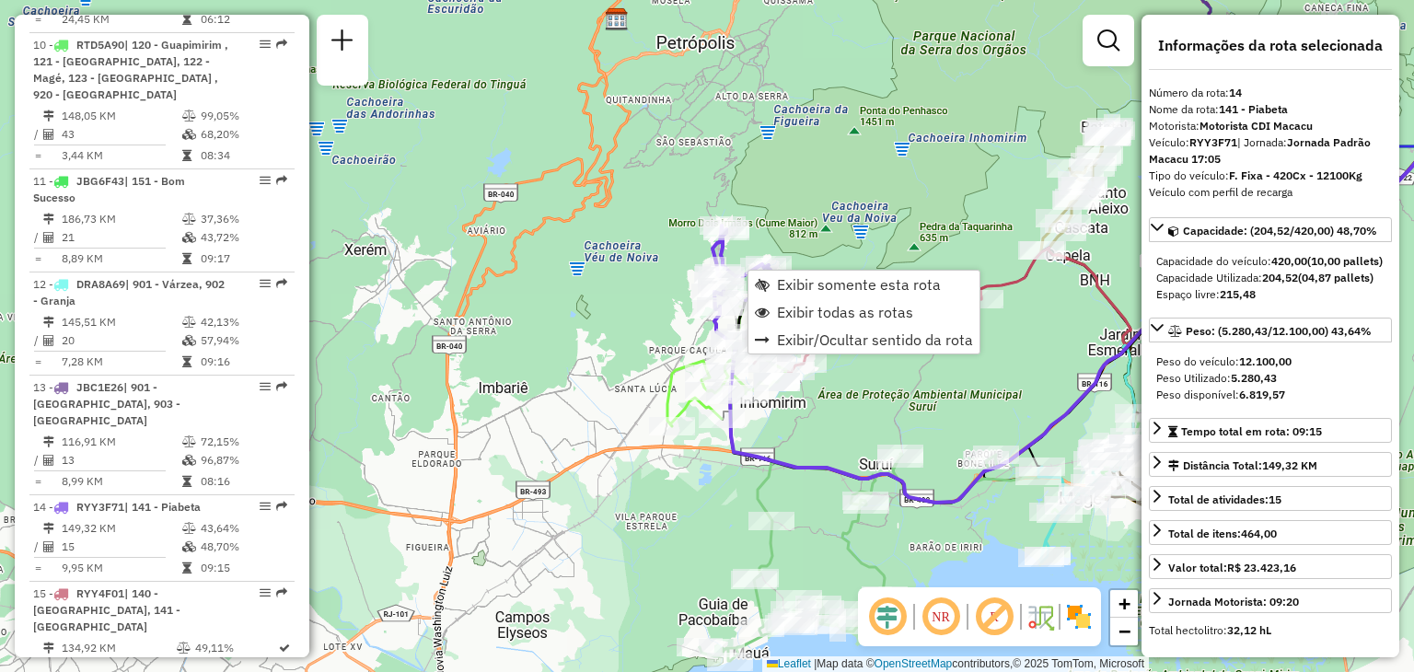
scroll to position [2025, 0]
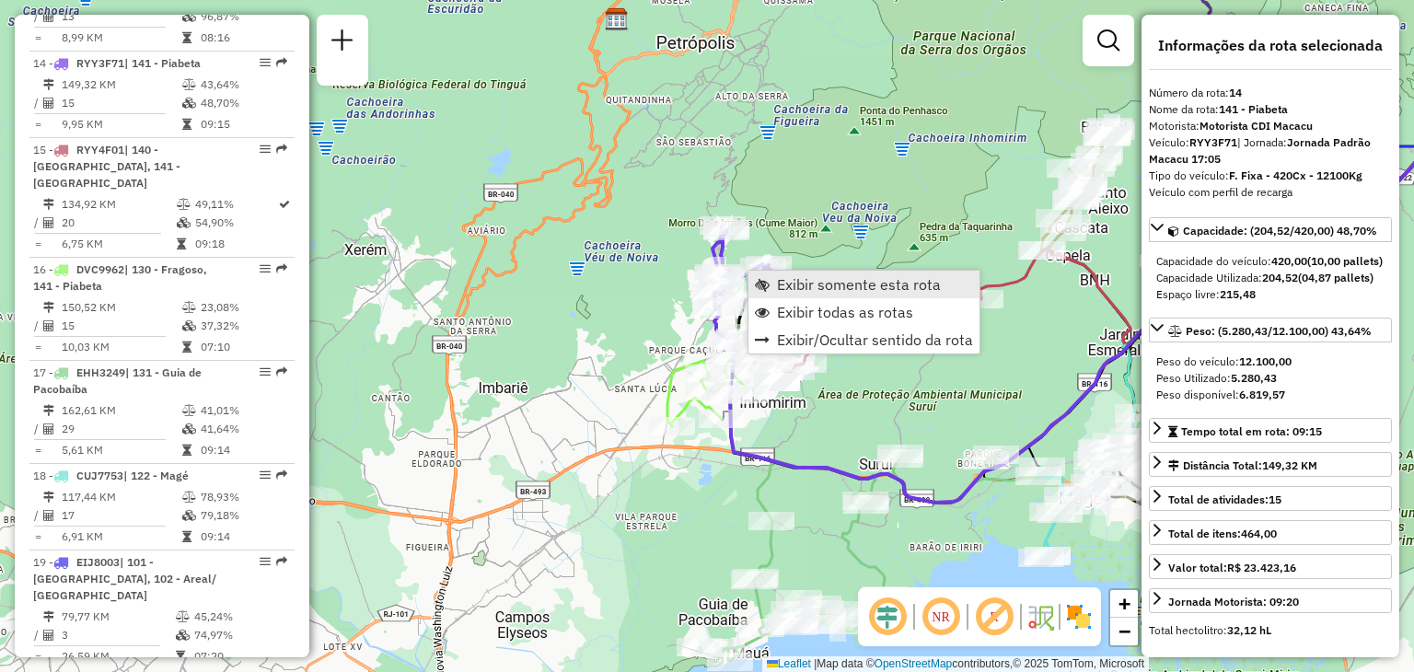
click at [800, 277] on span "Exibir somente esta rota" at bounding box center [859, 284] width 164 height 15
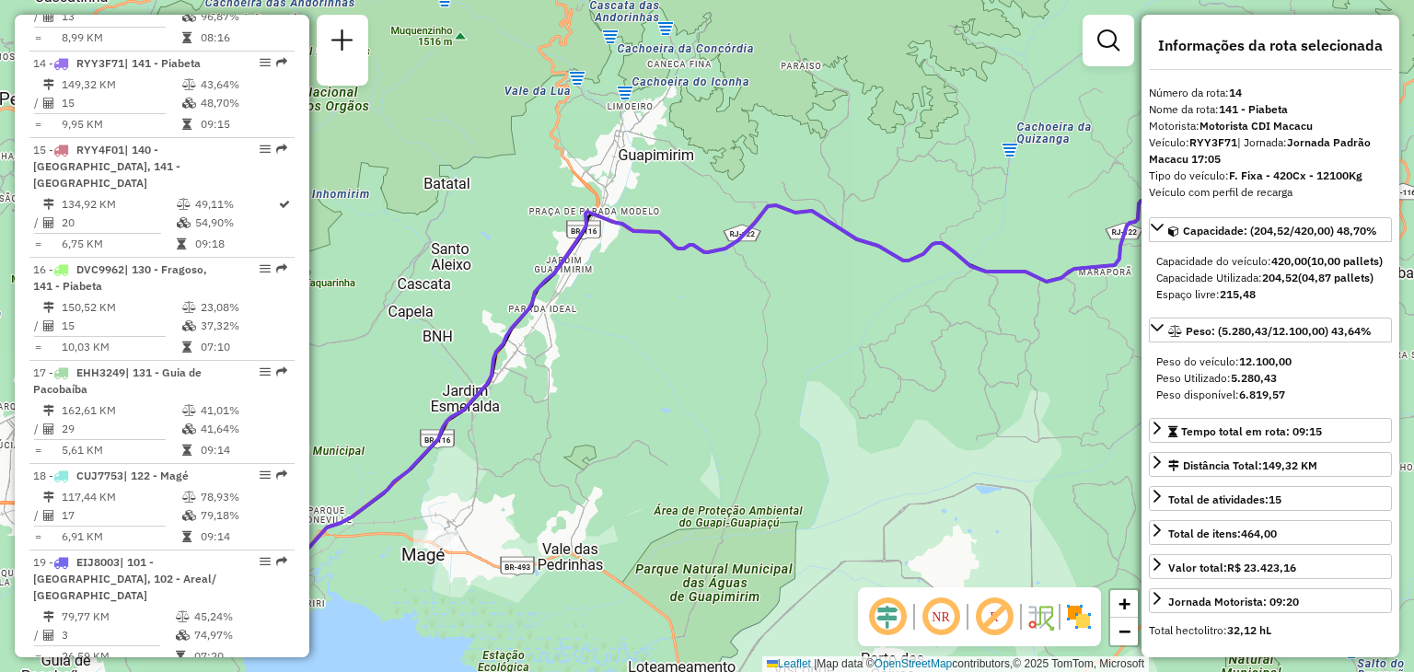
drag, startPoint x: 663, startPoint y: 325, endPoint x: 1084, endPoint y: 318, distance: 420.8
click at [1084, 318] on div "Janela de atendimento Grade de atendimento Capacidade Transportadoras Veículos …" at bounding box center [707, 336] width 1414 height 672
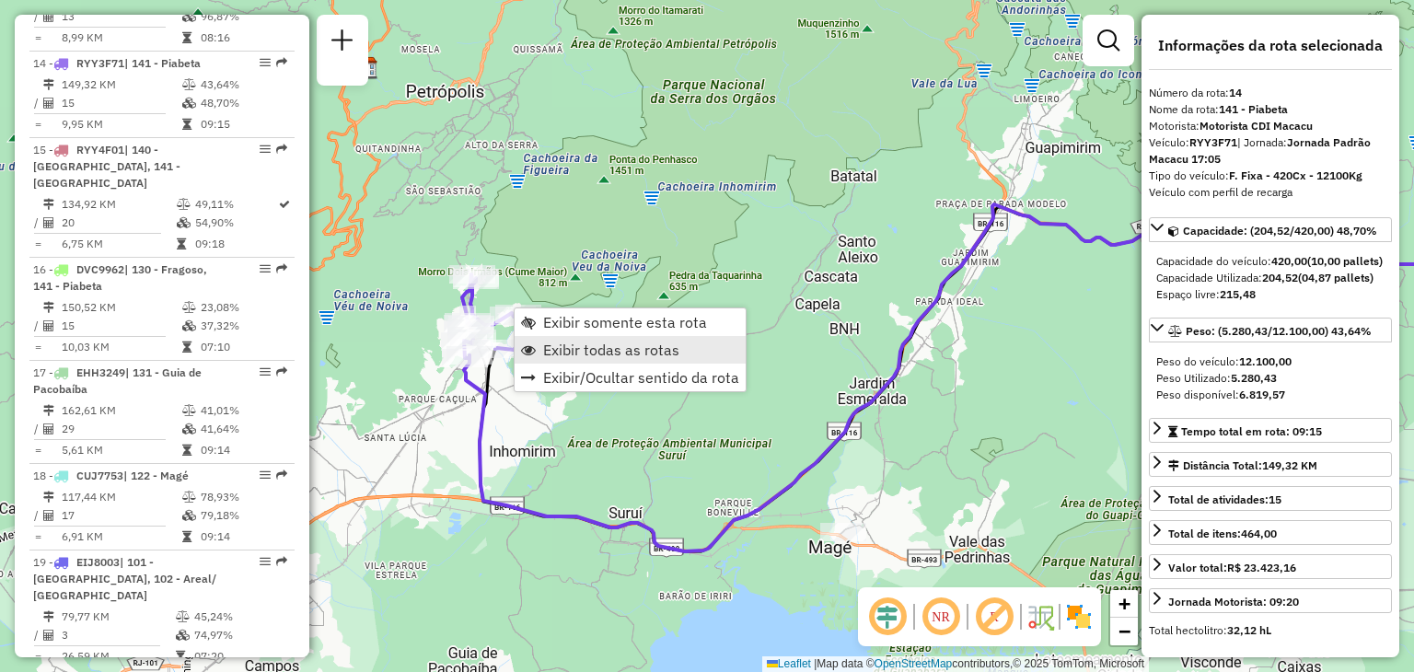
click at [578, 342] on span "Exibir todas as rotas" at bounding box center [611, 349] width 136 height 15
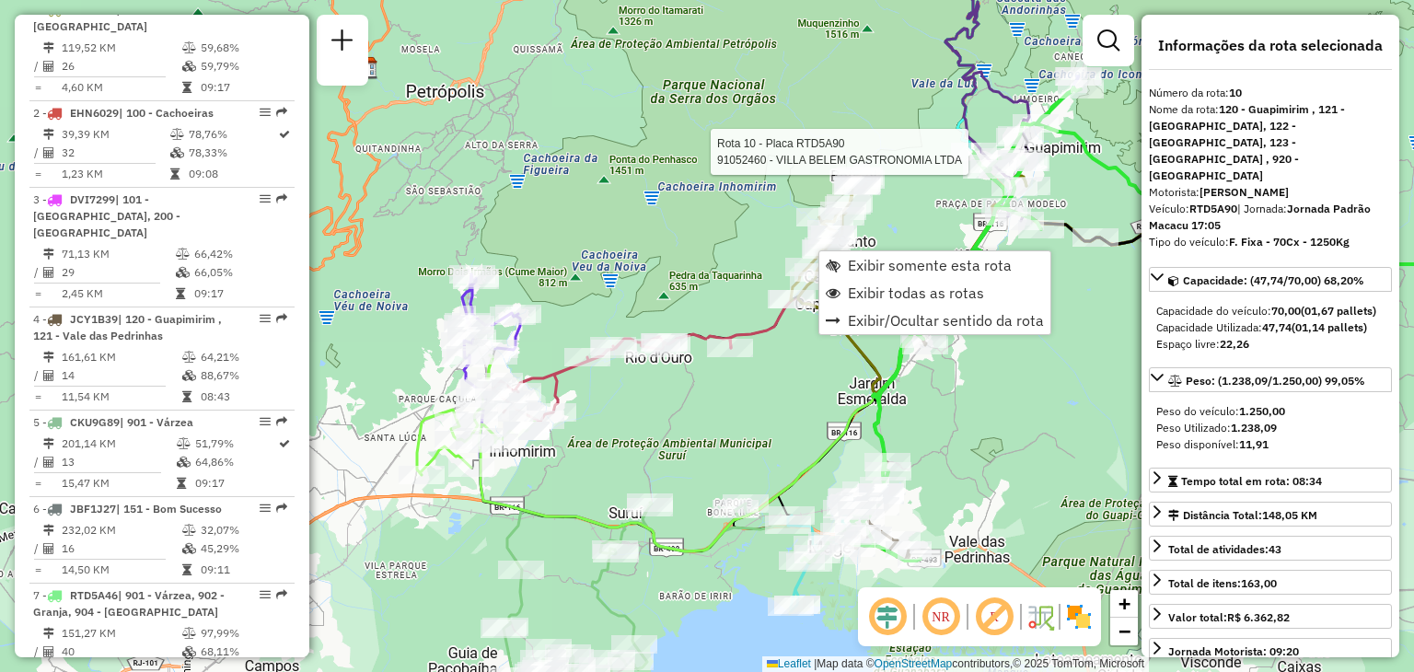
scroll to position [1582, 0]
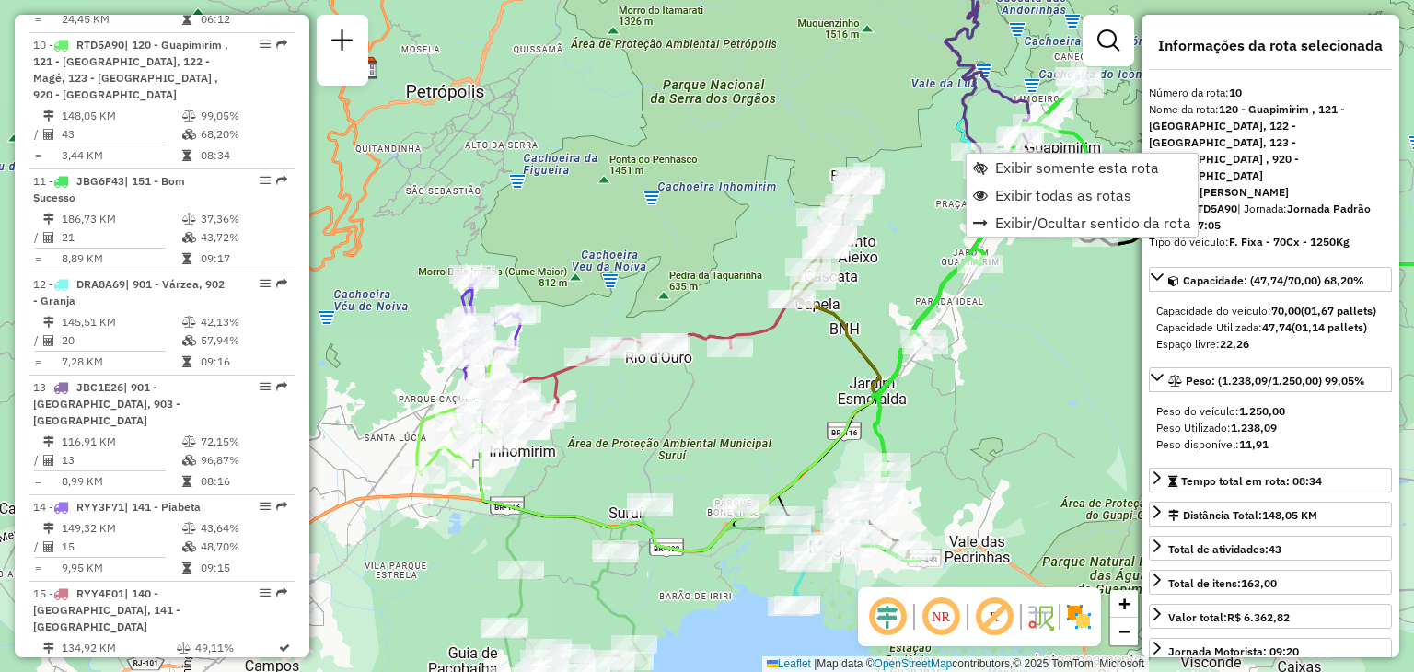
click at [1071, 373] on div "Janela de atendimento Grade de atendimento Capacidade Transportadoras Veículos …" at bounding box center [707, 336] width 1414 height 672
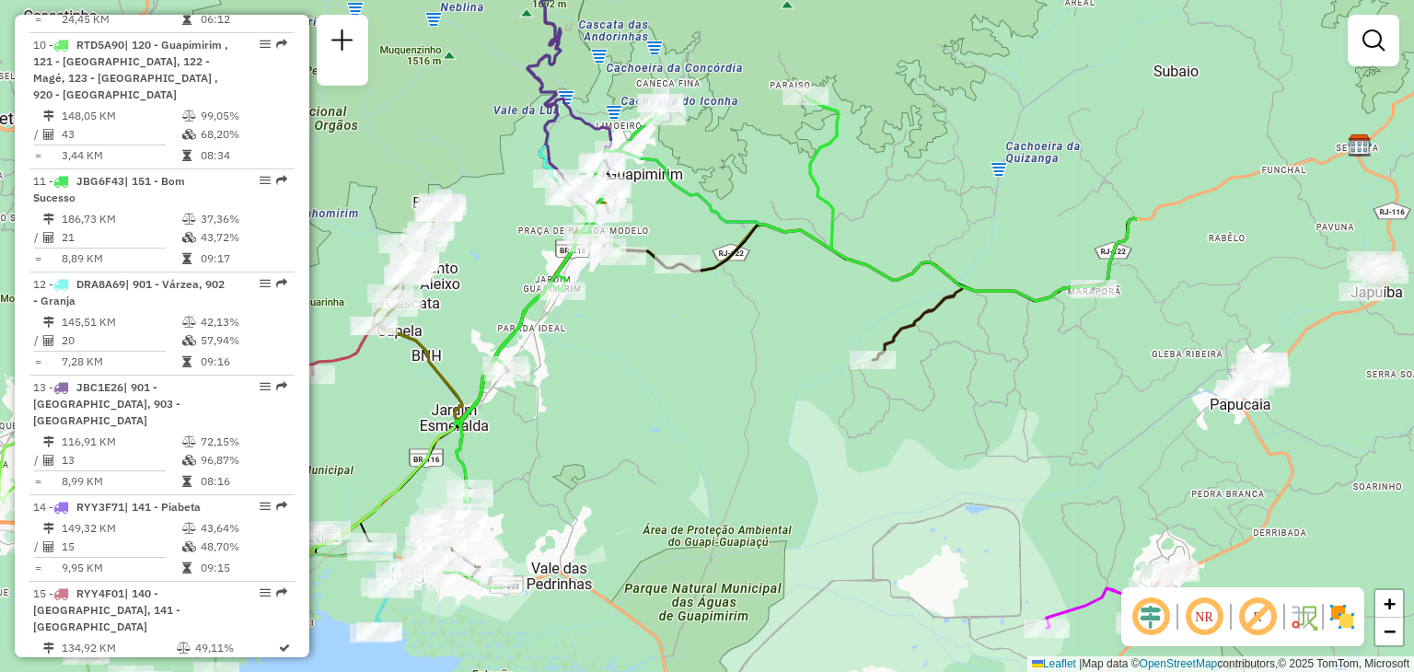
drag, startPoint x: 648, startPoint y: 422, endPoint x: 315, endPoint y: 416, distance: 333.3
click at [315, 416] on div "Janela de atendimento Grade de atendimento Capacidade Transportadoras Veículos …" at bounding box center [707, 336] width 1414 height 672
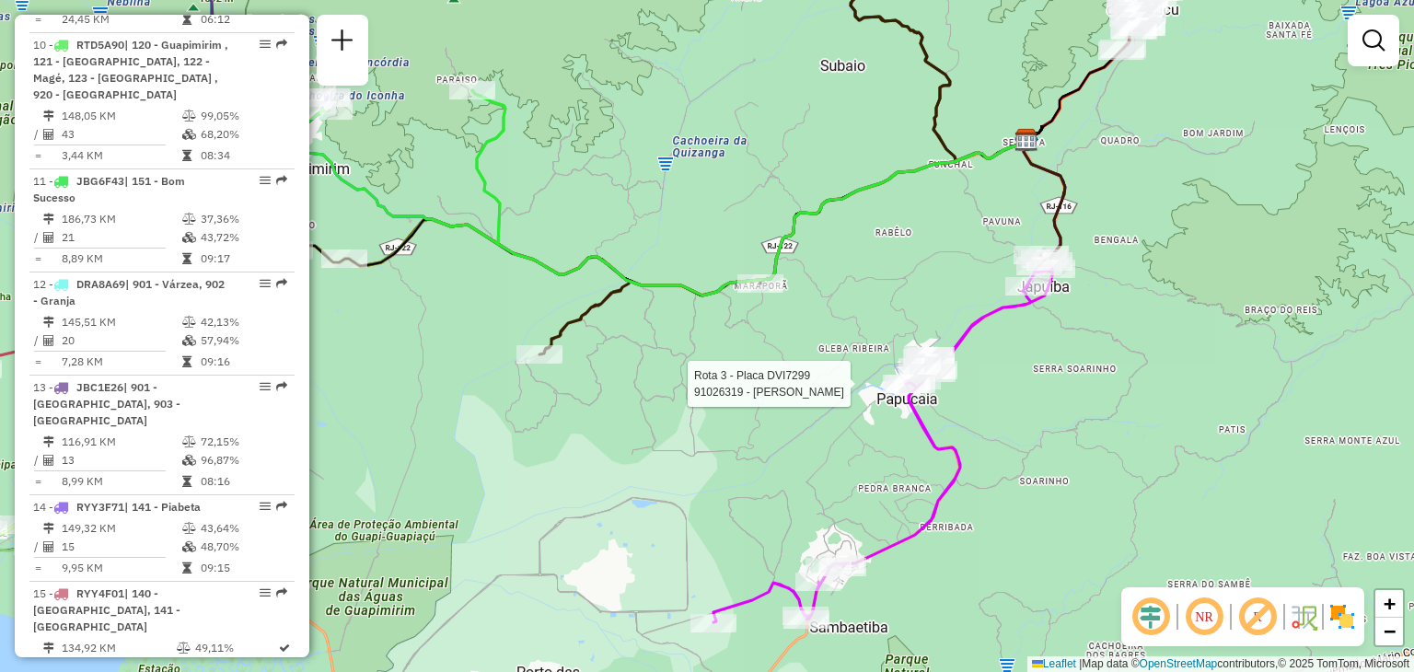
select select "**********"
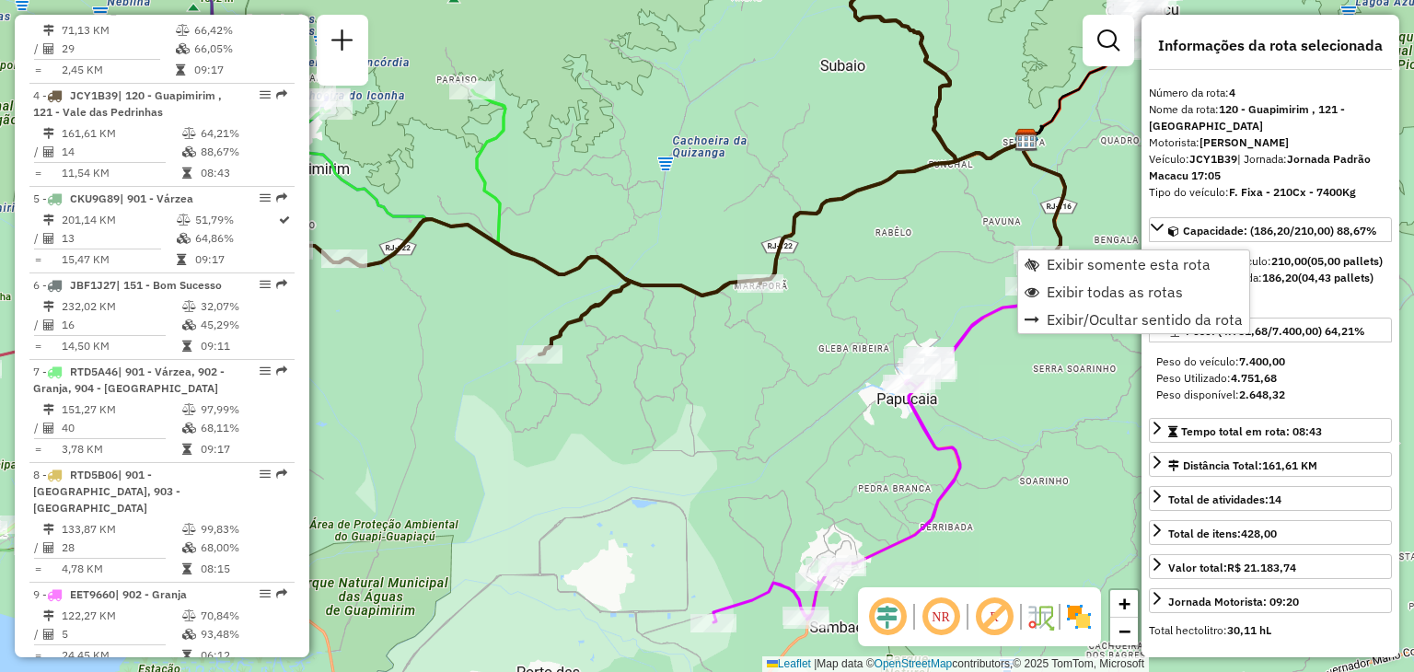
scroll to position [997, 0]
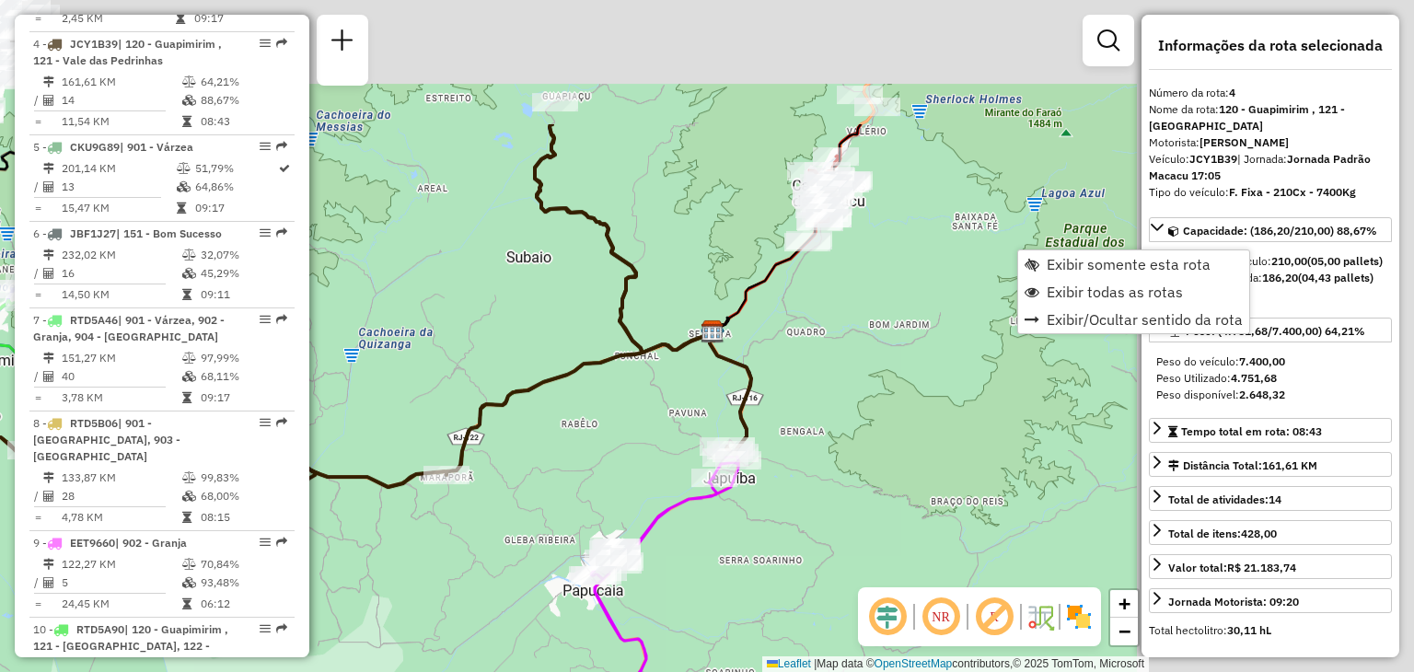
drag, startPoint x: 739, startPoint y: 376, endPoint x: 707, endPoint y: 405, distance: 43.7
click at [706, 407] on div "Janela de atendimento Grade de atendimento Capacidade Transportadoras Veículos …" at bounding box center [707, 336] width 1414 height 672
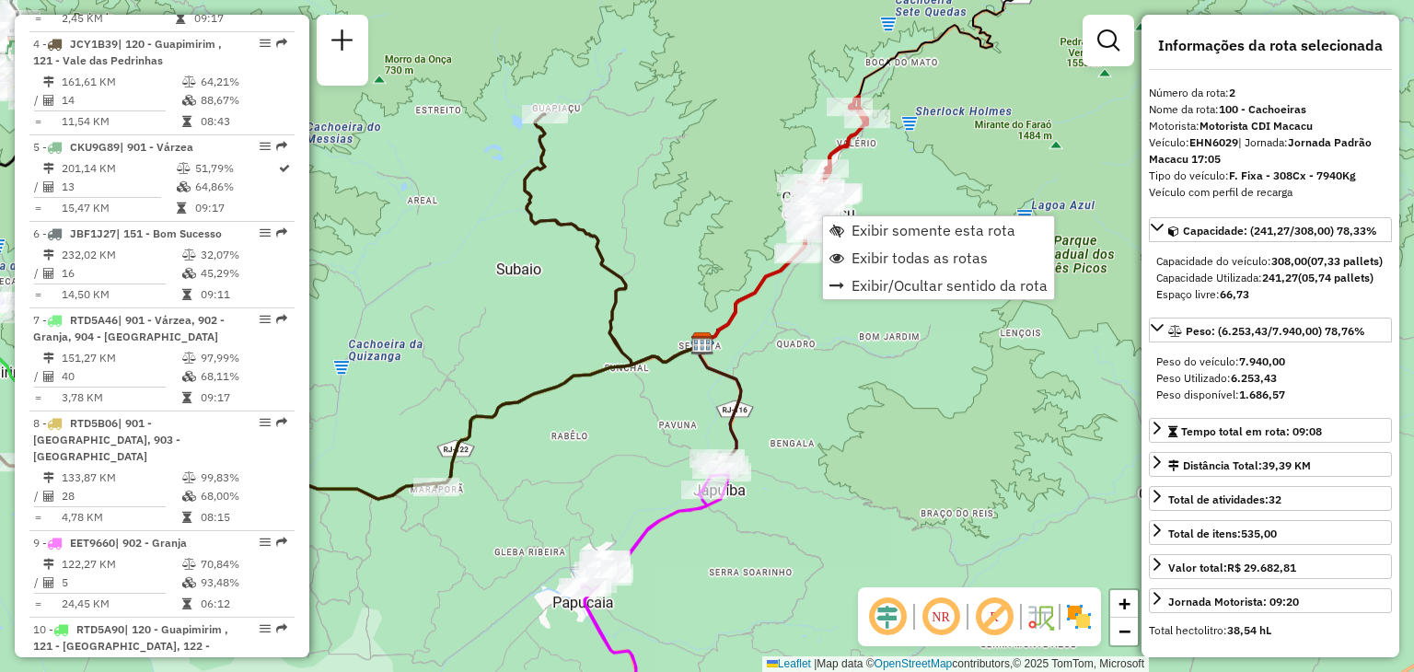
scroll to position [806, 0]
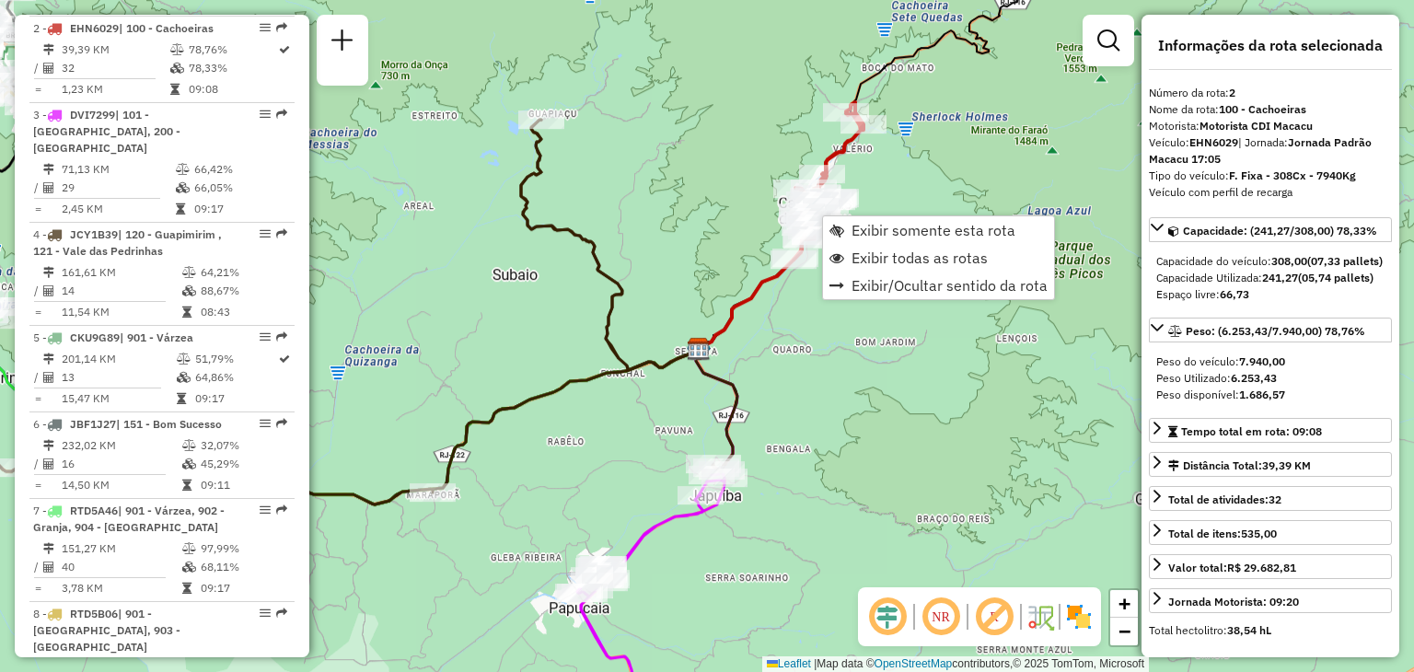
drag, startPoint x: 761, startPoint y: 83, endPoint x: 692, endPoint y: 284, distance: 213.1
click at [704, 247] on div "Rota 2 - Placa EHN6029 08514505 - YAN GOMES DE SOUZA Rota 2 - Placa EHN6029 085…" at bounding box center [707, 336] width 1414 height 672
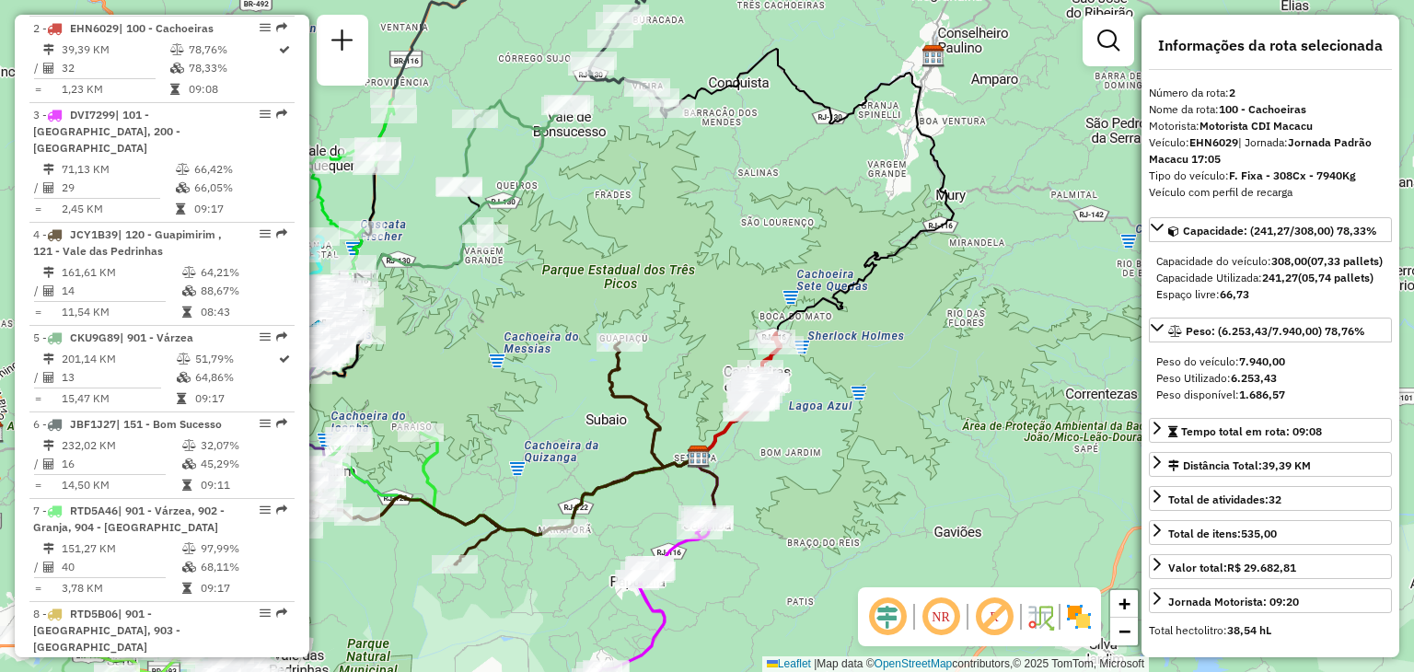
drag, startPoint x: 646, startPoint y: 249, endPoint x: 723, endPoint y: 303, distance: 93.2
click at [723, 303] on div "Janela de atendimento Grade de atendimento Capacidade Transportadoras Veículos …" at bounding box center [707, 336] width 1414 height 672
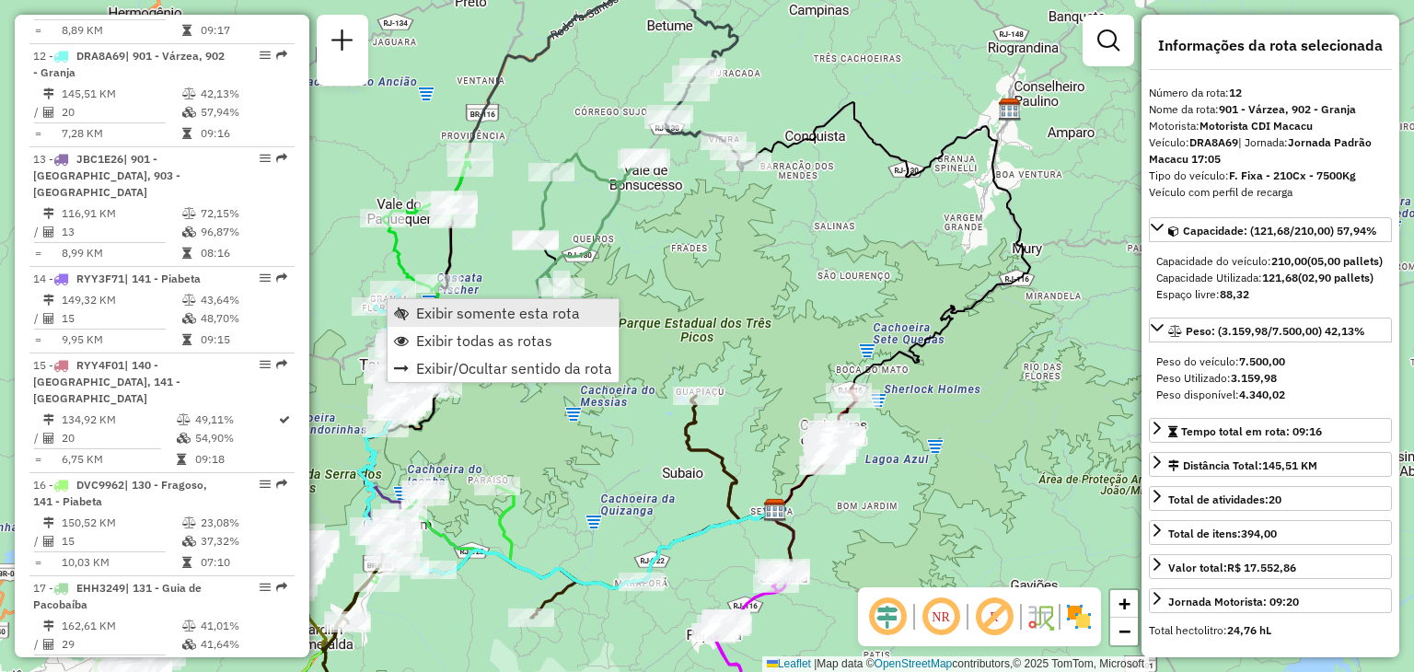
scroll to position [1819, 0]
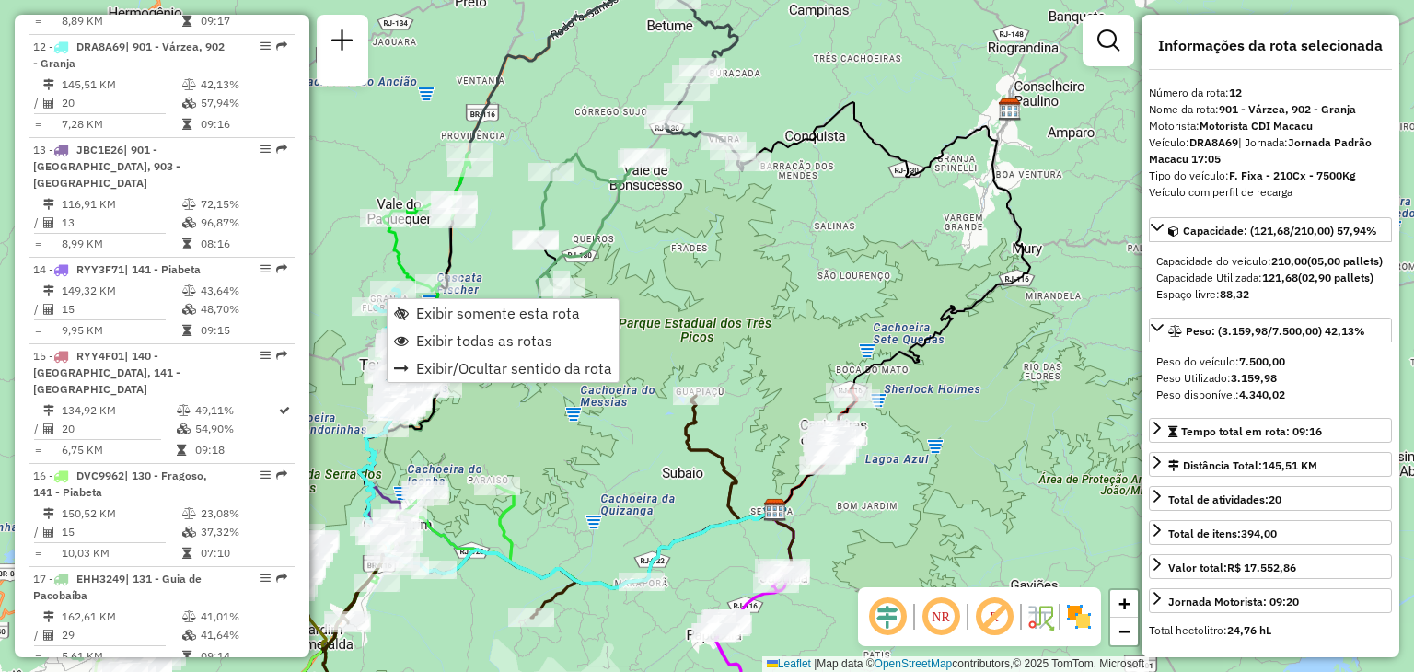
click at [743, 274] on div "Janela de atendimento Grade de atendimento Capacidade Transportadoras Veículos …" at bounding box center [707, 336] width 1414 height 672
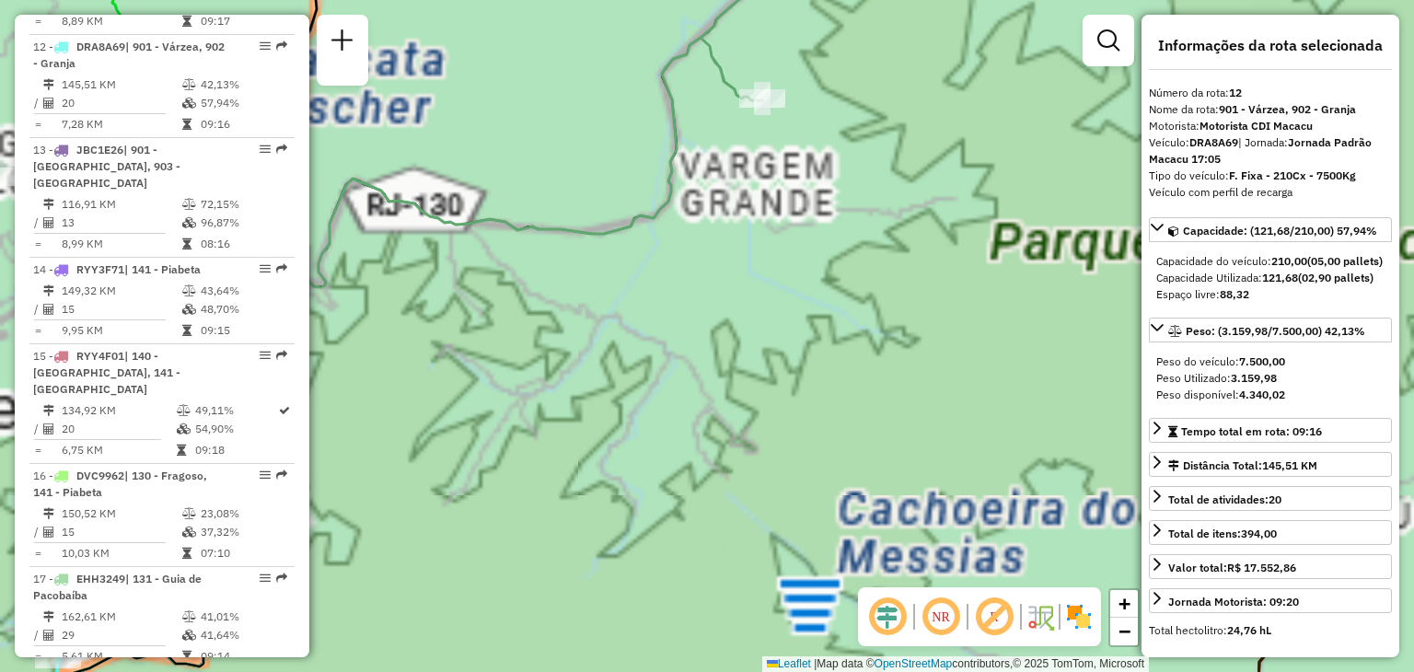
drag, startPoint x: 802, startPoint y: 292, endPoint x: 946, endPoint y: 258, distance: 148.5
click at [933, 266] on div "Janela de atendimento Grade de atendimento Capacidade Transportadoras Veículos …" at bounding box center [707, 336] width 1414 height 672
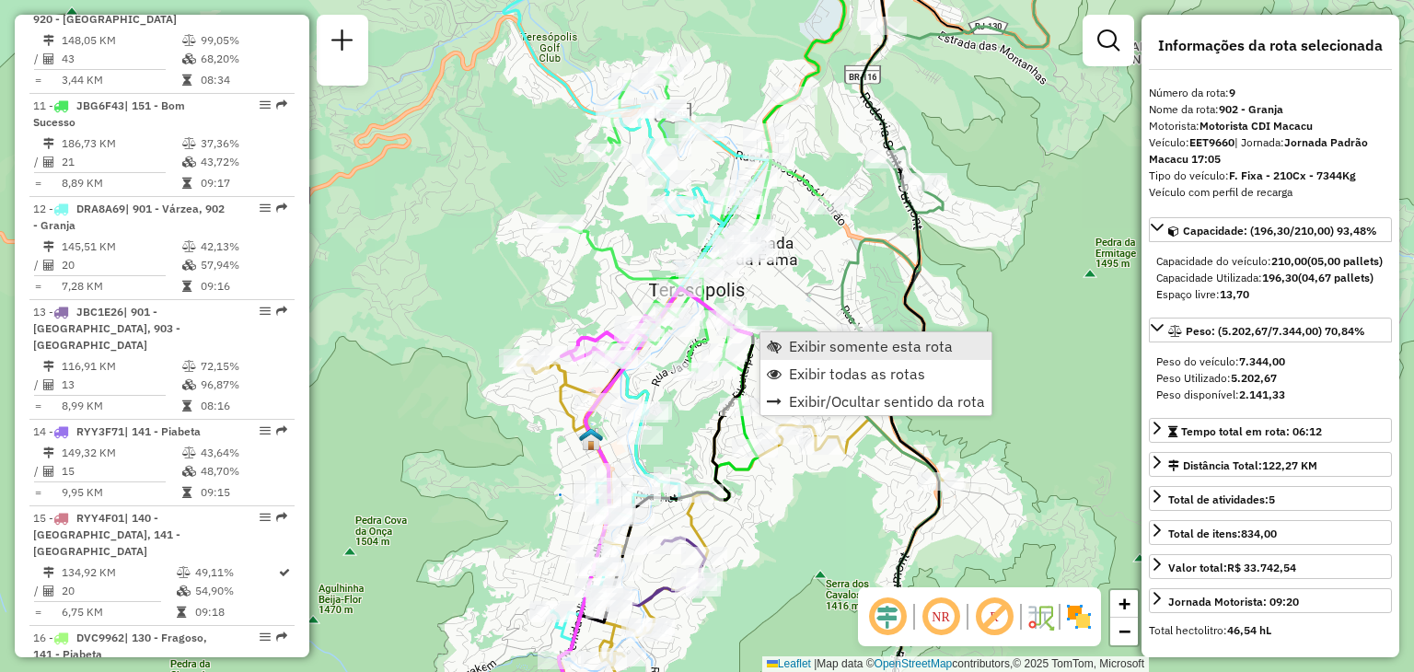
scroll to position [1495, 0]
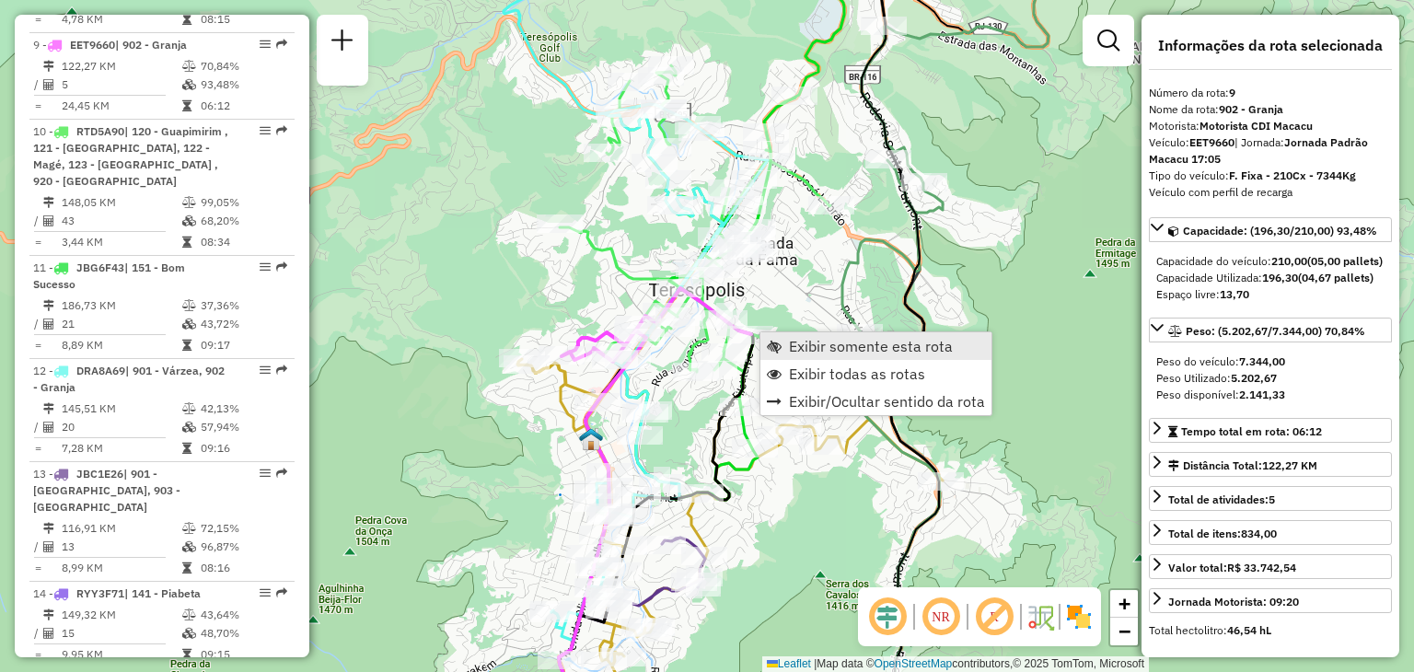
click at [803, 346] on span "Exibir somente esta rota" at bounding box center [871, 346] width 164 height 15
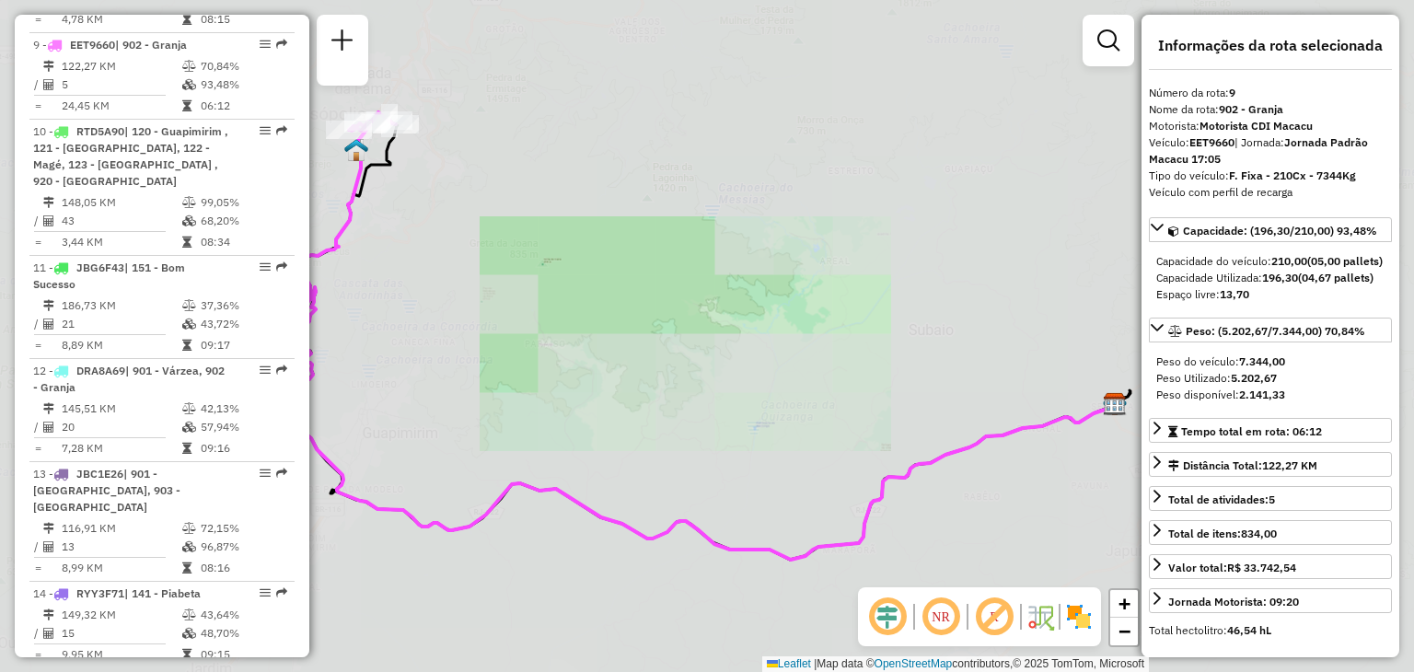
drag, startPoint x: 745, startPoint y: 384, endPoint x: 831, endPoint y: 433, distance: 99.3
click at [828, 431] on div "Janela de atendimento Grade de atendimento Capacidade Transportadoras Veículos …" at bounding box center [707, 336] width 1414 height 672
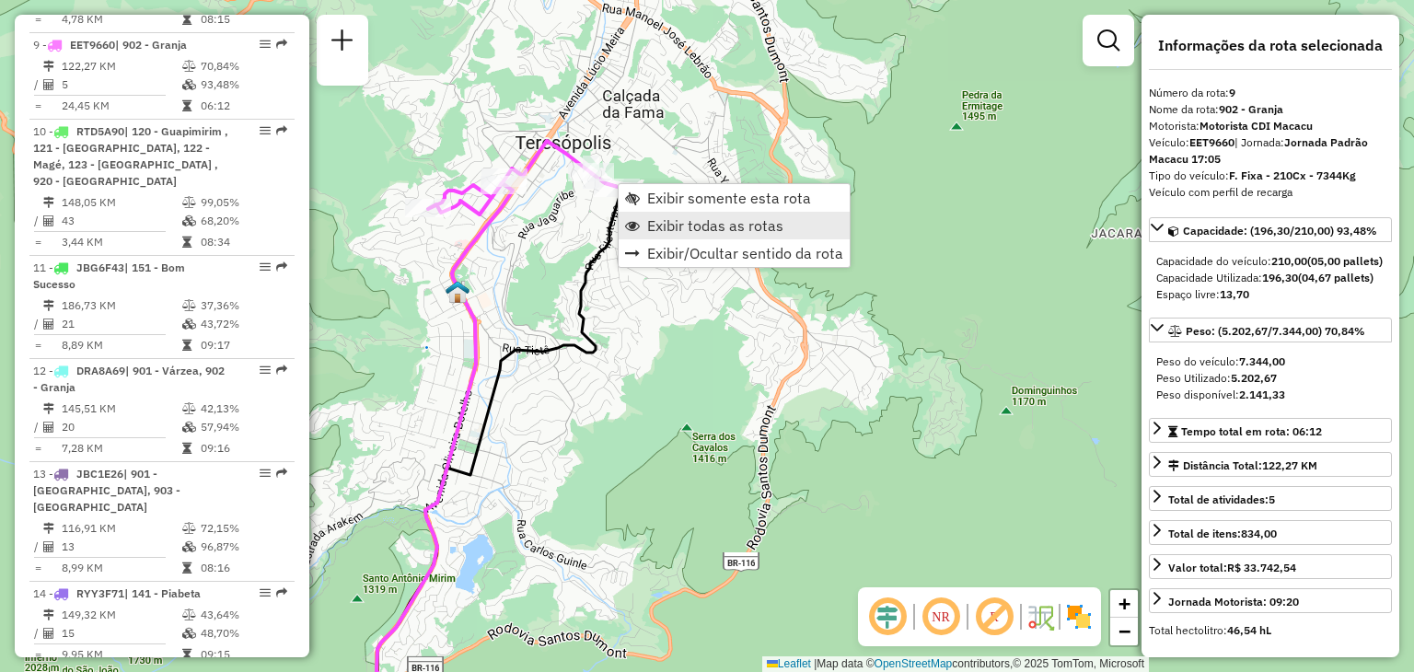
click at [685, 230] on span "Exibir todas as rotas" at bounding box center [715, 225] width 136 height 15
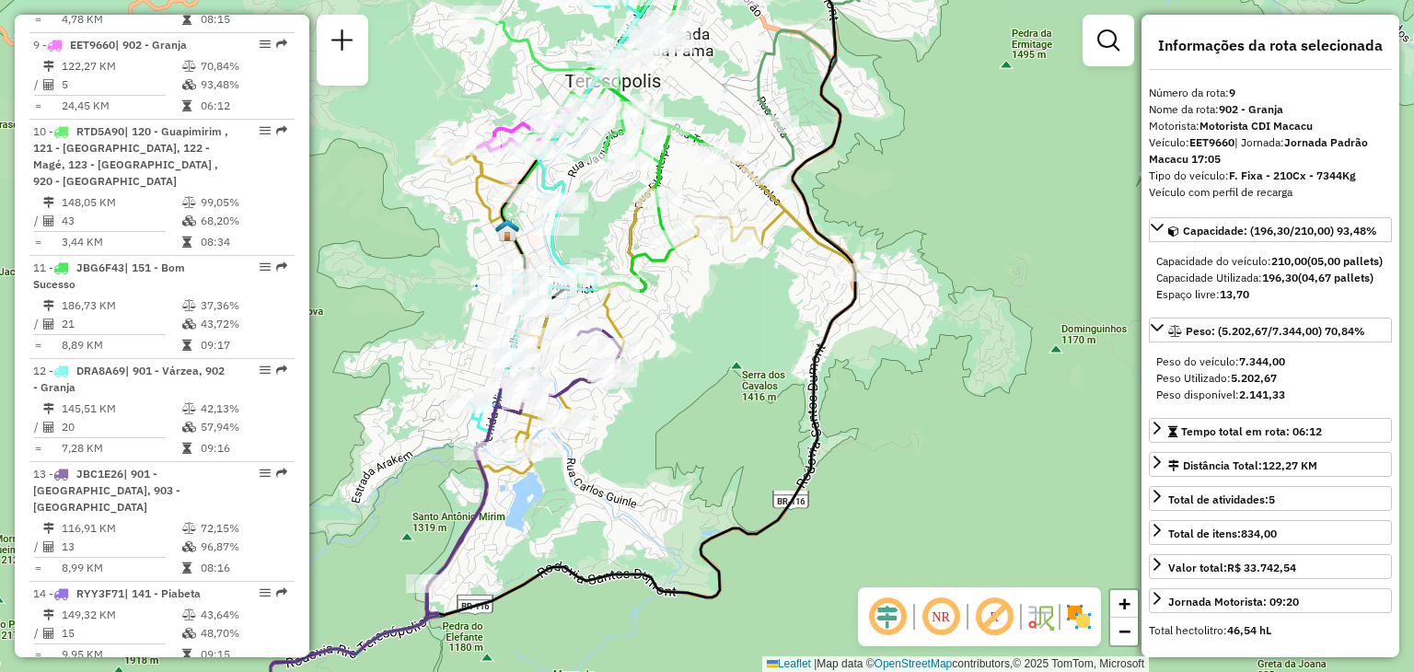
drag, startPoint x: 685, startPoint y: 530, endPoint x: 887, endPoint y: 220, distance: 370.5
click at [889, 229] on div "Janela de atendimento Grade de atendimento Capacidade Transportadoras Veículos …" at bounding box center [707, 336] width 1414 height 672
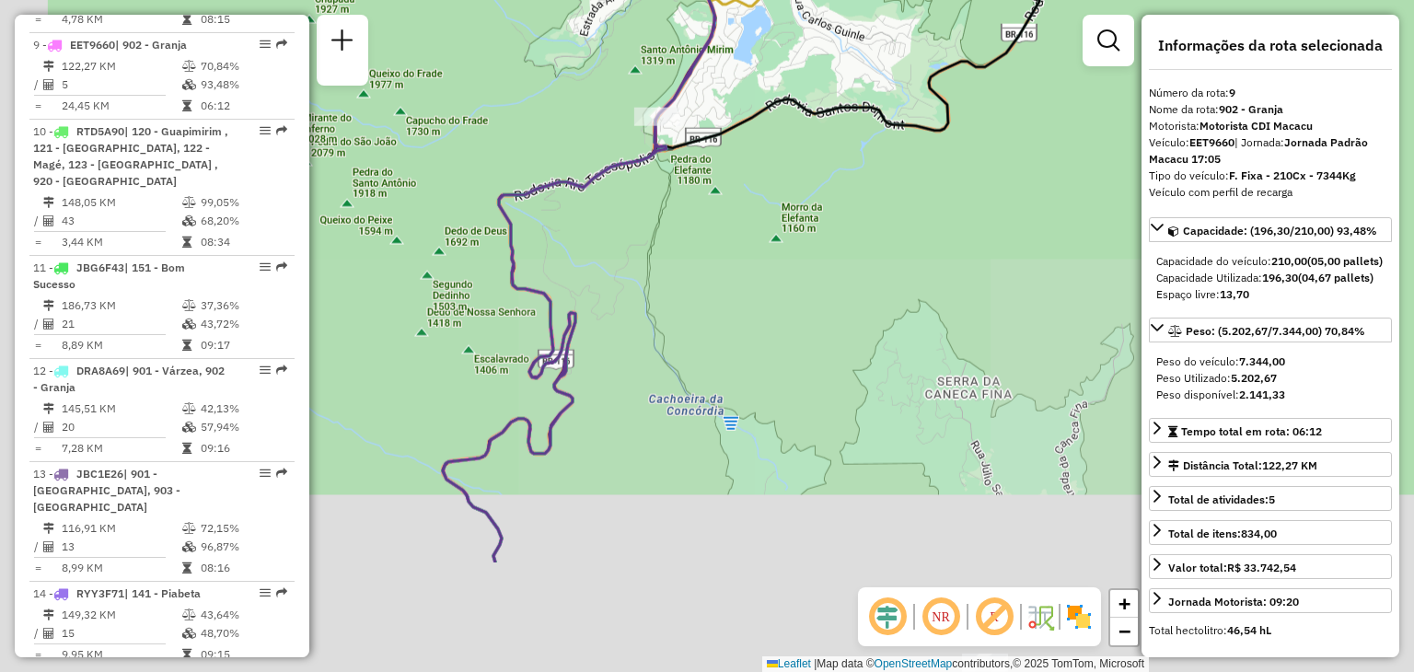
drag, startPoint x: 771, startPoint y: 474, endPoint x: 803, endPoint y: 203, distance: 273.5
click at [821, 220] on div "Janela de atendimento Grade de atendimento Capacidade Transportadoras Veículos …" at bounding box center [707, 336] width 1414 height 672
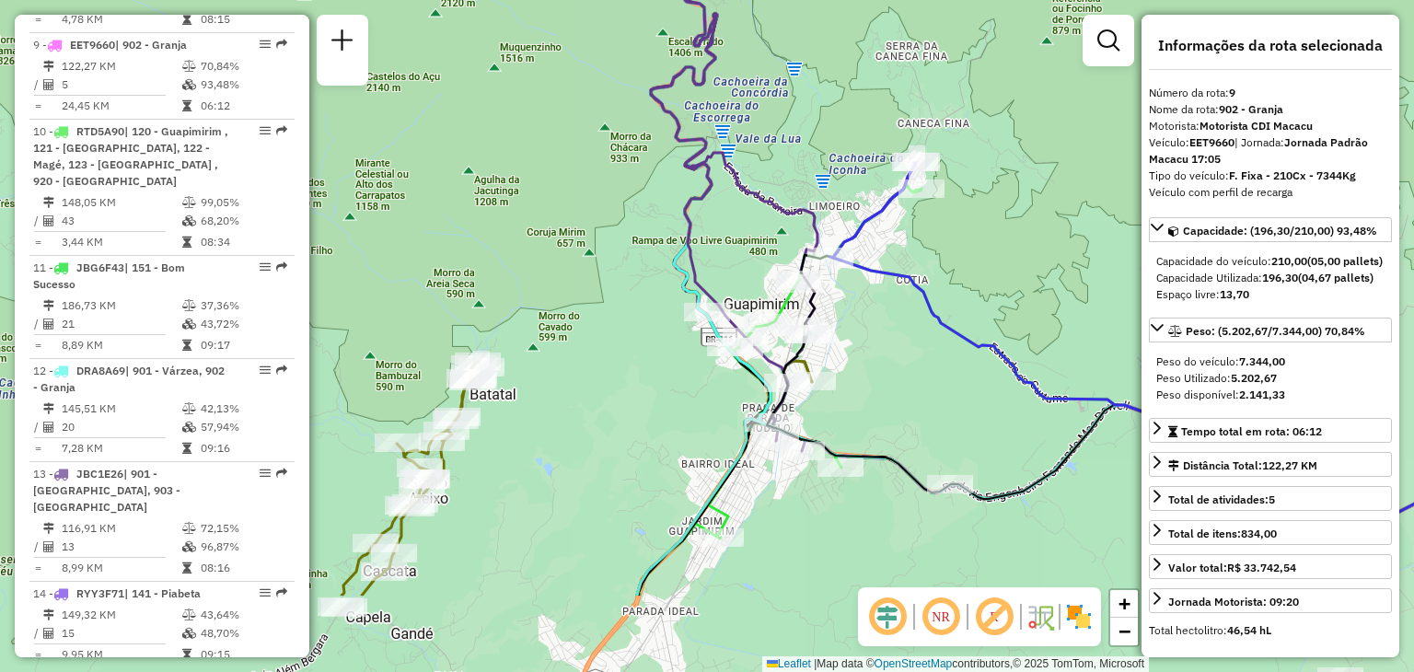
drag, startPoint x: 690, startPoint y: 413, endPoint x: 695, endPoint y: 384, distance: 30.0
click at [682, 388] on div "Janela de atendimento Grade de atendimento Capacidade Transportadoras Veículos …" at bounding box center [707, 336] width 1414 height 672
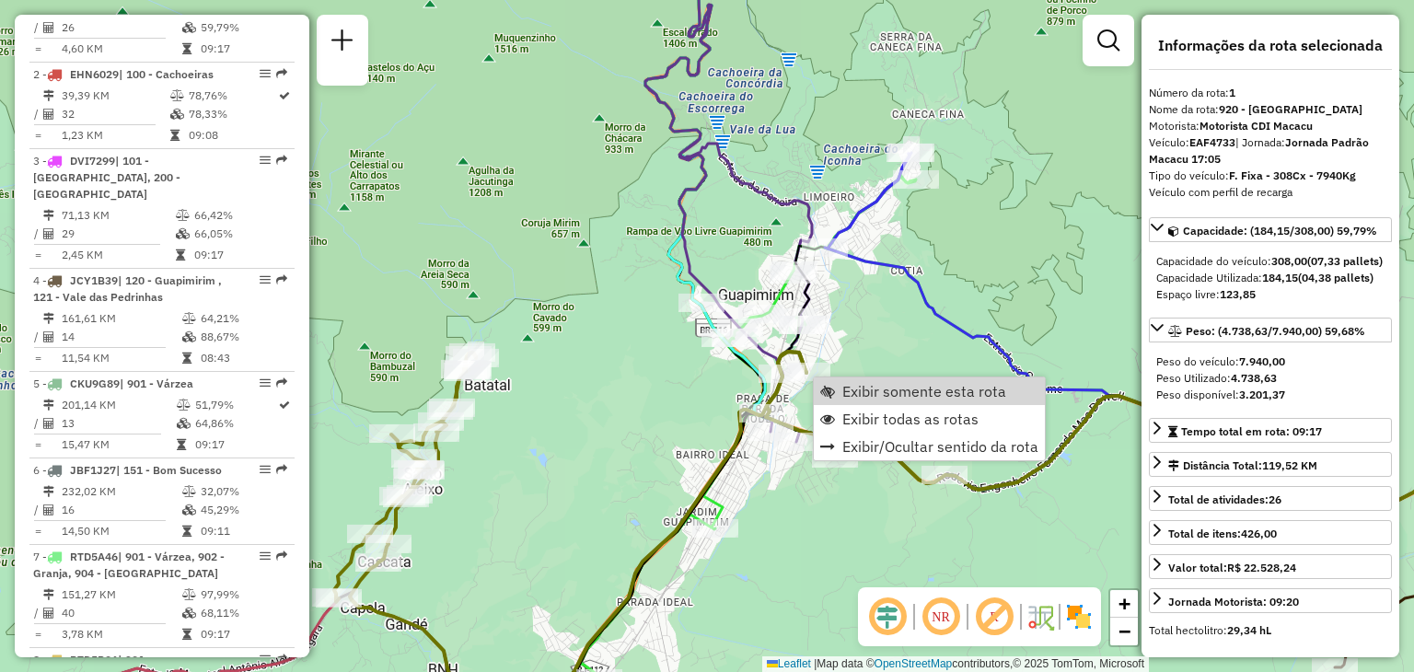
scroll to position [722, 0]
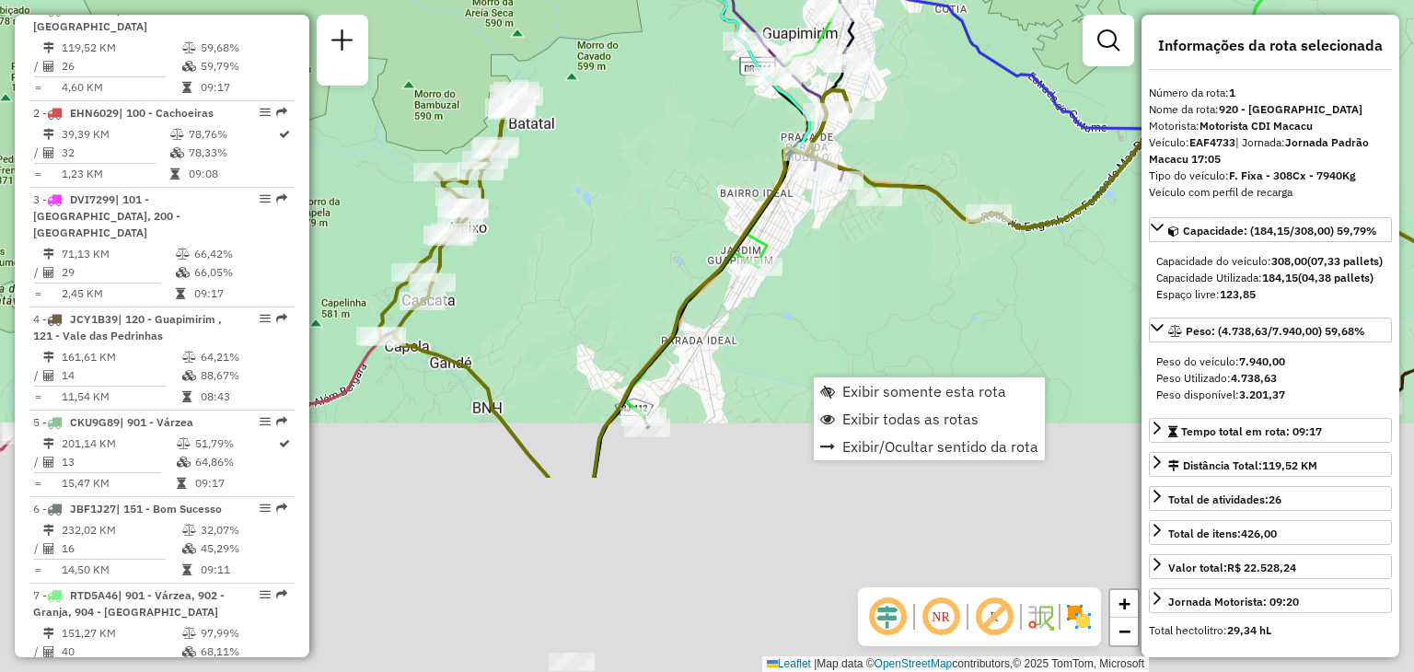
drag, startPoint x: 648, startPoint y: 397, endPoint x: 638, endPoint y: 150, distance: 246.9
click at [644, 150] on div "Janela de atendimento Grade de atendimento Capacidade Transportadoras Veículos …" at bounding box center [707, 336] width 1414 height 672
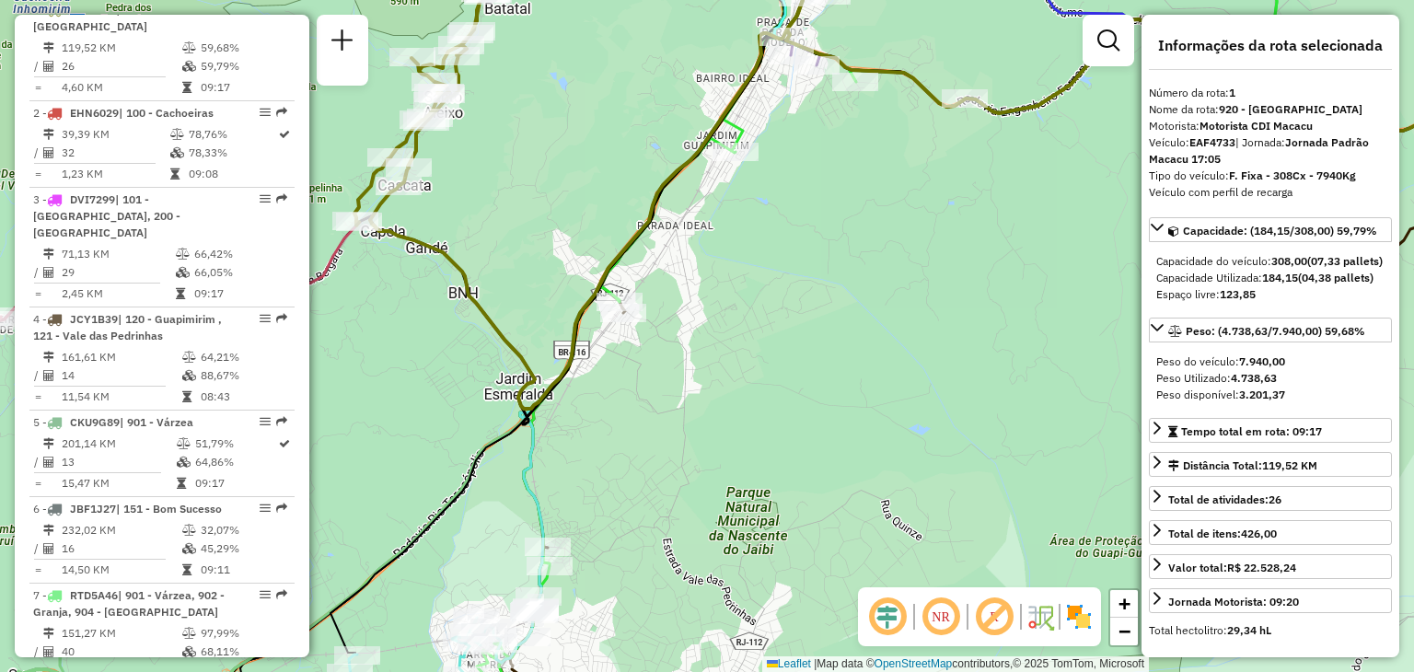
drag, startPoint x: 799, startPoint y: 253, endPoint x: 750, endPoint y: 350, distance: 108.3
click at [777, 350] on div "Rota 4 - Placa JCY1B39 91004661 - ANTONIO CARLOS JOSE Rota 10 - Placa RTD5A90 9…" at bounding box center [707, 336] width 1414 height 672
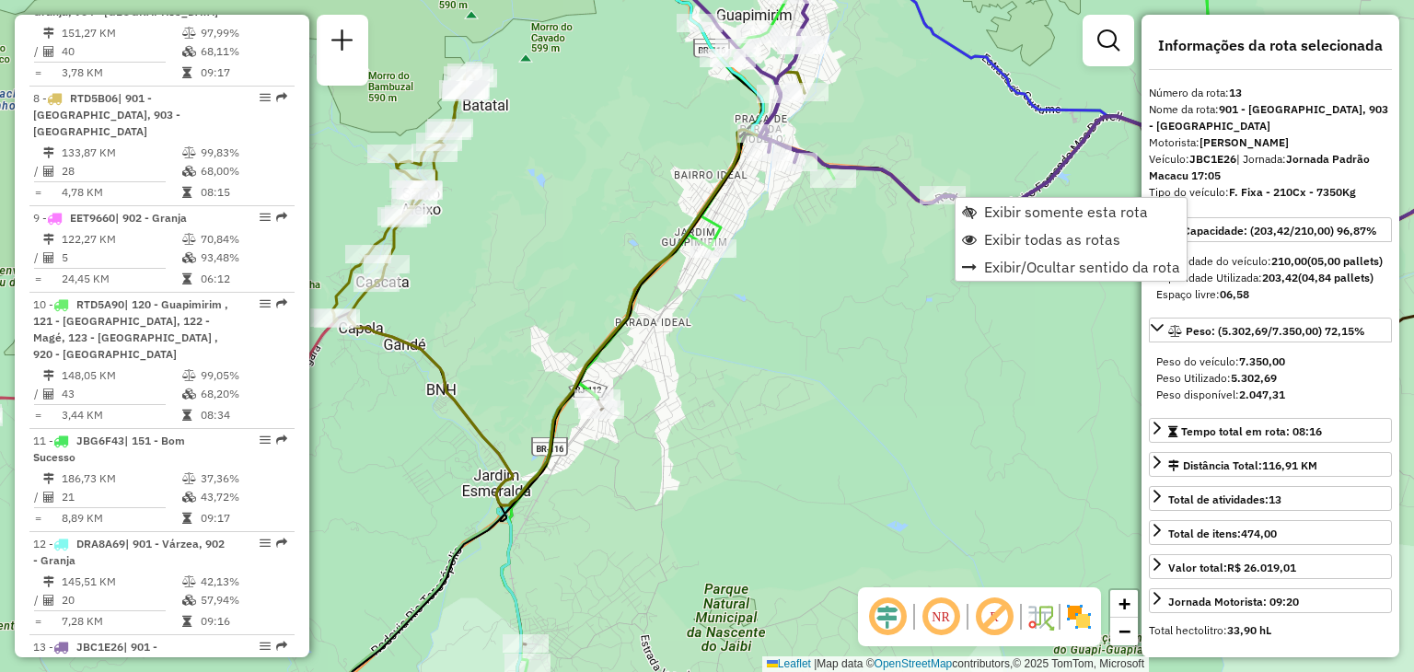
scroll to position [1922, 0]
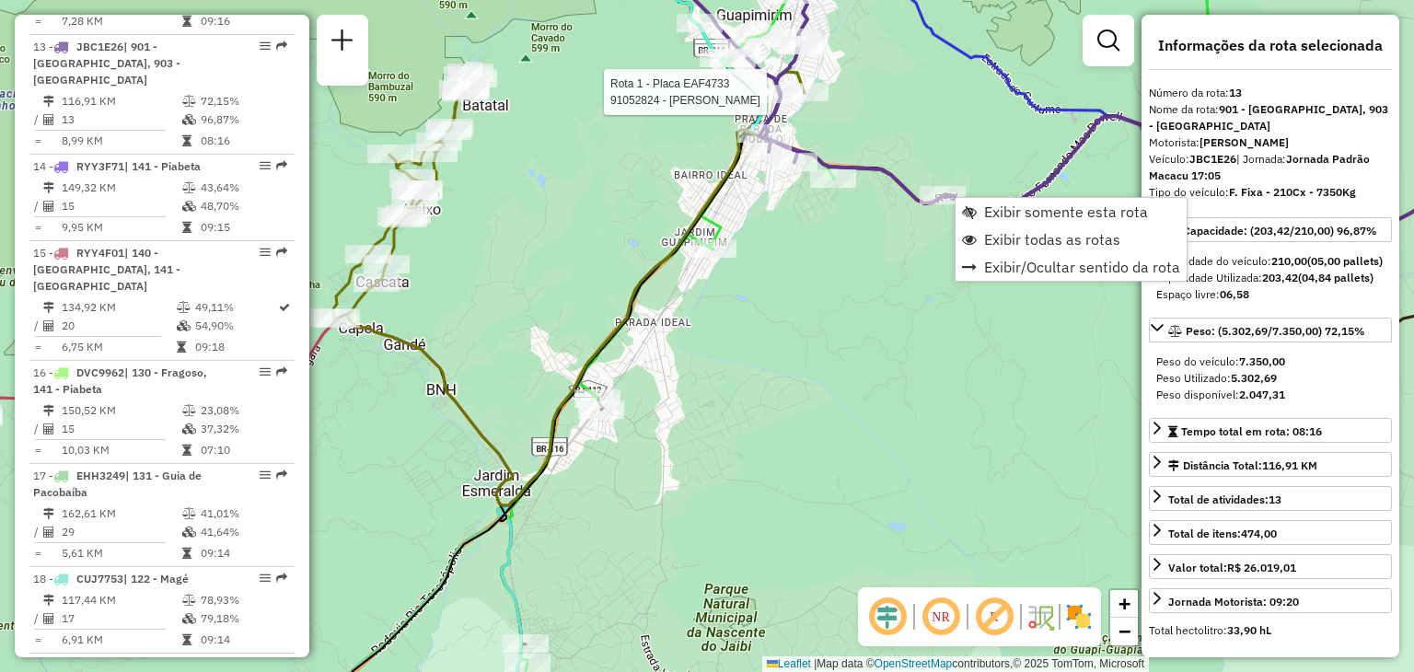
click at [866, 96] on div "Rota 1 - Placa EAF4733 91052824 - JERRY ABREU SANTOS Janela de atendimento Grad…" at bounding box center [707, 336] width 1414 height 672
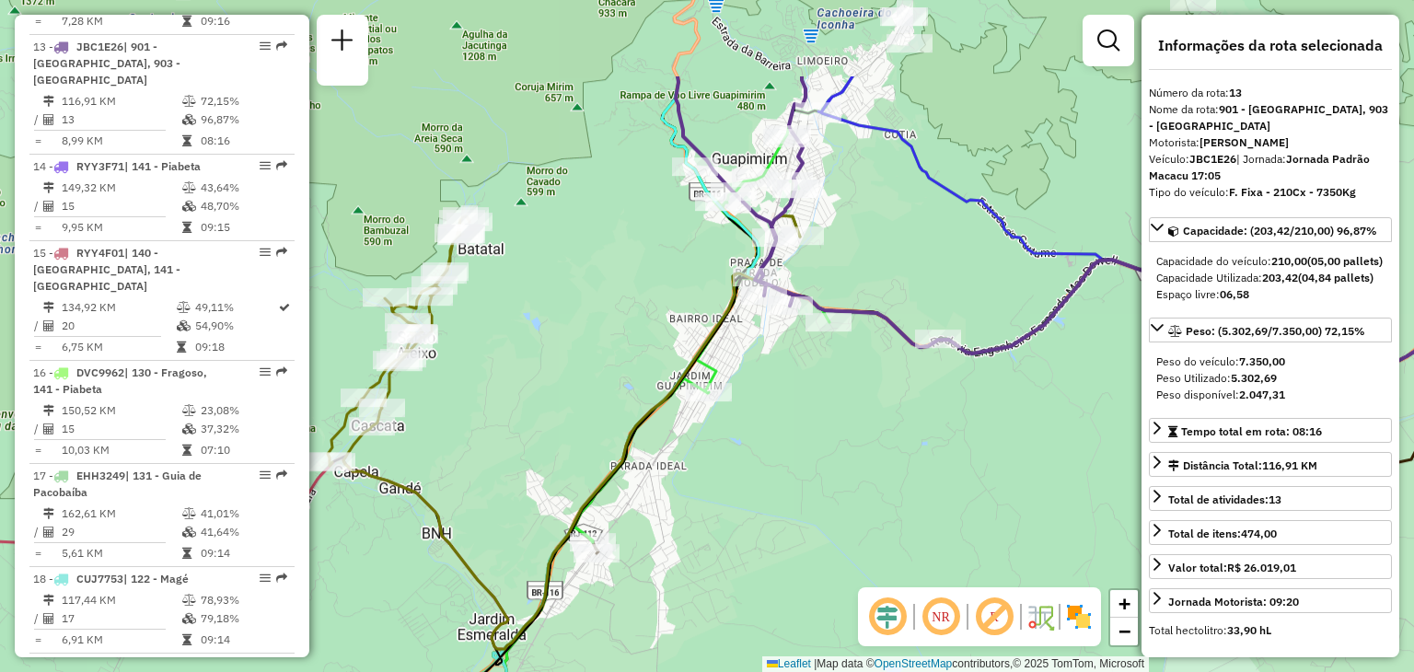
drag, startPoint x: 875, startPoint y: 122, endPoint x: 856, endPoint y: 263, distance: 142.0
click at [856, 263] on div "Janela de atendimento Grade de atendimento Capacidade Transportadoras Veículos …" at bounding box center [707, 336] width 1414 height 672
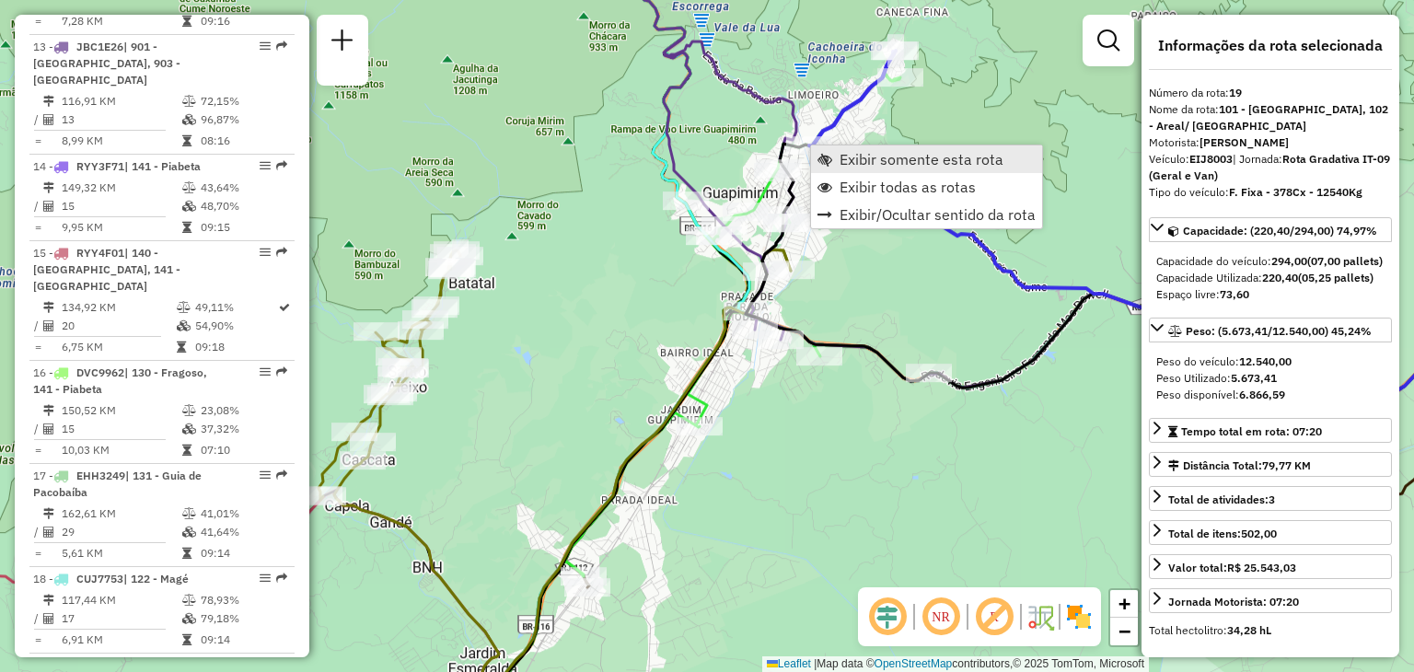
scroll to position [2370, 0]
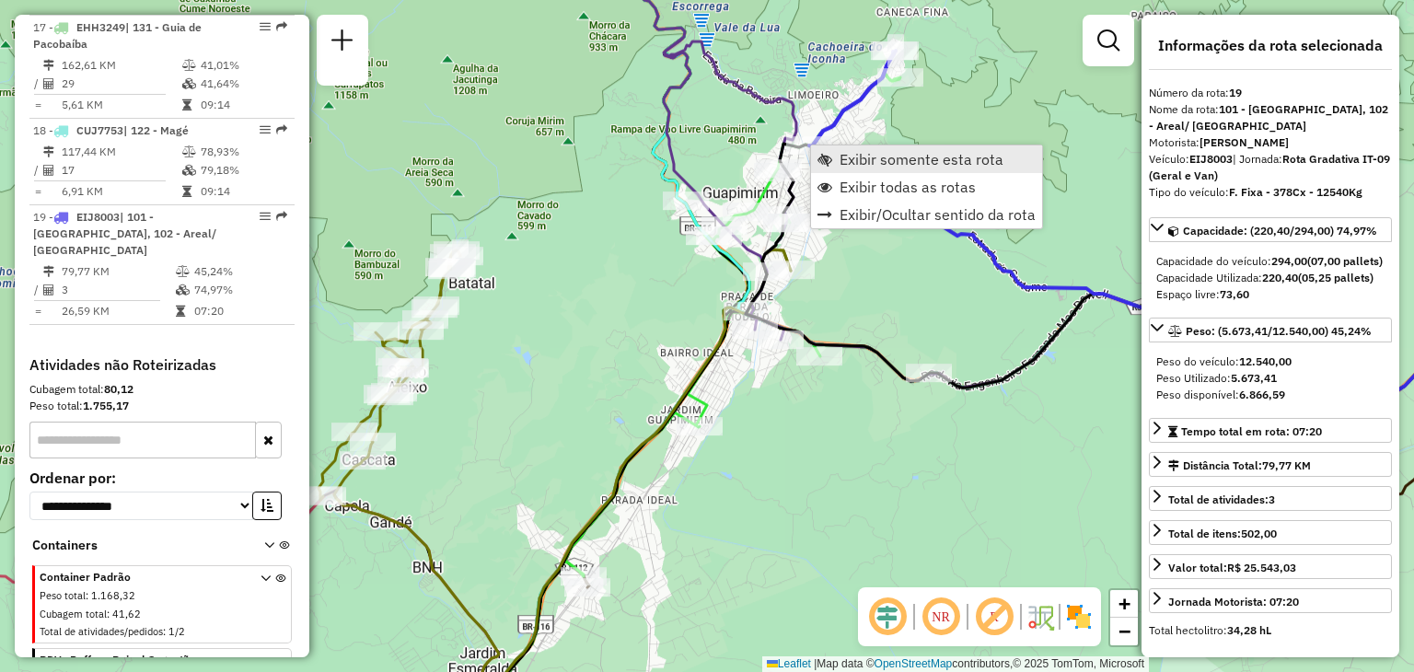
click at [859, 163] on span "Exibir somente esta rota" at bounding box center [922, 159] width 164 height 15
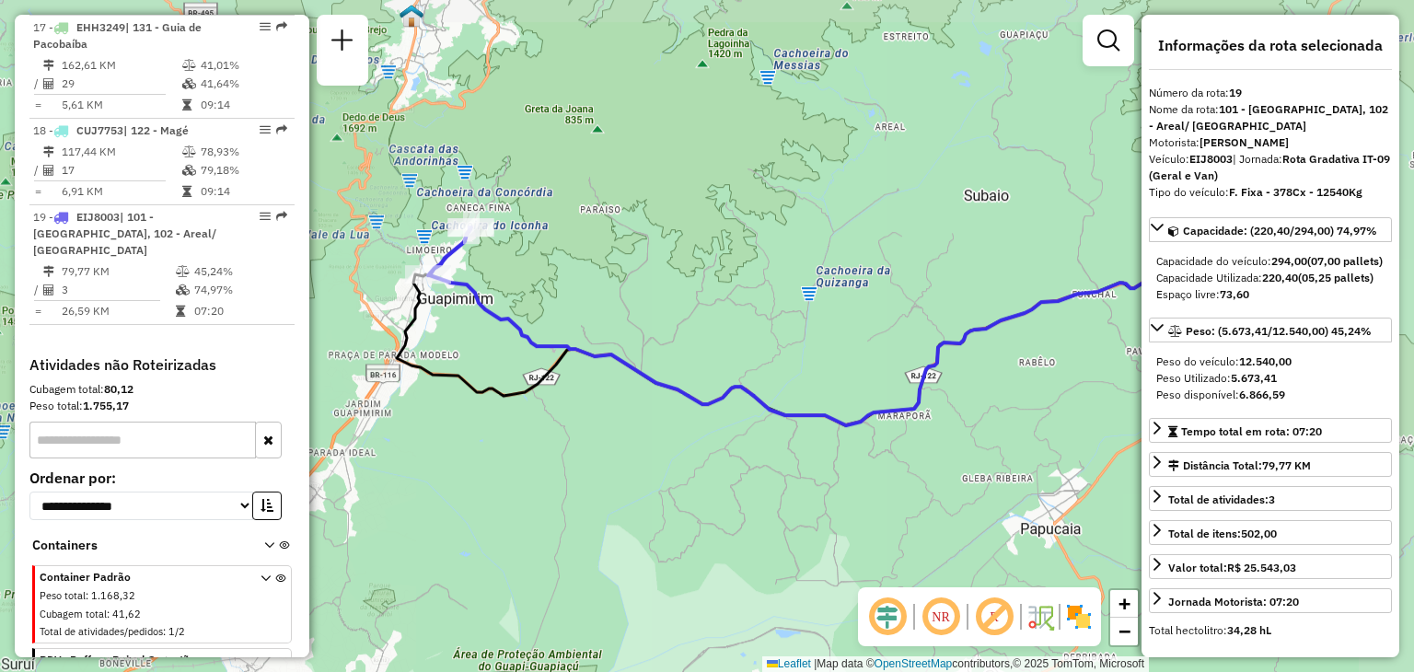
drag, startPoint x: 827, startPoint y: 159, endPoint x: 956, endPoint y: 134, distance: 132.2
click at [955, 134] on div "Janela de atendimento Grade de atendimento Capacidade Transportadoras Veículos …" at bounding box center [707, 336] width 1414 height 672
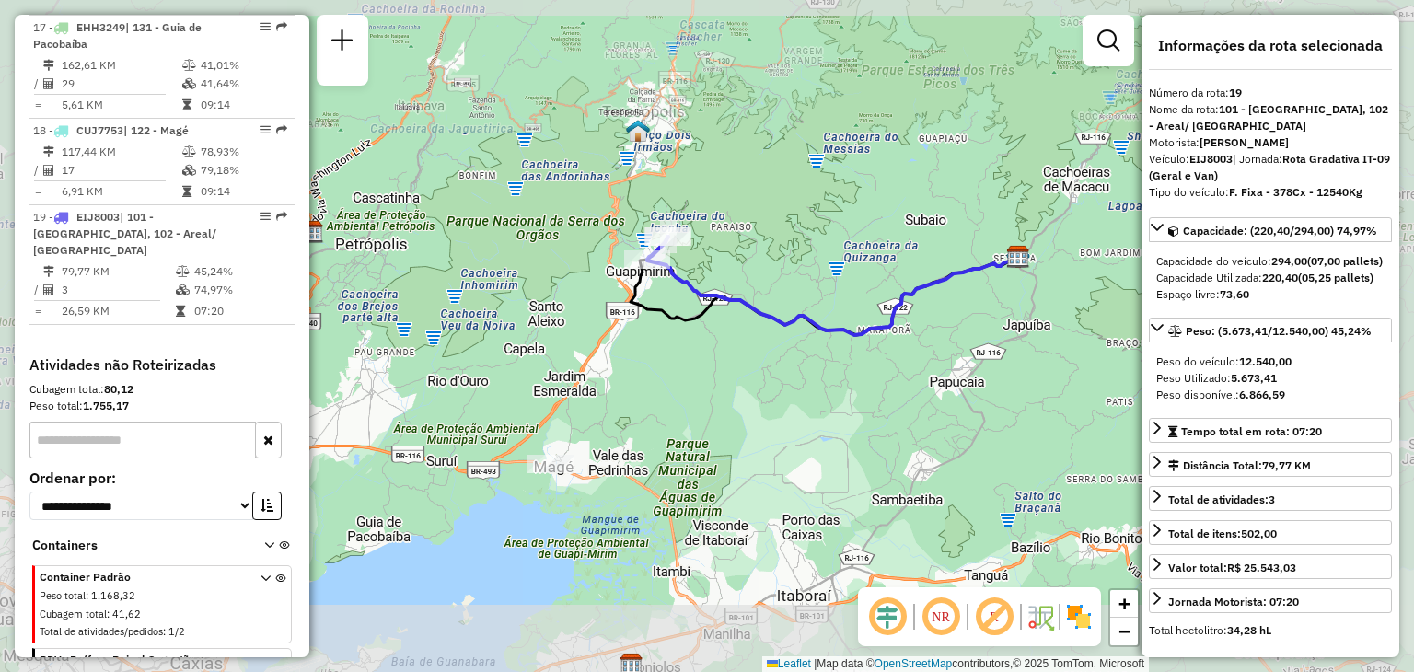
drag, startPoint x: 794, startPoint y: 327, endPoint x: 783, endPoint y: 331, distance: 11.1
click at [795, 327] on icon at bounding box center [832, 286] width 371 height 99
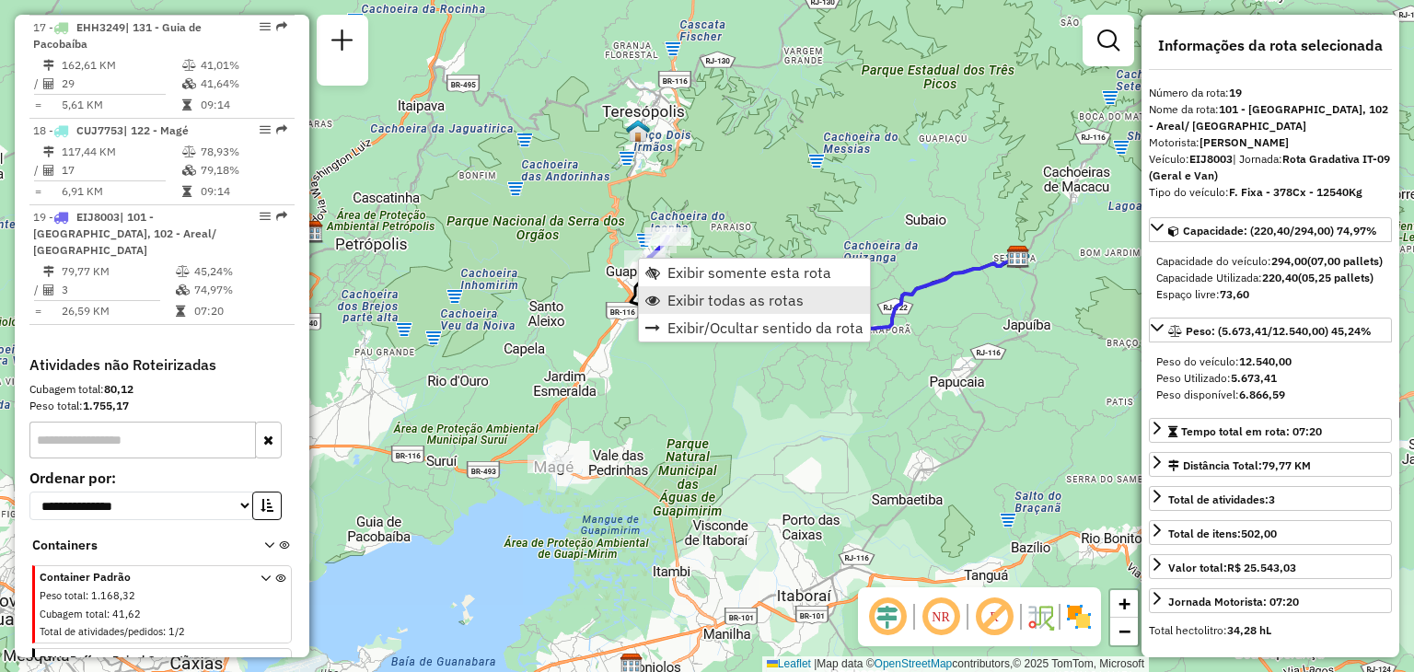
click at [687, 301] on span "Exibir todas as rotas" at bounding box center [735, 300] width 136 height 15
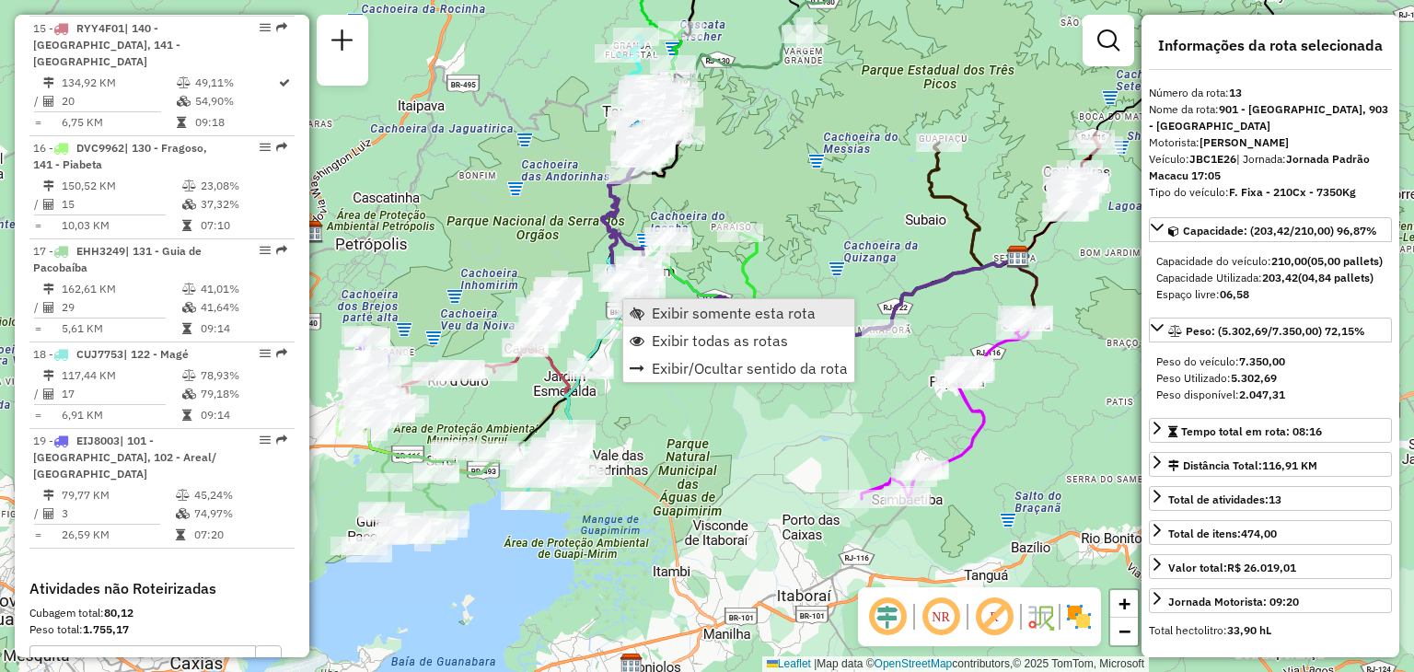
scroll to position [1922, 0]
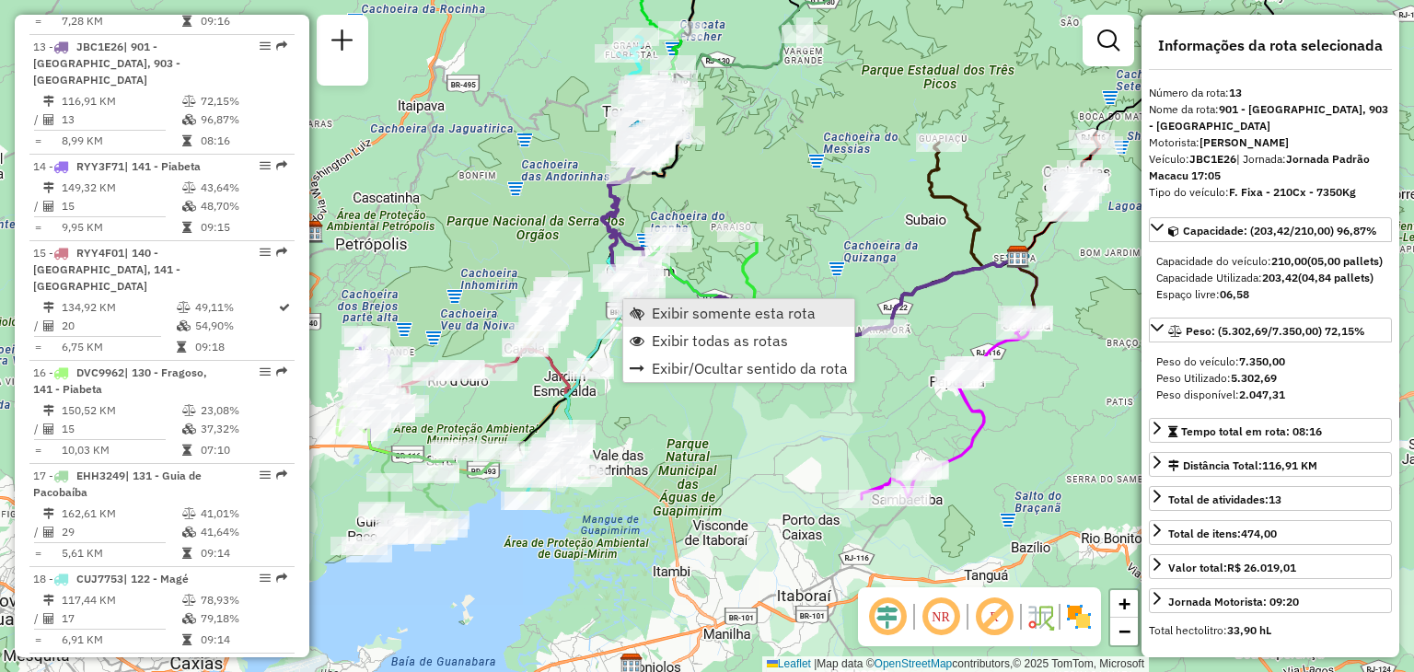
click at [667, 307] on span "Exibir somente esta rota" at bounding box center [734, 313] width 164 height 15
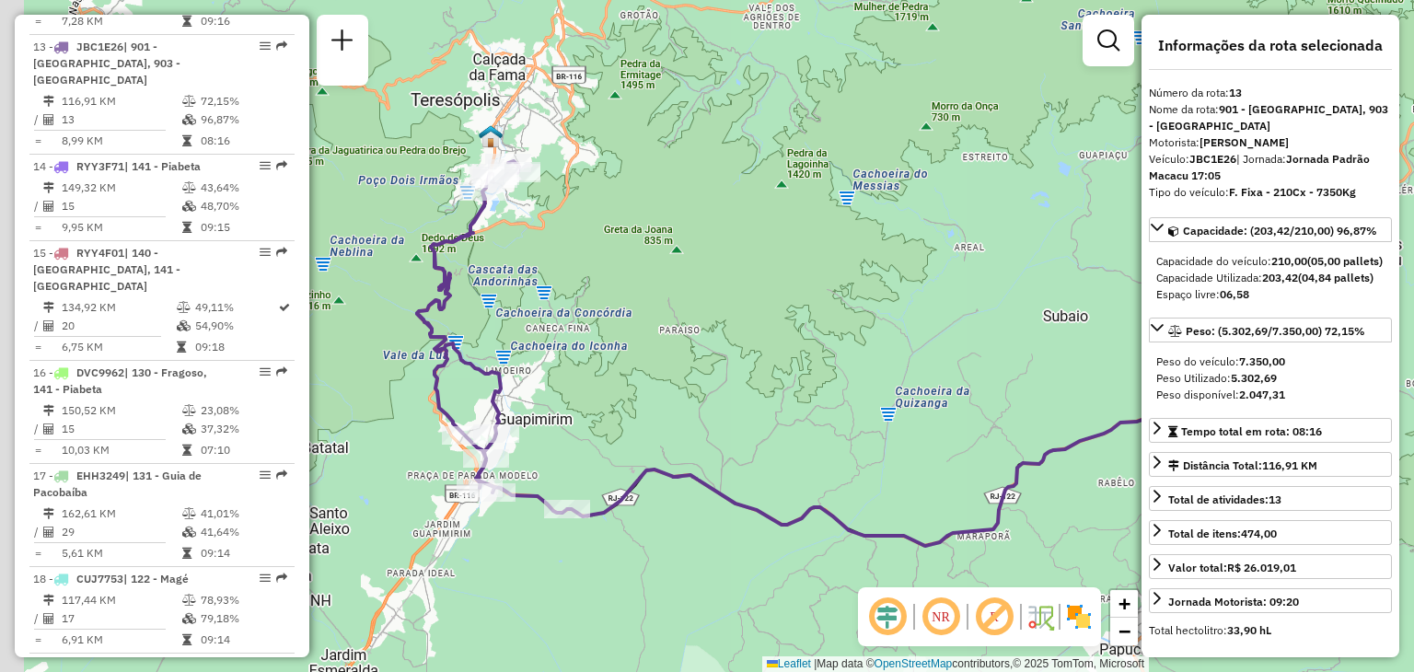
drag, startPoint x: 508, startPoint y: 244, endPoint x: 667, endPoint y: 270, distance: 160.4
click at [667, 270] on div "Janela de atendimento Grade de atendimento Capacidade Transportadoras Veículos …" at bounding box center [707, 336] width 1414 height 672
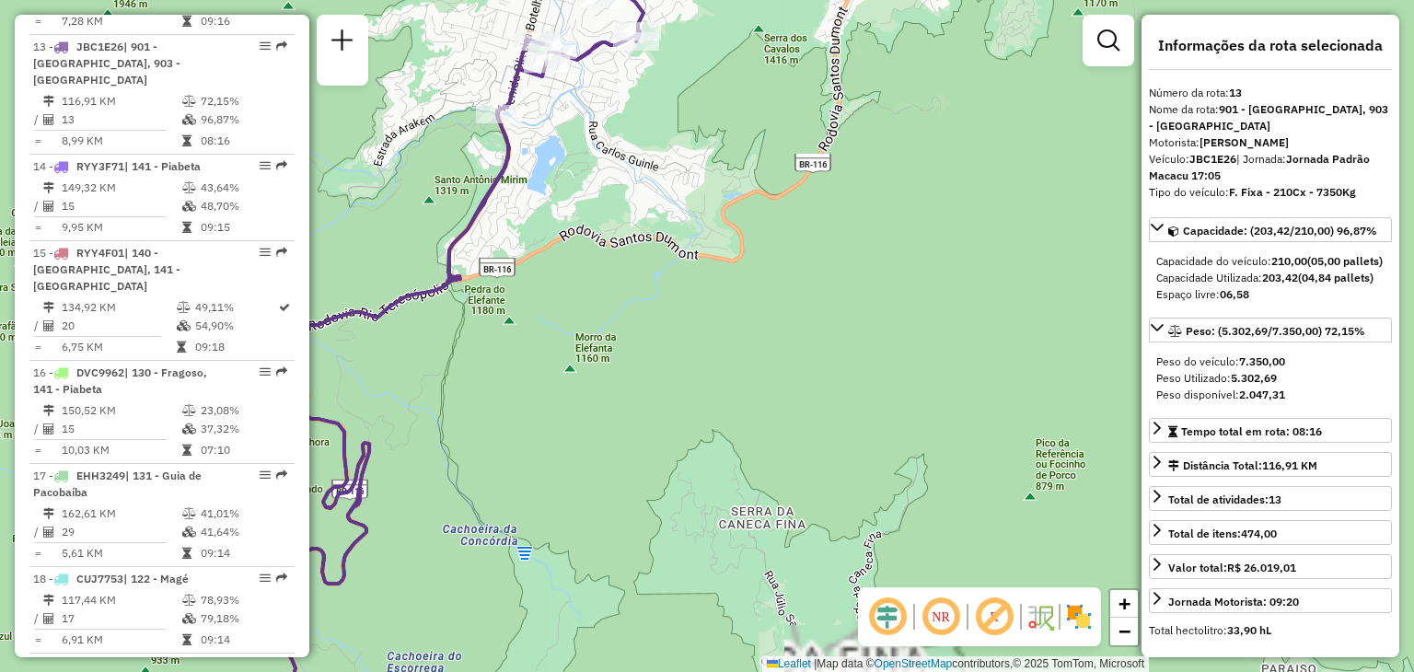
drag, startPoint x: 556, startPoint y: 155, endPoint x: 583, endPoint y: 223, distance: 73.2
click at [585, 248] on div "Janela de atendimento Grade de atendimento Capacidade Transportadoras Veículos …" at bounding box center [707, 336] width 1414 height 672
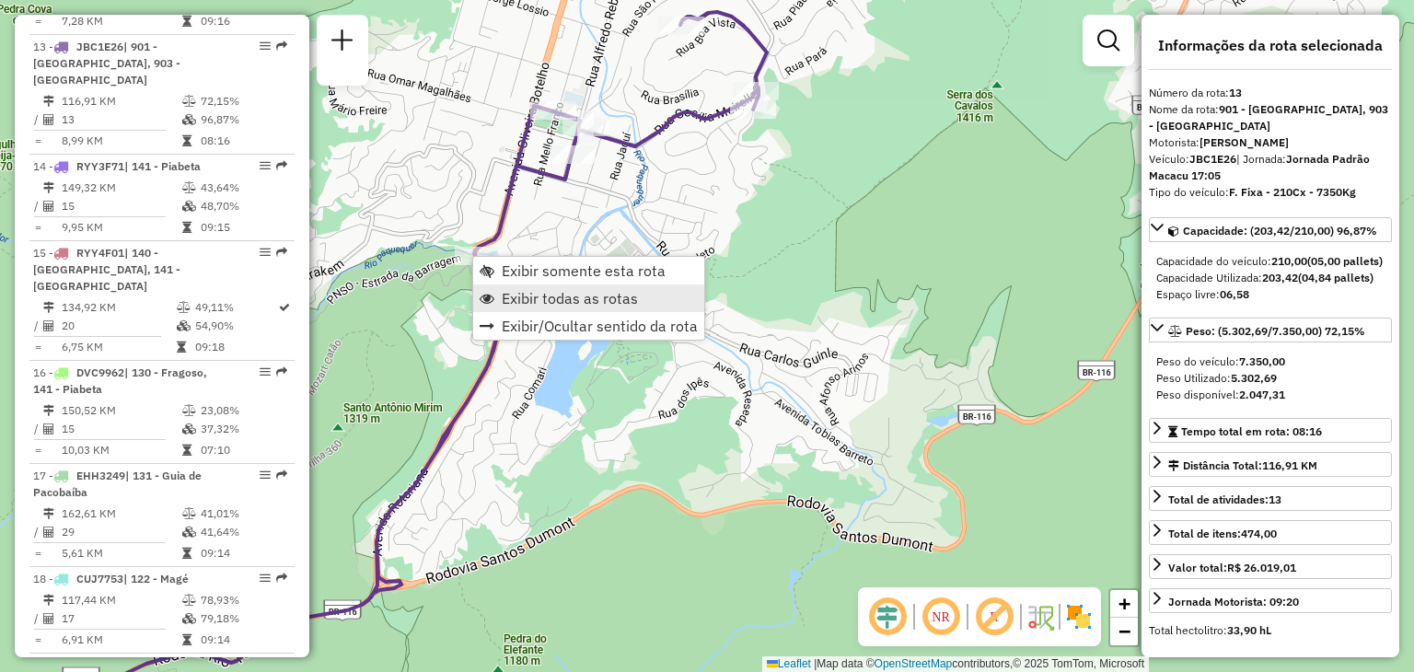
click at [545, 307] on link "Exibir todas as rotas" at bounding box center [588, 298] width 231 height 28
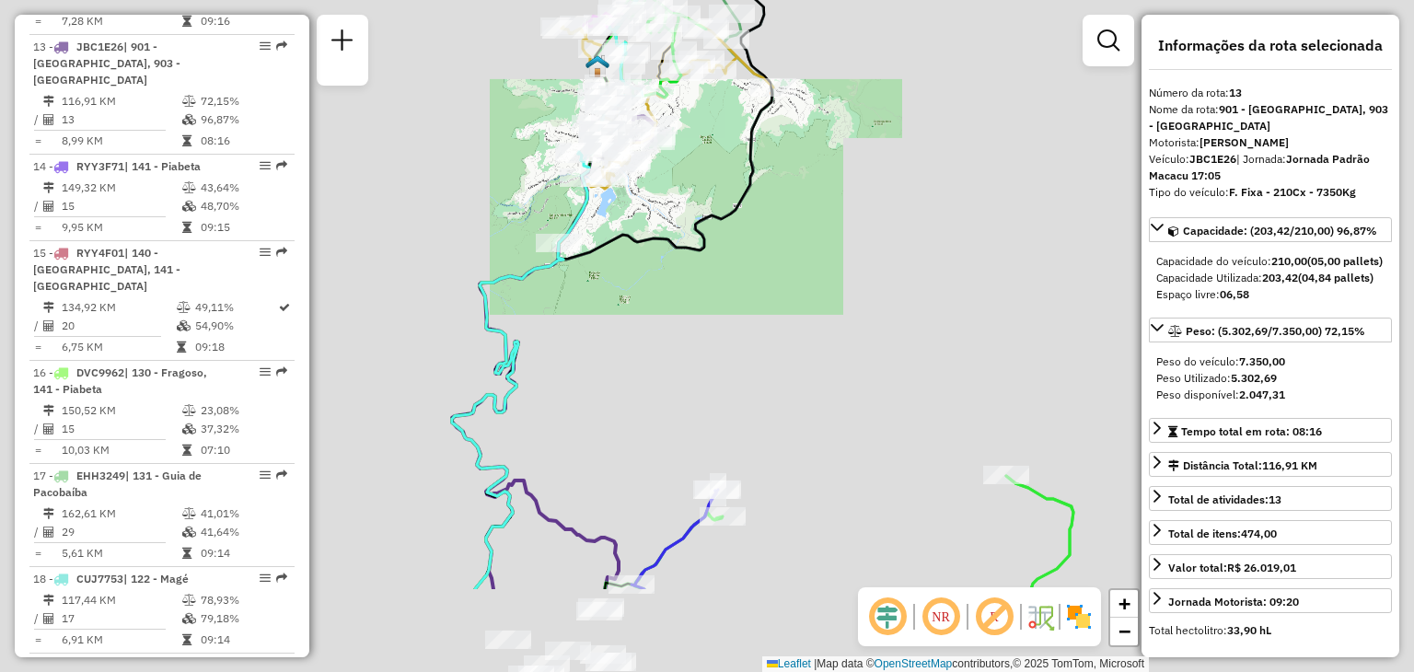
drag, startPoint x: 740, startPoint y: 377, endPoint x: 776, endPoint y: 99, distance: 280.3
click at [772, 117] on div "Janela de atendimento Grade de atendimento Capacidade Transportadoras Veículos …" at bounding box center [707, 336] width 1414 height 672
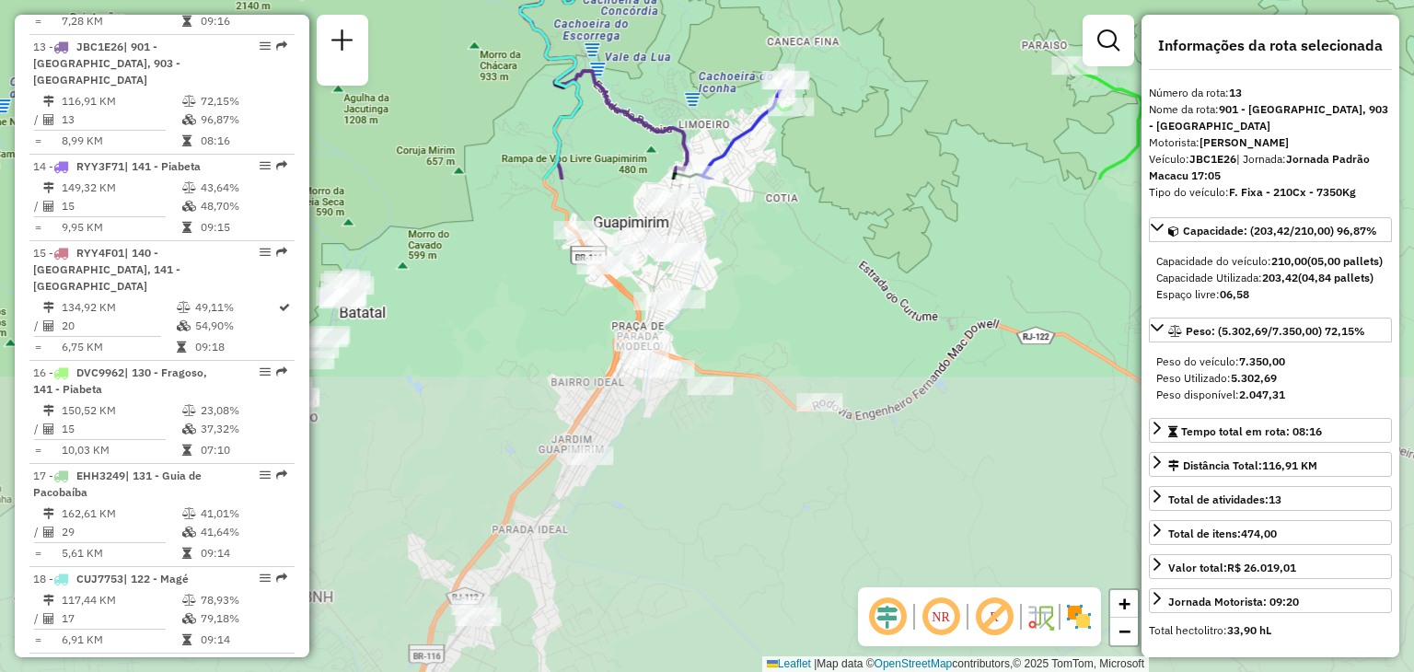
drag, startPoint x: 758, startPoint y: 347, endPoint x: 947, endPoint y: 34, distance: 366.0
click at [939, 43] on div "Rota 19 - Placa EIJ8003 91043305 - LM OLIVEIRA Janela de atendimento Grade de a…" at bounding box center [707, 336] width 1414 height 672
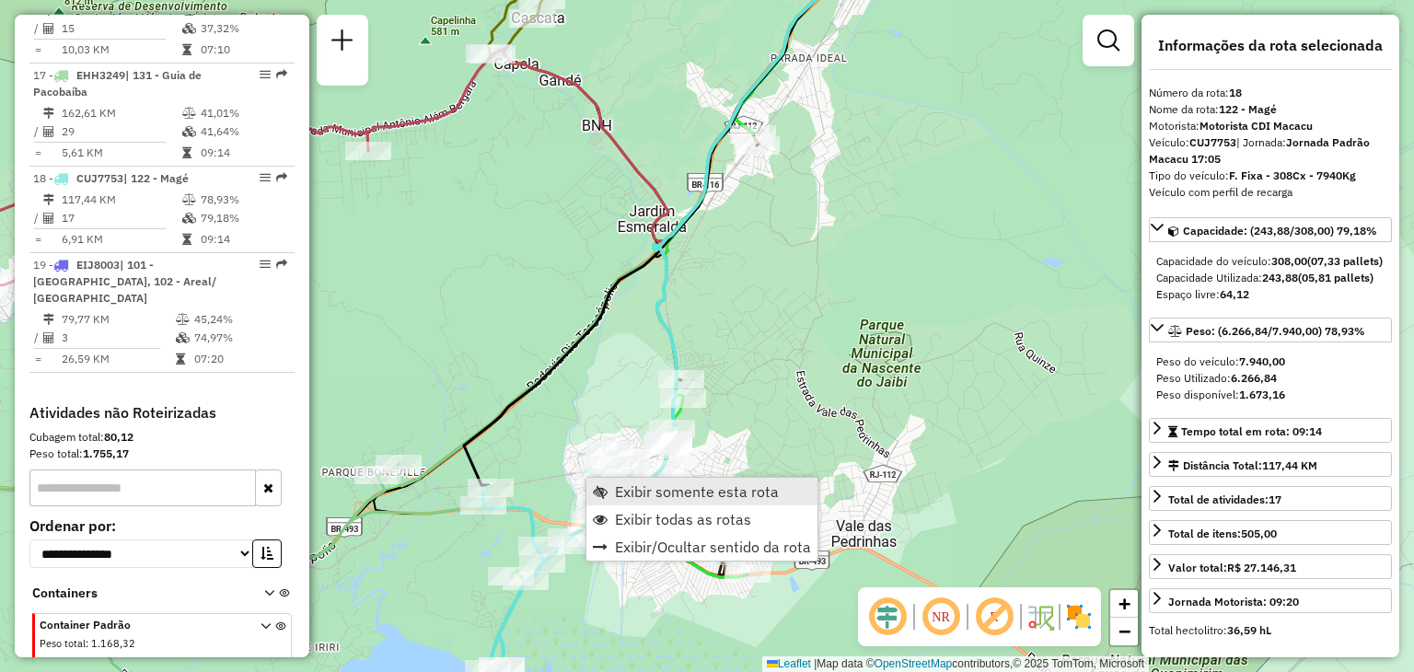
scroll to position [2370, 0]
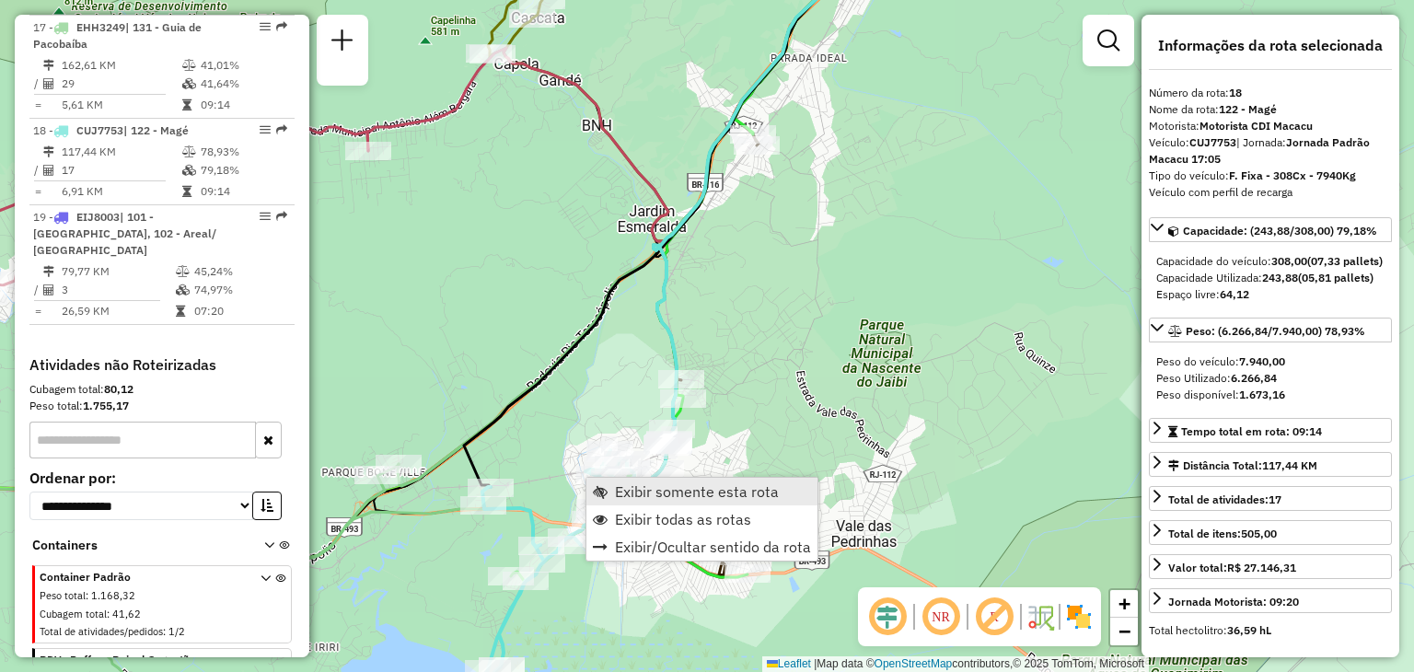
click at [639, 484] on span "Exibir somente esta rota" at bounding box center [697, 491] width 164 height 15
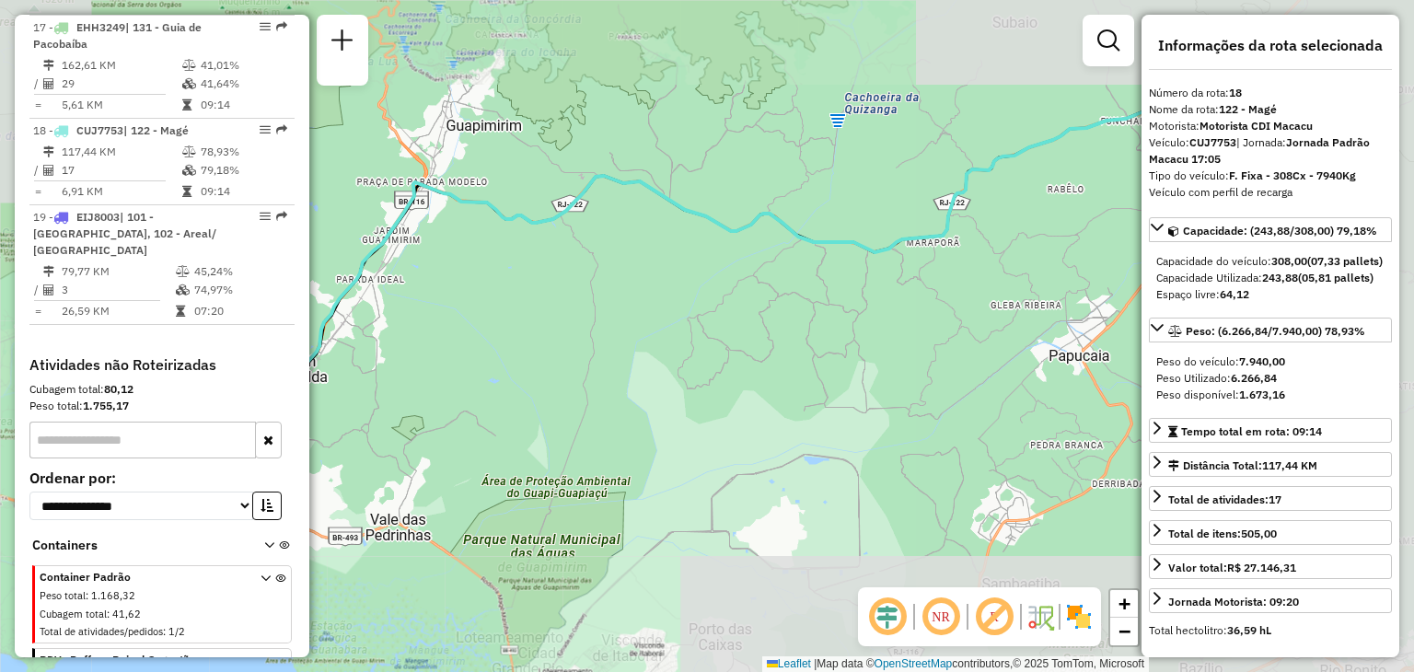
drag, startPoint x: 580, startPoint y: 483, endPoint x: 818, endPoint y: 422, distance: 246.3
click at [816, 423] on div "Janela de atendimento Grade de atendimento Capacidade Transportadoras Veículos …" at bounding box center [707, 336] width 1414 height 672
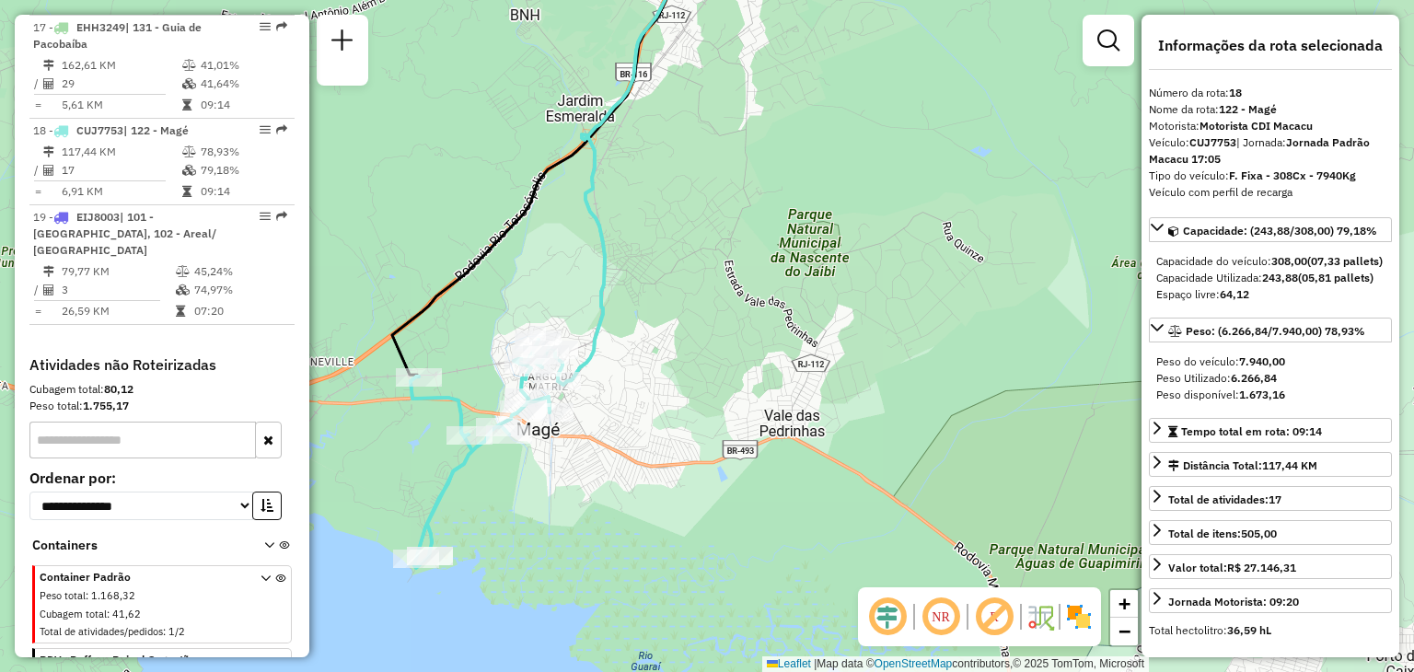
drag, startPoint x: 582, startPoint y: 400, endPoint x: 683, endPoint y: 396, distance: 101.4
click at [681, 396] on div "Rota 18 - Placa CUJ7753 91006919 - ANTONIO RICARDO FONT Janela de atendimento G…" at bounding box center [707, 336] width 1414 height 672
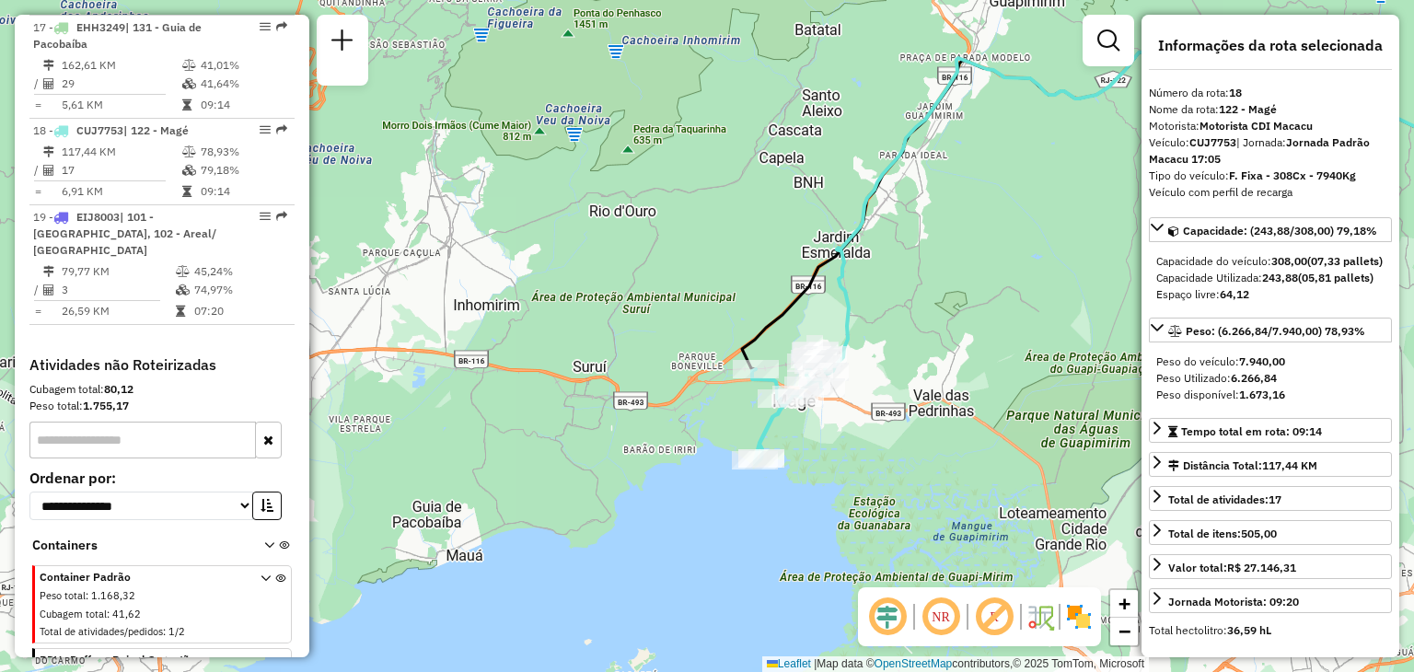
drag, startPoint x: 1030, startPoint y: 314, endPoint x: 476, endPoint y: 516, distance: 589.7
click at [490, 506] on div "Janela de atendimento Grade de atendimento Capacidade Transportadoras Veículos …" at bounding box center [707, 336] width 1414 height 672
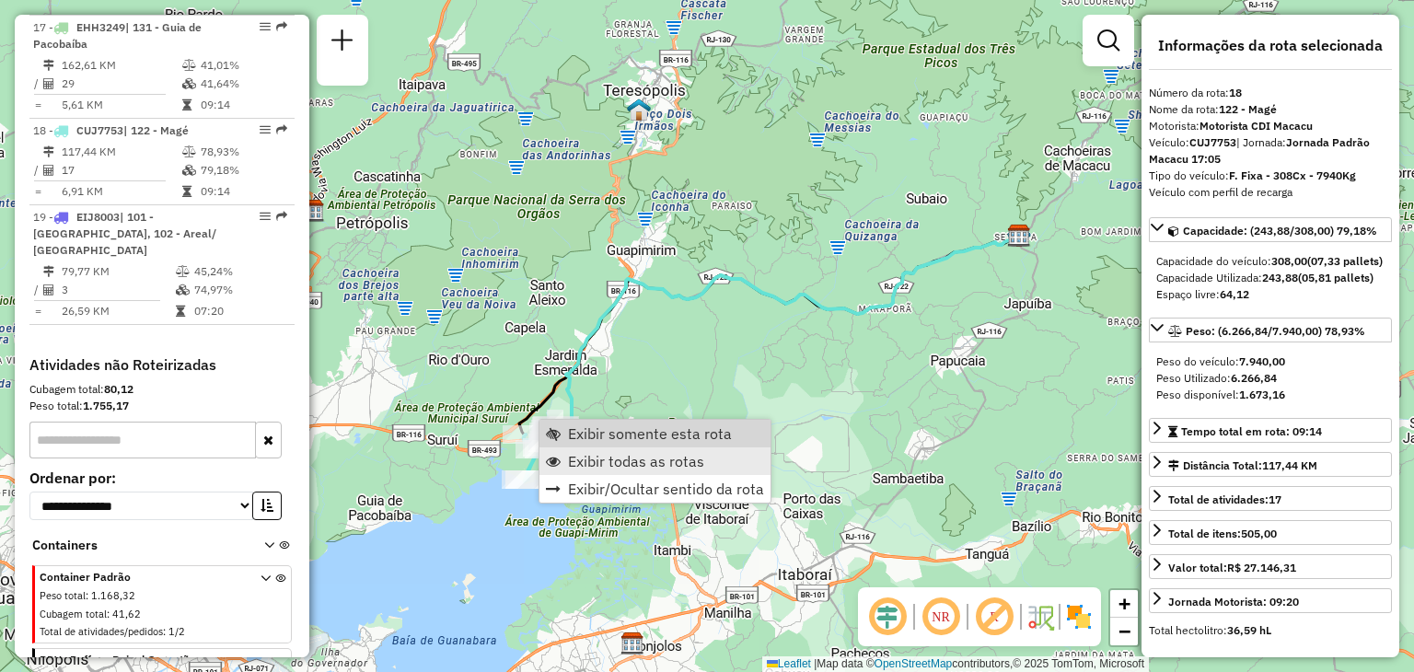
click at [645, 454] on span "Exibir todas as rotas" at bounding box center [636, 461] width 136 height 15
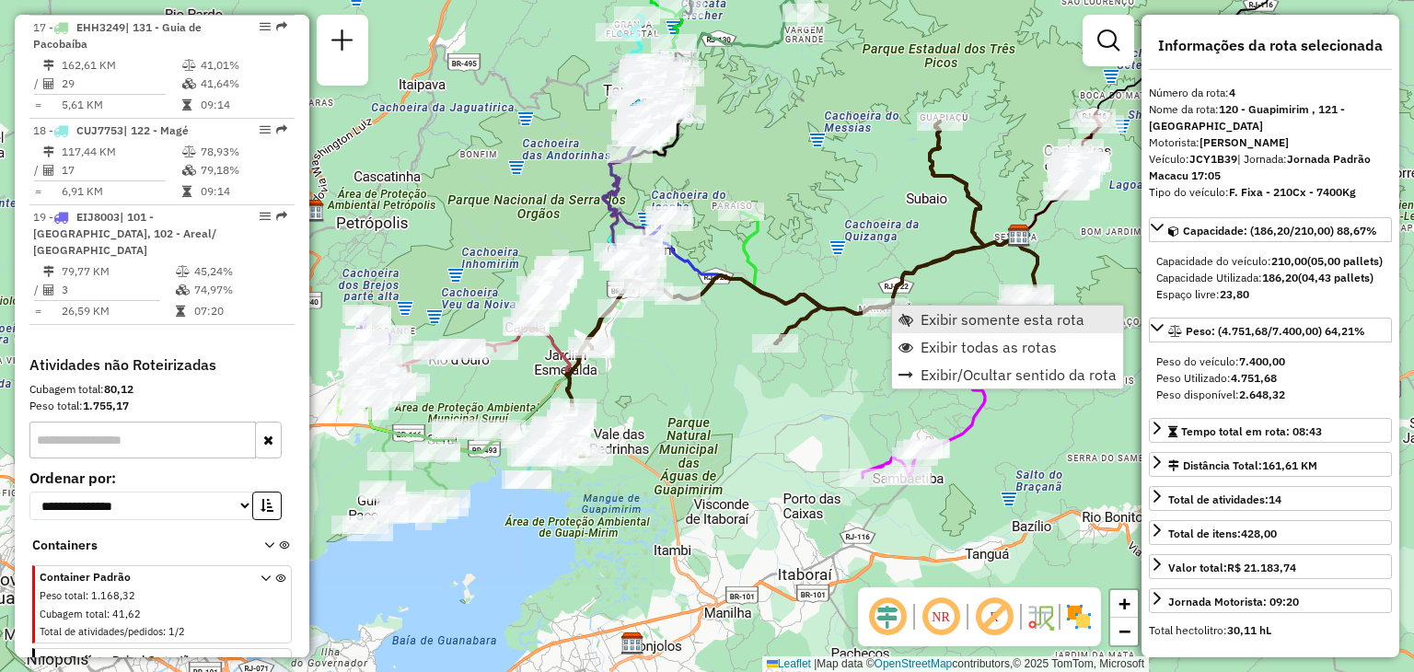
scroll to position [997, 0]
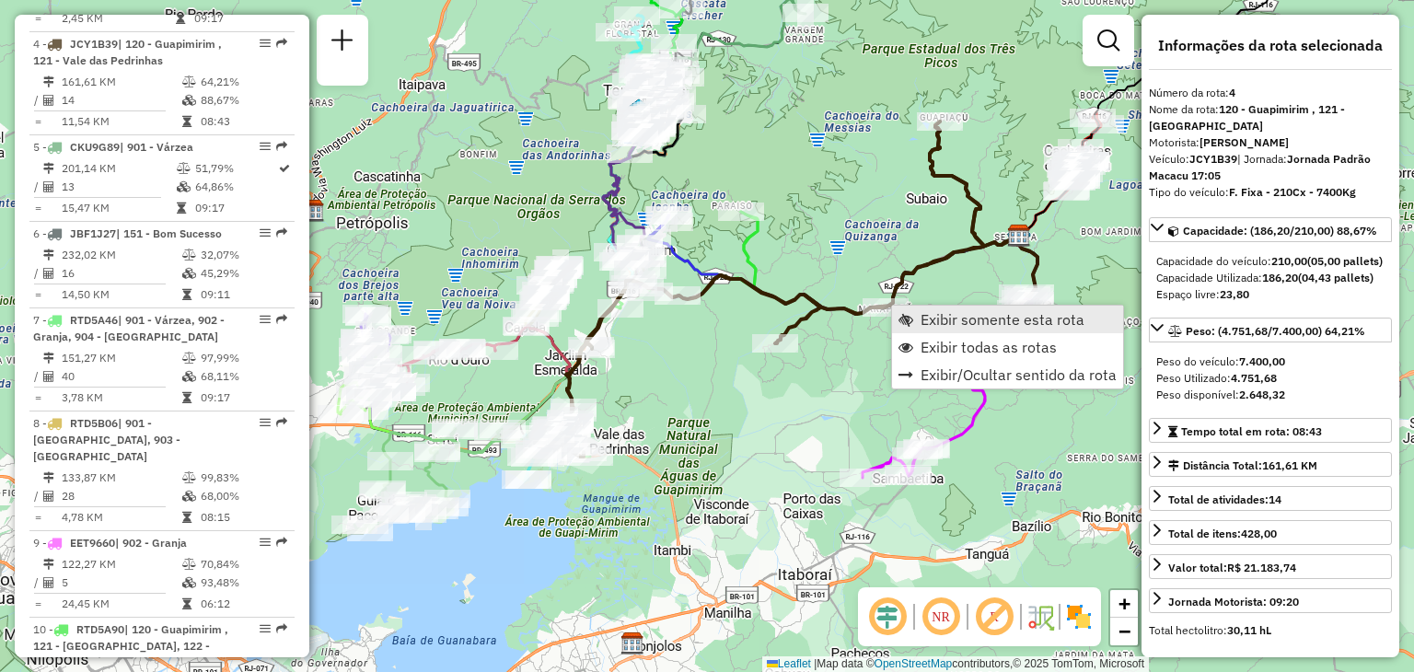
click at [910, 316] on span "Exibir somente esta rota" at bounding box center [905, 319] width 15 height 15
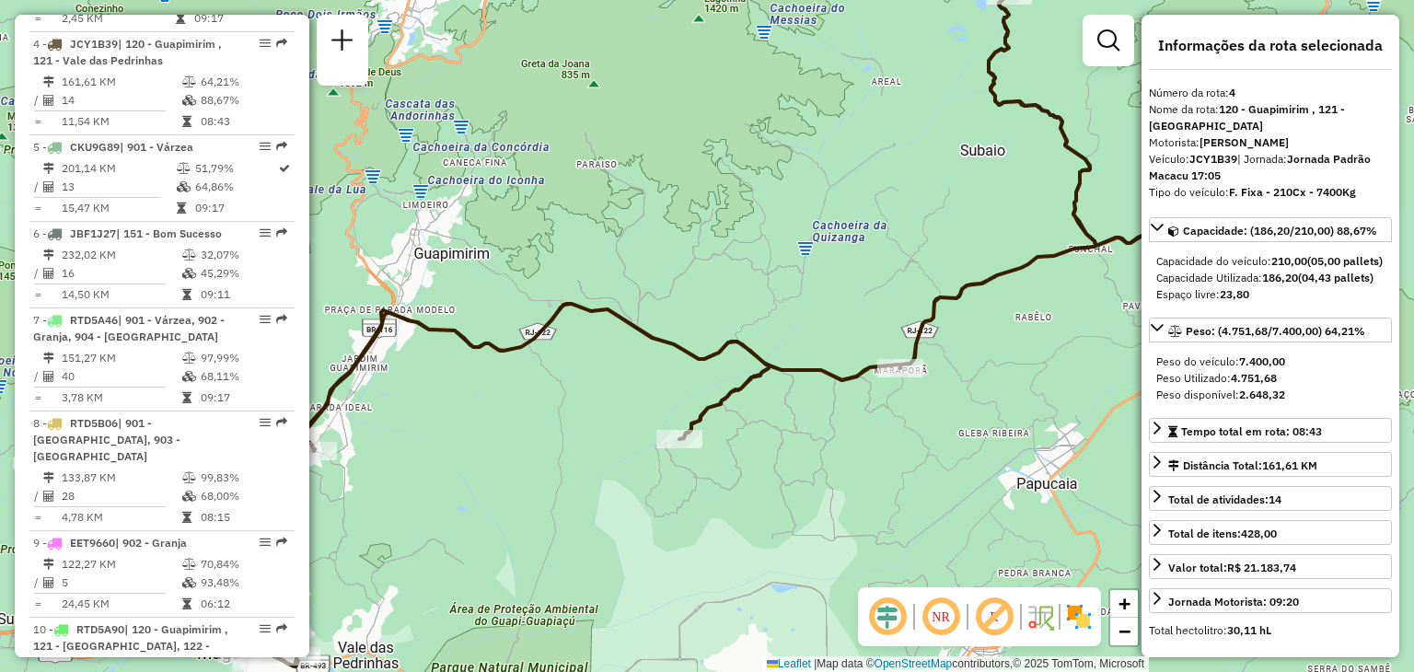
drag, startPoint x: 806, startPoint y: 345, endPoint x: 825, endPoint y: 282, distance: 66.4
click at [846, 306] on div "Janela de atendimento Grade de atendimento Capacidade Transportadoras Veículos …" at bounding box center [707, 336] width 1414 height 672
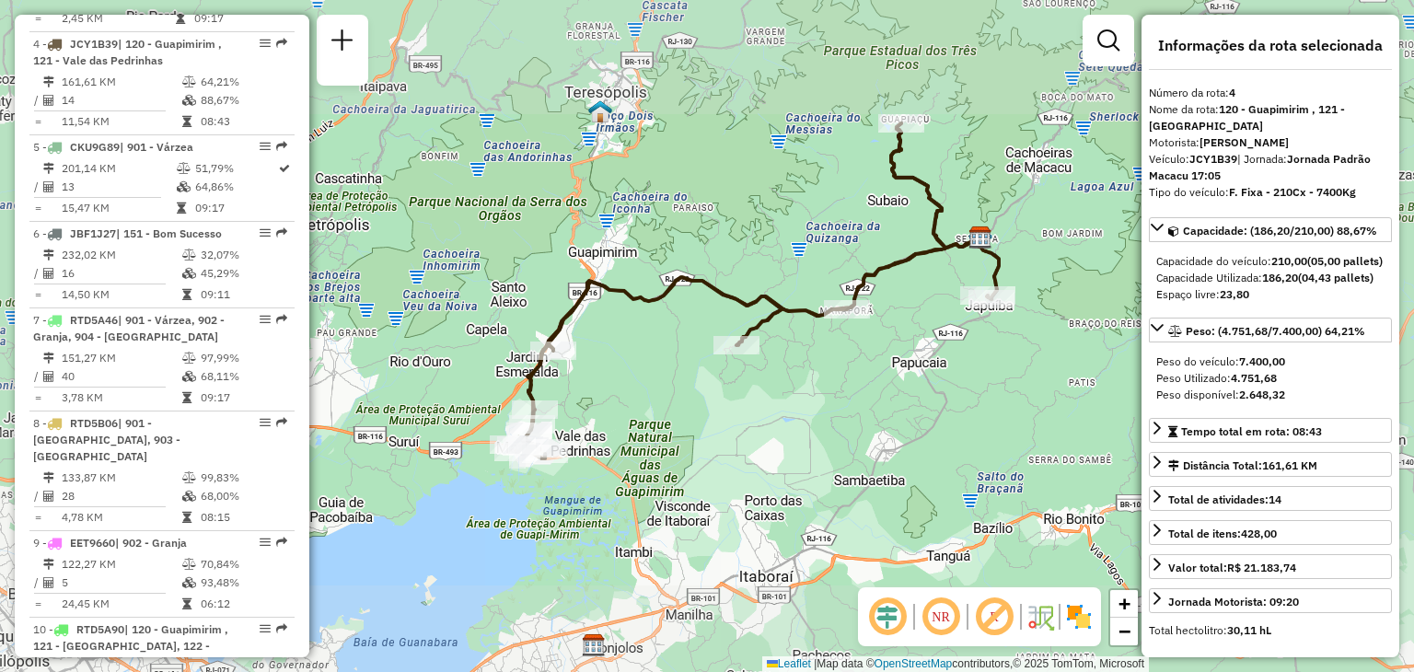
drag, startPoint x: 1002, startPoint y: 323, endPoint x: 970, endPoint y: 323, distance: 31.3
click at [970, 323] on div "Janela de atendimento Grade de atendimento Capacidade Transportadoras Veículos …" at bounding box center [707, 336] width 1414 height 672
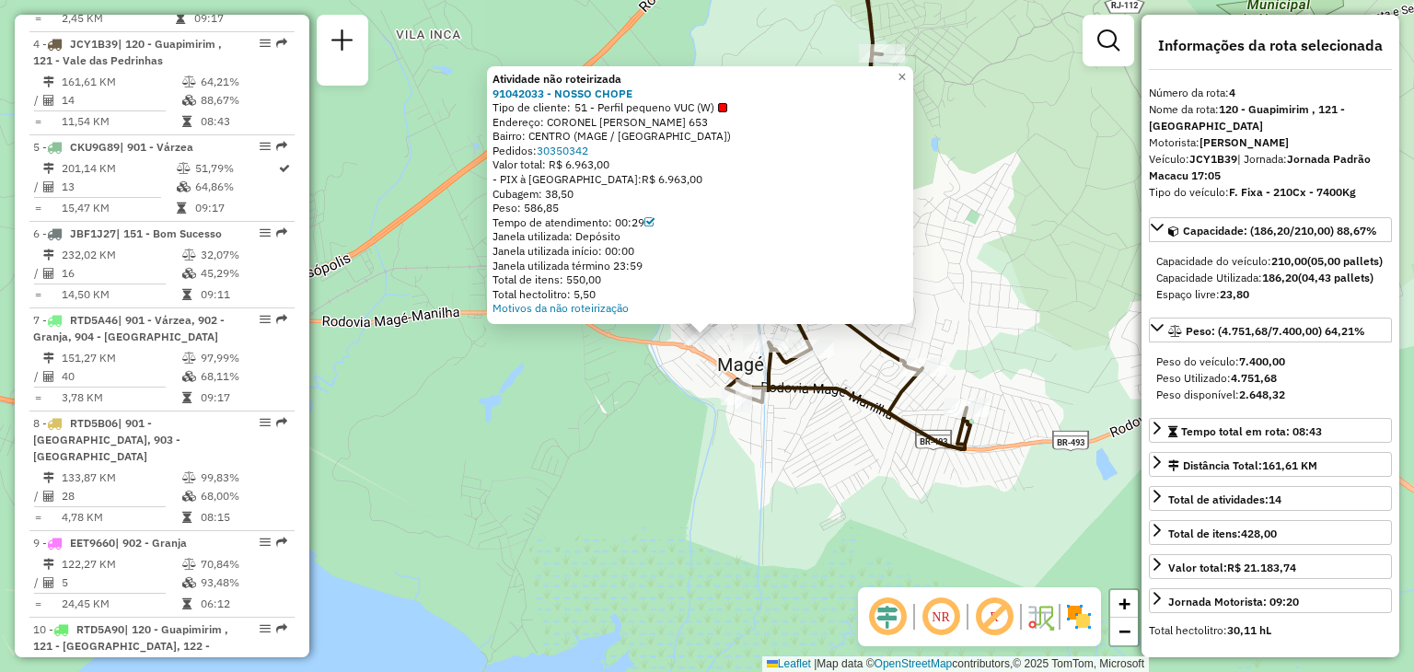
click at [856, 465] on div "Atividade não roteirizada 91042033 - NOSSO CHOPE Tipo de cliente: 51 - Perfil p…" at bounding box center [707, 336] width 1414 height 672
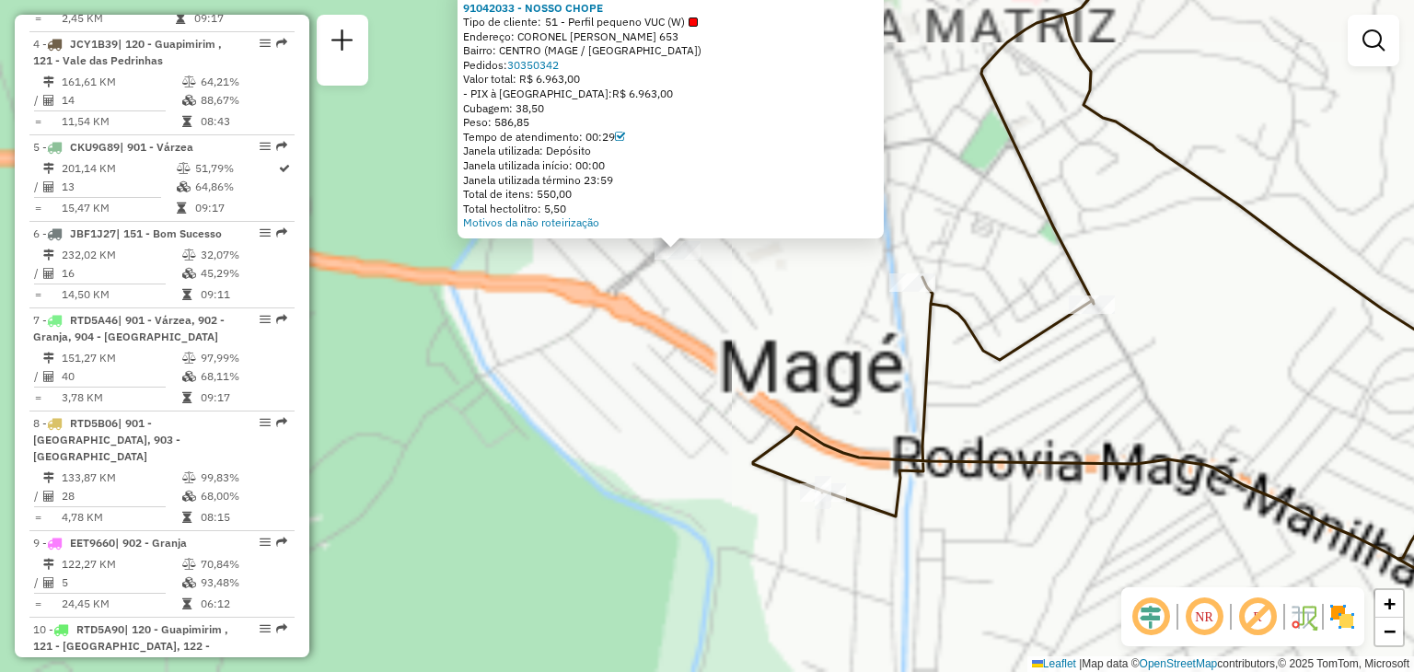
click at [709, 356] on div "Atividade não roteirizada 91042033 - NOSSO CHOPE Tipo de cliente: 51 - Perfil p…" at bounding box center [707, 336] width 1414 height 672
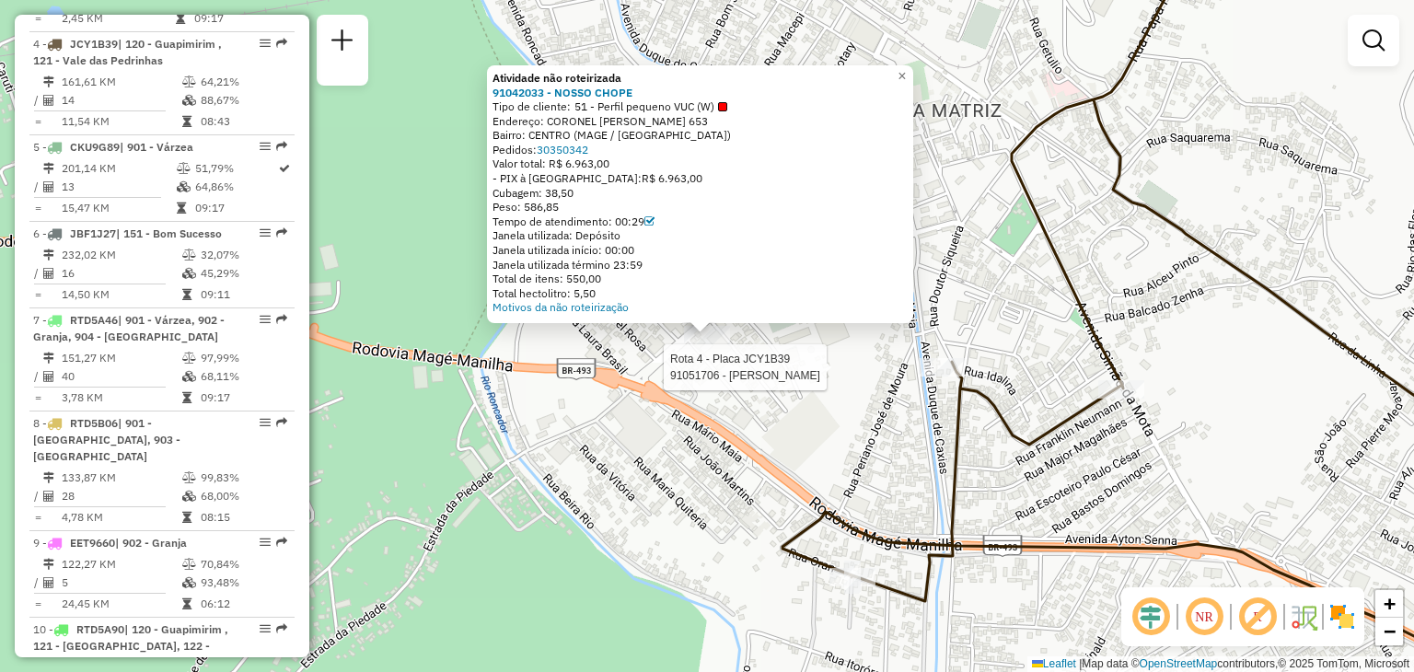
select select "**********"
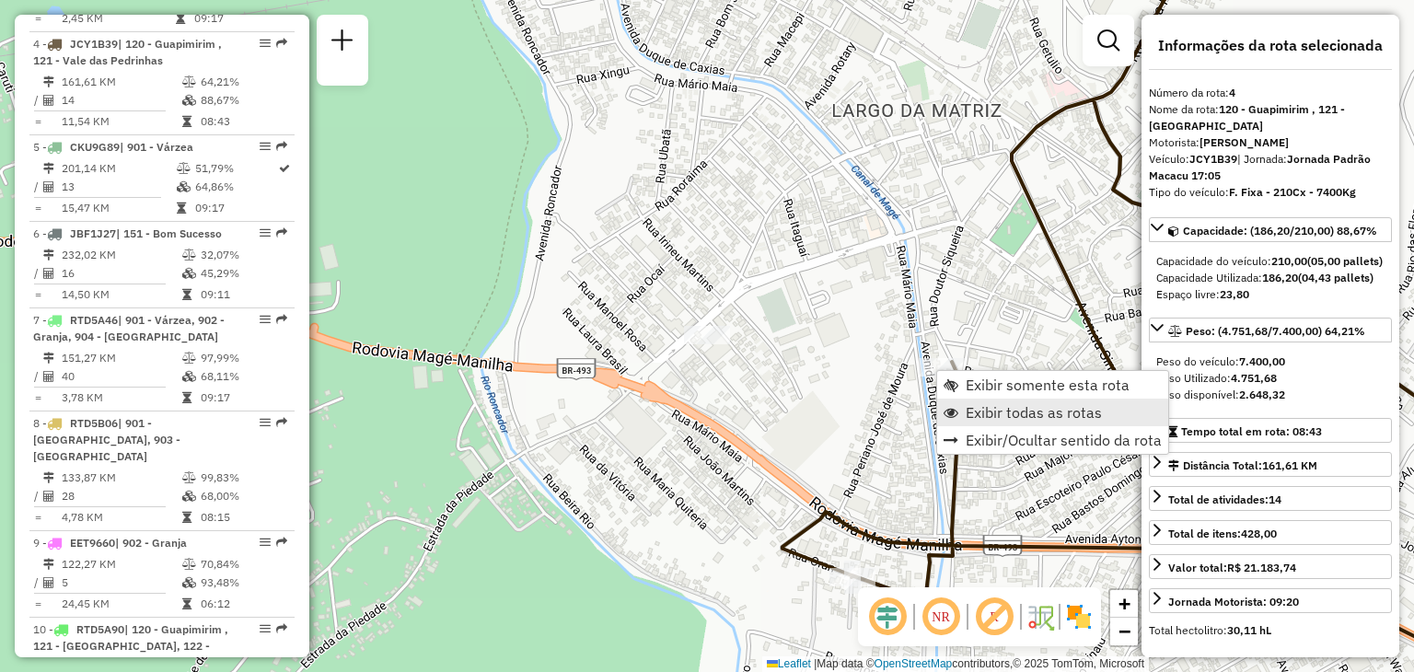
click at [1031, 405] on span "Exibir todas as rotas" at bounding box center [1034, 412] width 136 height 15
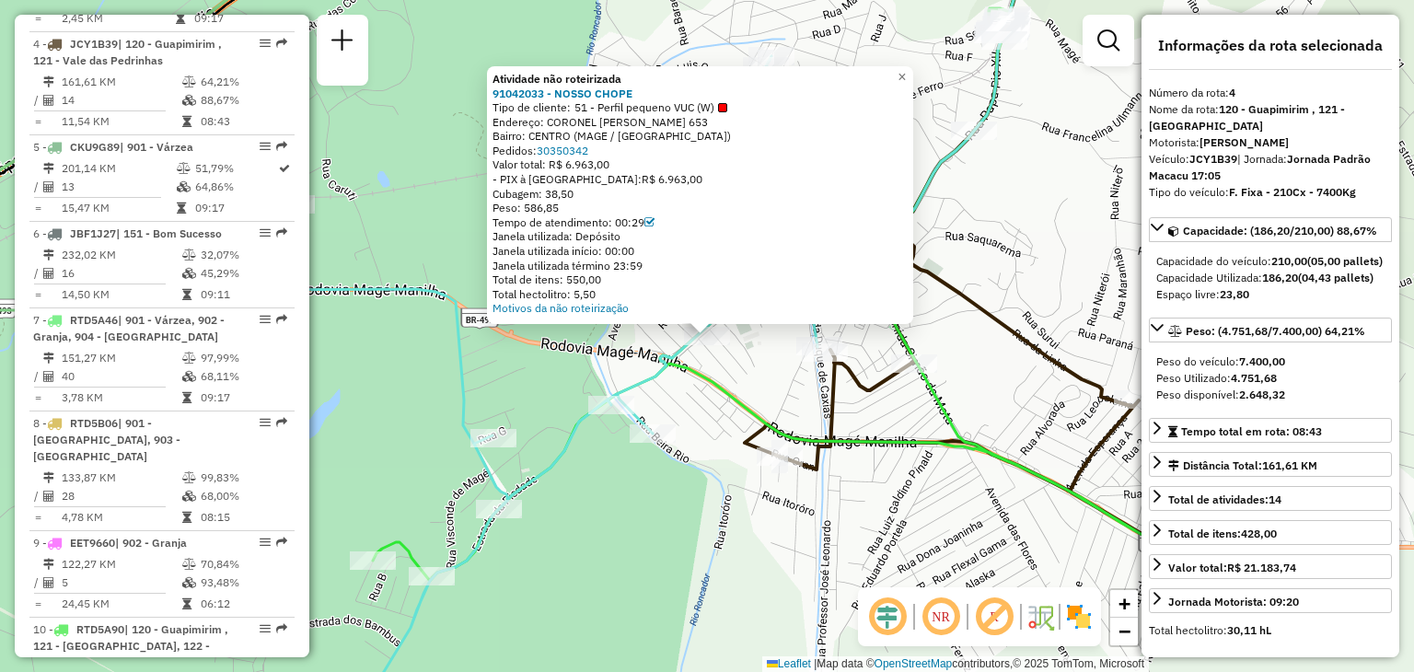
click at [858, 462] on div "Atividade não roteirizada 91042033 - NOSSO CHOPE Tipo de cliente: 51 - Perfil p…" at bounding box center [707, 336] width 1414 height 672
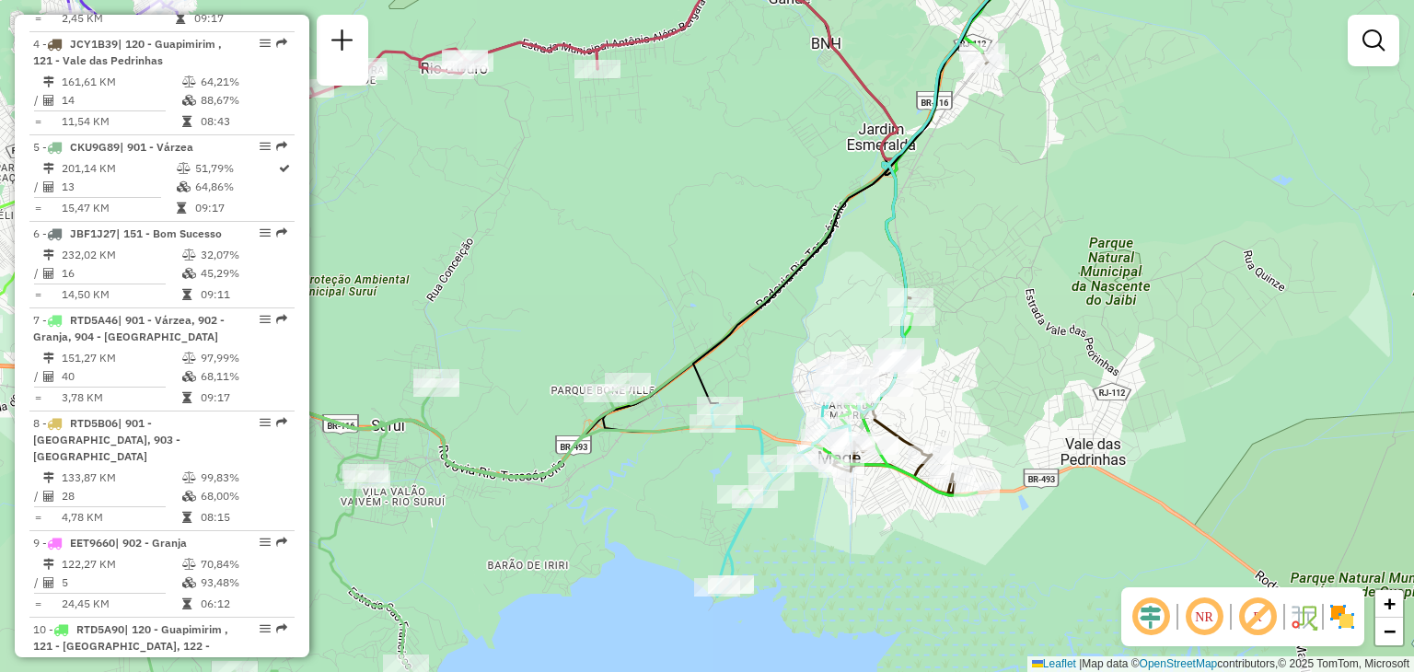
drag, startPoint x: 891, startPoint y: 502, endPoint x: 861, endPoint y: 498, distance: 30.6
click at [862, 498] on div "Janela de atendimento Grade de atendimento Capacidade Transportadoras Veículos …" at bounding box center [707, 336] width 1414 height 672
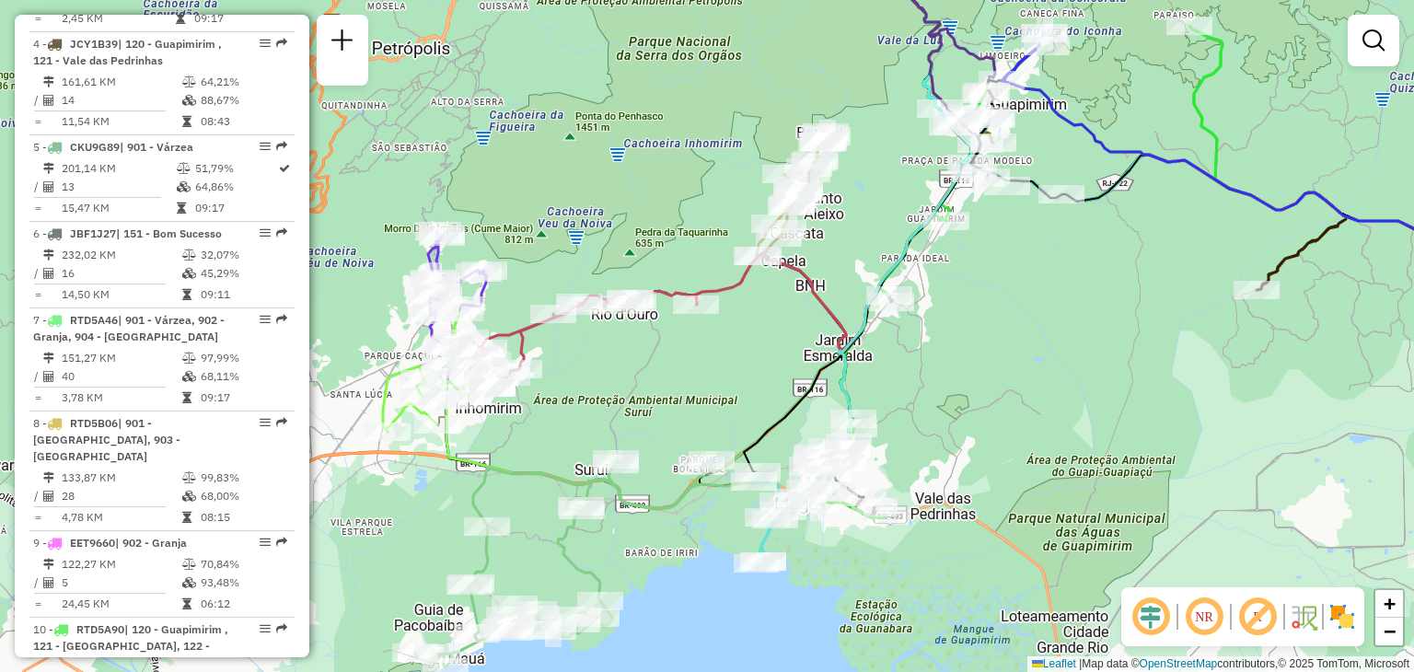
drag, startPoint x: 933, startPoint y: 296, endPoint x: 508, endPoint y: 596, distance: 519.8
click at [493, 635] on div "Rota 4 - Placa JCY1B39 91033495 - BAR DO NECA Janela de atendimento Grade de at…" at bounding box center [707, 336] width 1414 height 672
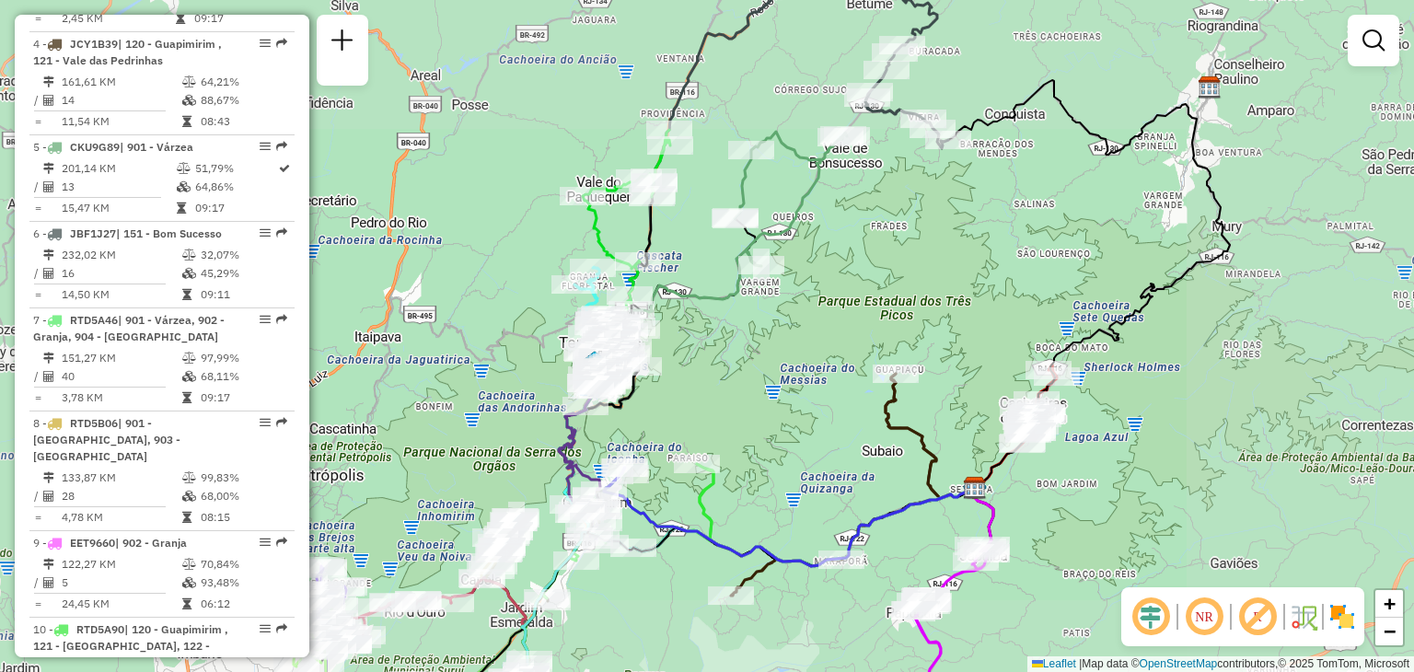
drag, startPoint x: 820, startPoint y: 195, endPoint x: 803, endPoint y: 267, distance: 73.9
click at [803, 267] on div "Janela de atendimento Grade de atendimento Capacidade Transportadoras Veículos …" at bounding box center [707, 336] width 1414 height 672
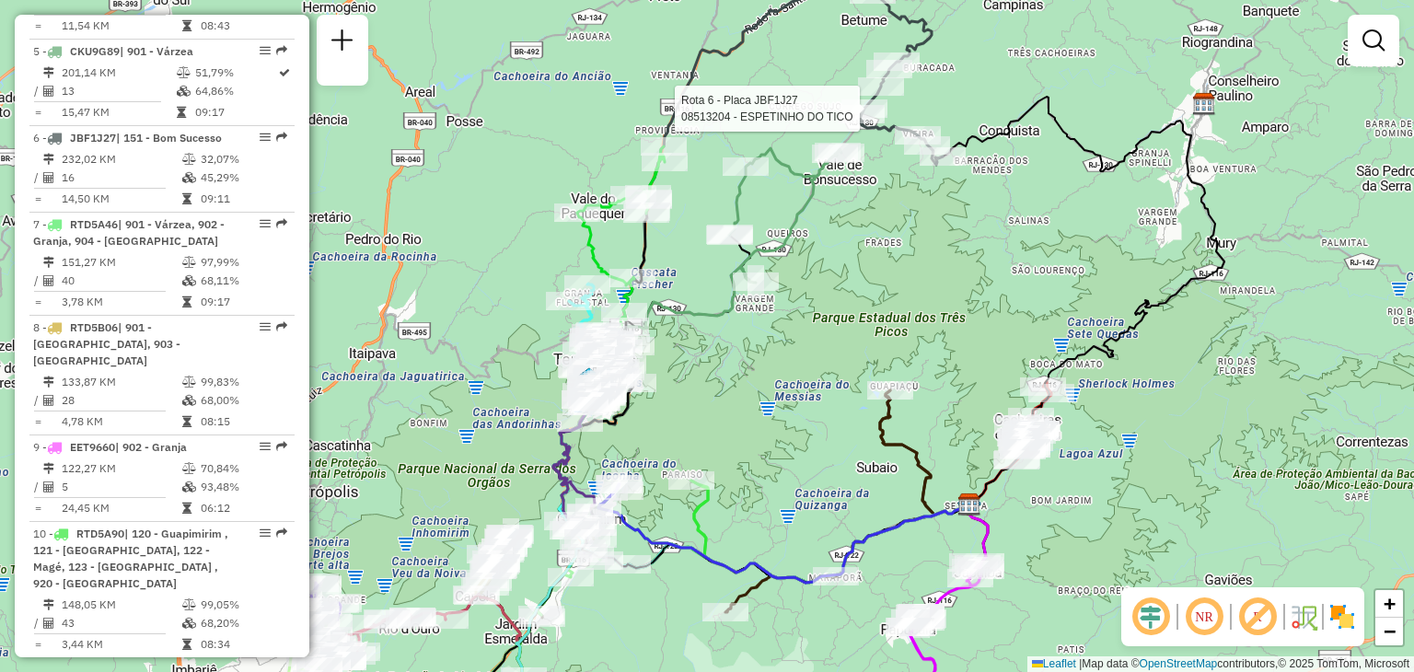
select select "**********"
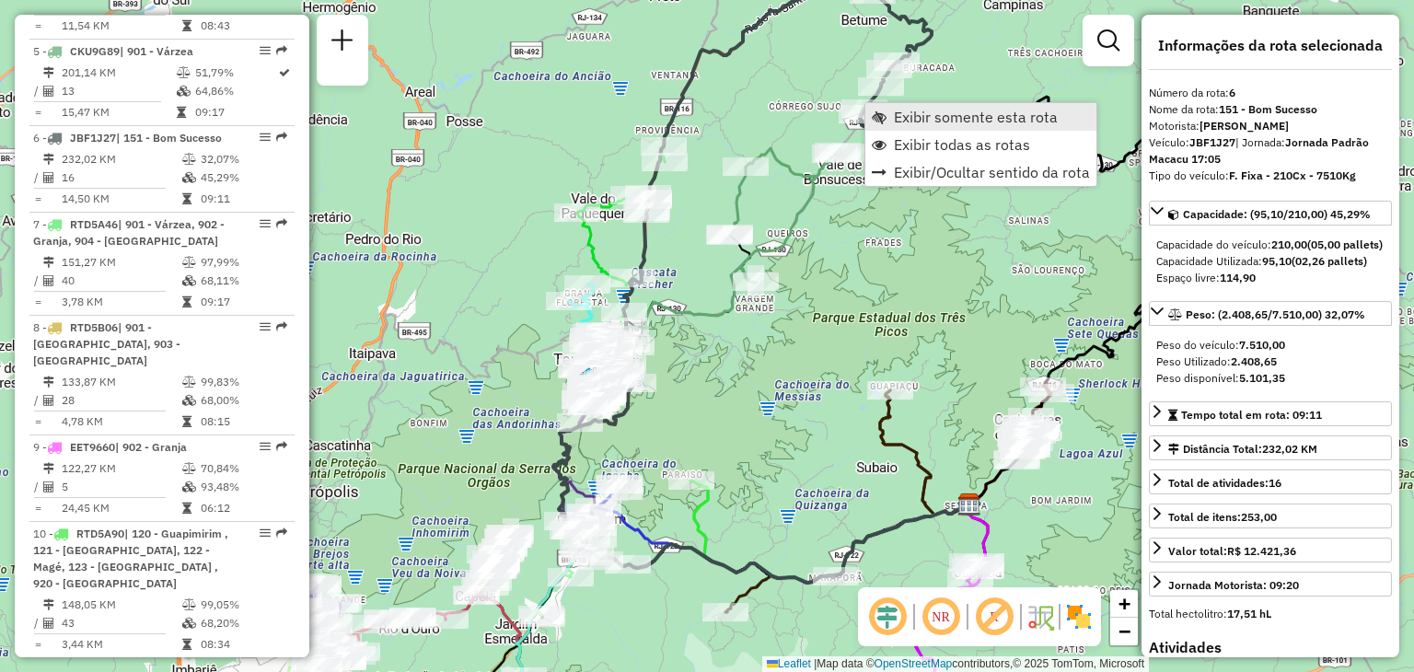
scroll to position [1186, 0]
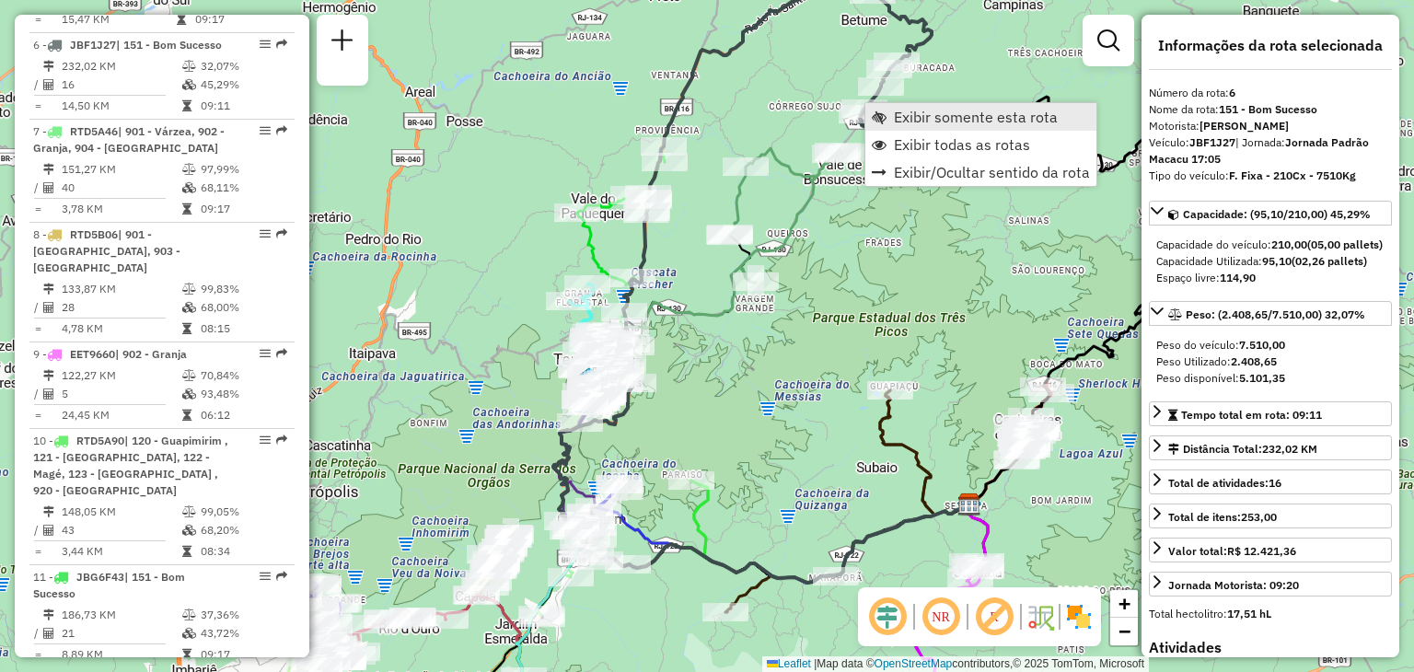
click at [895, 110] on span "Exibir somente esta rota" at bounding box center [976, 117] width 164 height 15
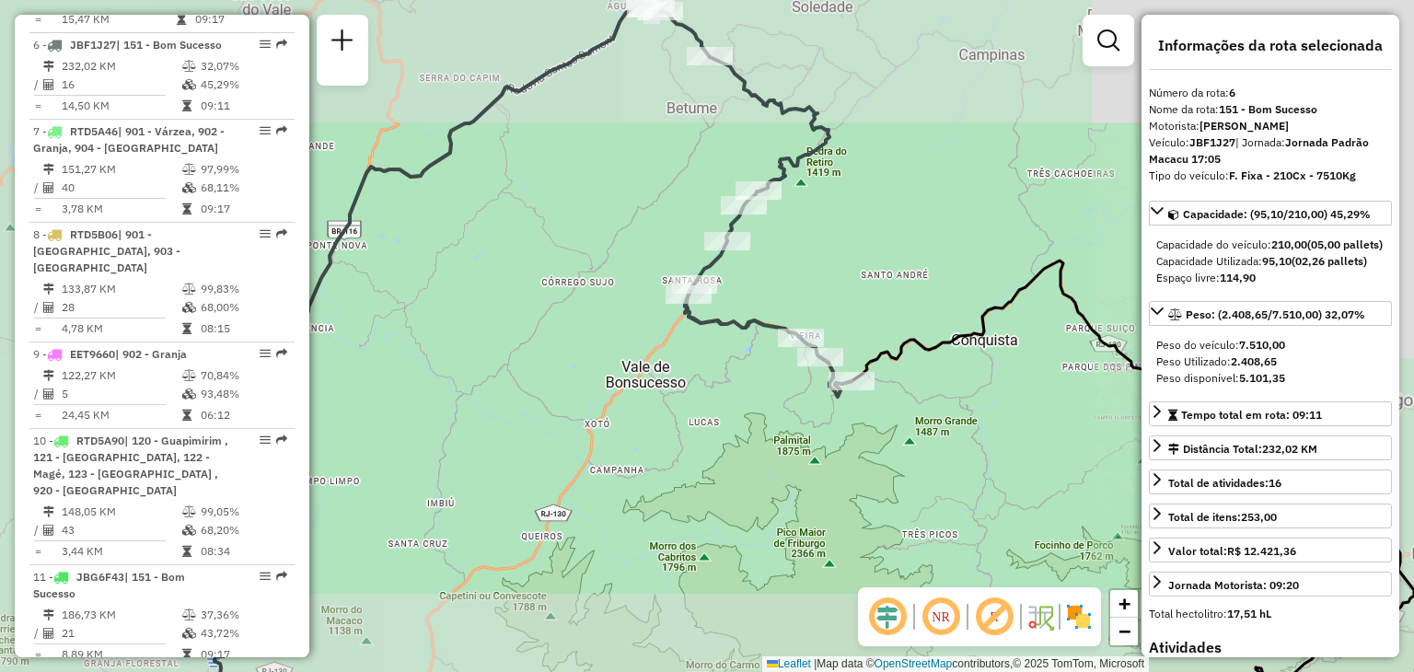
drag, startPoint x: 865, startPoint y: 180, endPoint x: 837, endPoint y: 350, distance: 171.8
click at [837, 350] on div "Janela de atendimento Grade de atendimento Capacidade Transportadoras Veículos …" at bounding box center [707, 336] width 1414 height 672
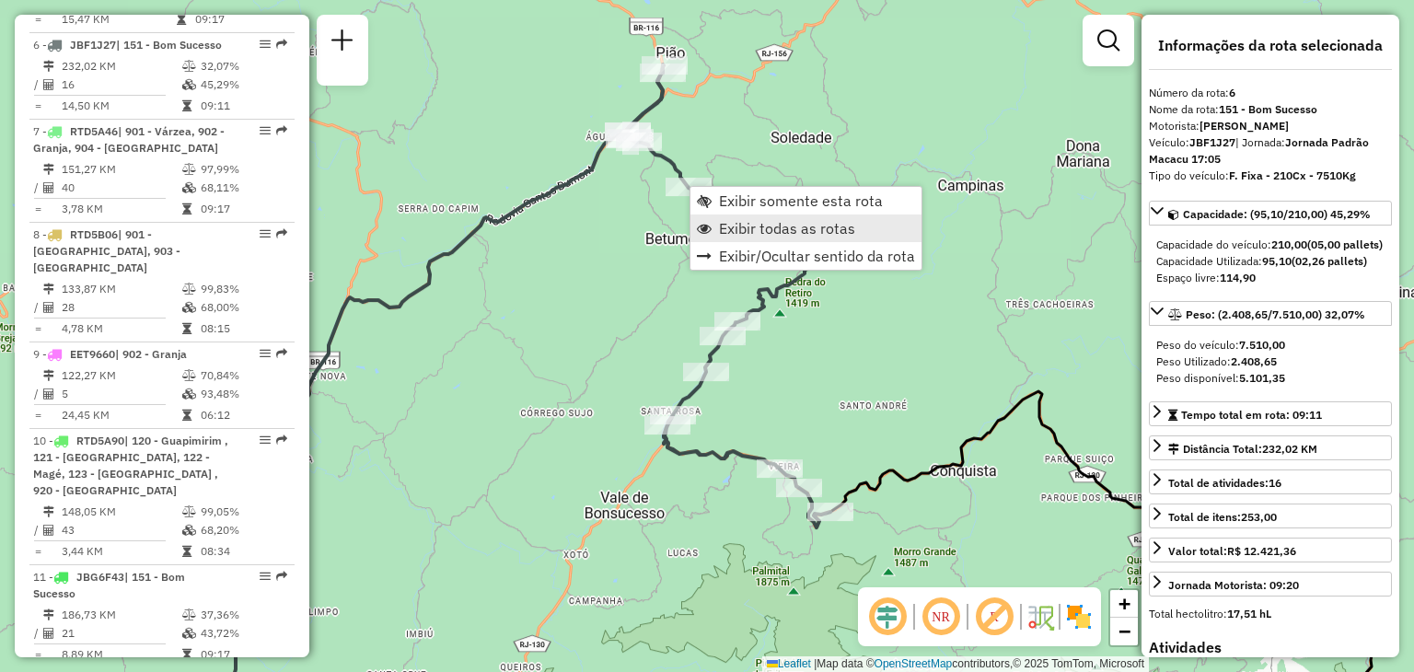
click at [742, 222] on span "Exibir todas as rotas" at bounding box center [787, 228] width 136 height 15
